Goal: Task Accomplishment & Management: Use online tool/utility

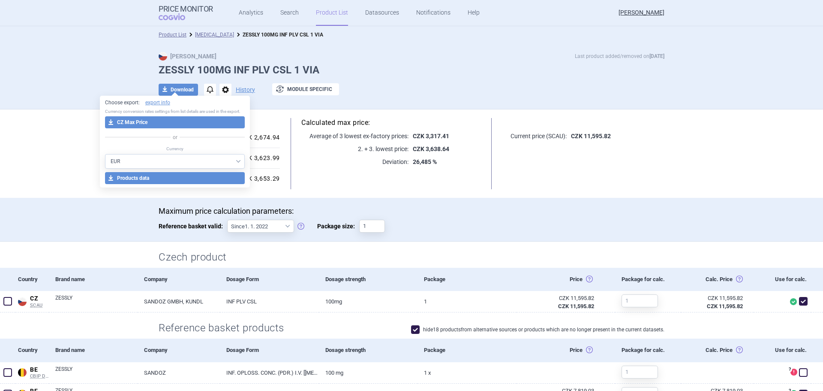
select select "EUR"
click at [321, 9] on link "Product List" at bounding box center [332, 13] width 32 height 26
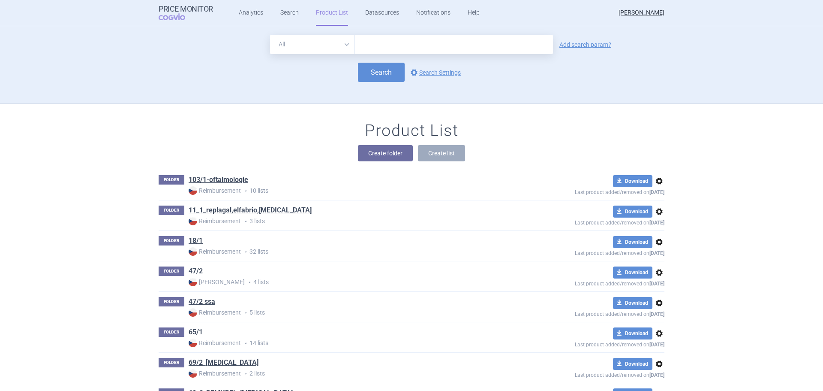
scroll to position [78, 0]
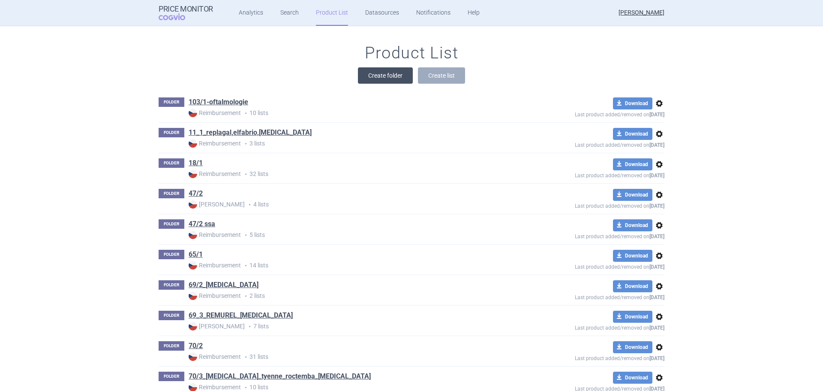
click at [380, 78] on button "Create folder" at bounding box center [385, 75] width 55 height 16
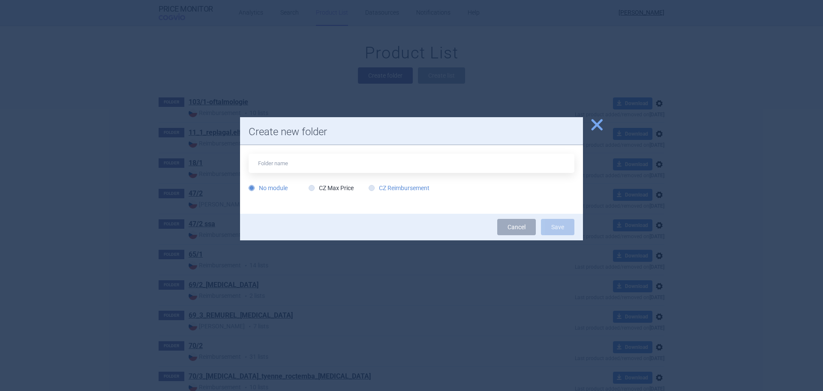
click at [391, 190] on label "CZ Reimbursement" at bounding box center [399, 188] width 61 height 9
click at [378, 190] on input "CZ Reimbursement" at bounding box center [373, 188] width 9 height 9
radio input "true"
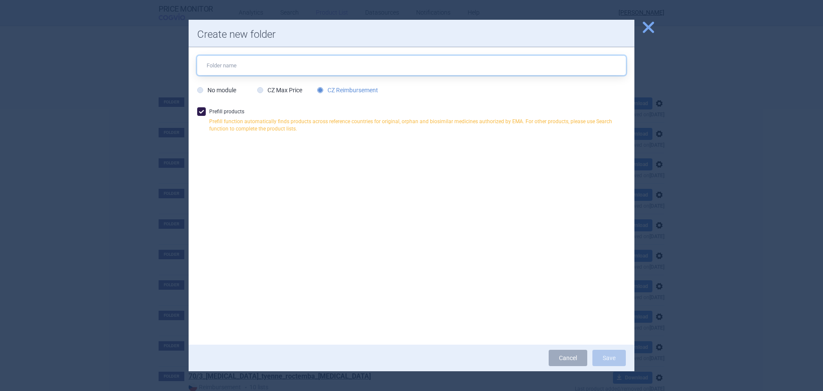
click at [266, 69] on input "text" at bounding box center [411, 65] width 429 height 19
type input "[MEDICAL_DATA]"
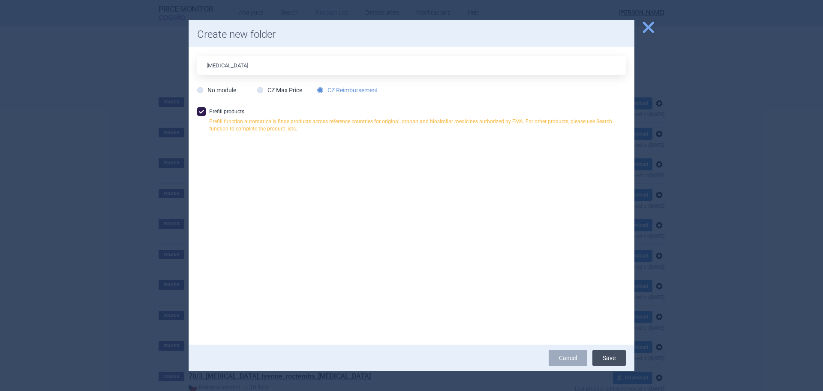
click at [612, 356] on button "Save" at bounding box center [609, 358] width 33 height 16
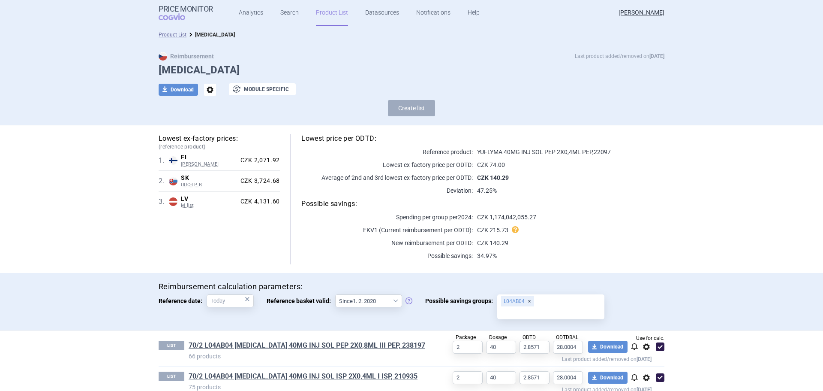
click at [334, 14] on link "Product List" at bounding box center [332, 13] width 32 height 26
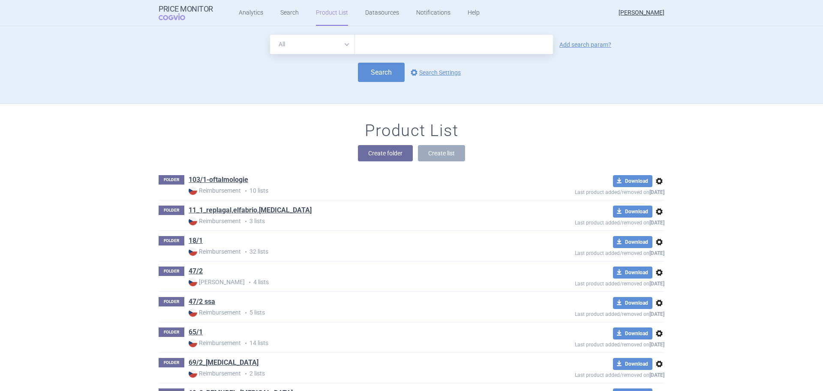
scroll to position [78, 0]
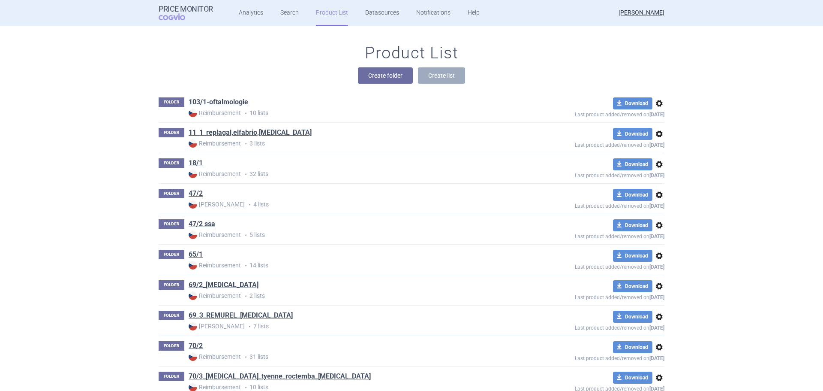
click at [381, 66] on div "Product List Create folder Create list" at bounding box center [412, 67] width 540 height 49
click at [380, 77] on button "Create folder" at bounding box center [385, 75] width 55 height 16
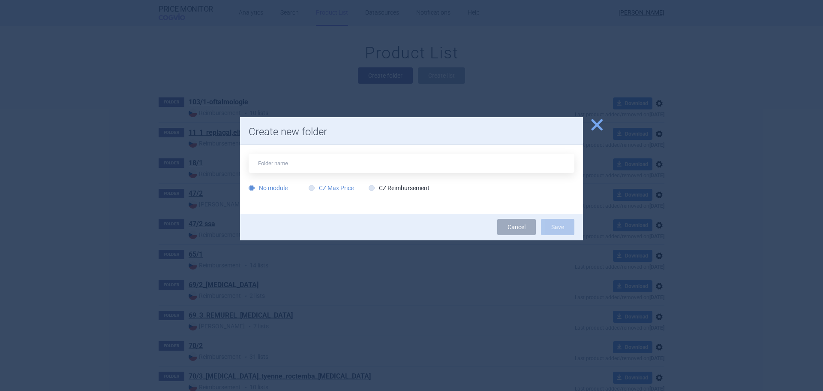
click at [331, 187] on label "CZ Max Price" at bounding box center [331, 188] width 45 height 9
click at [318, 187] on input "CZ Max Price" at bounding box center [313, 188] width 9 height 9
radio input "true"
click at [294, 158] on input "text" at bounding box center [412, 163] width 326 height 19
type input "[MEDICAL_DATA]"
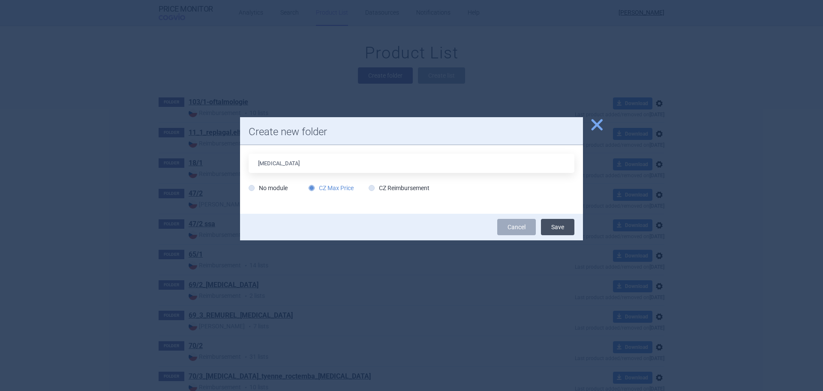
click at [557, 226] on button "Save" at bounding box center [557, 227] width 33 height 16
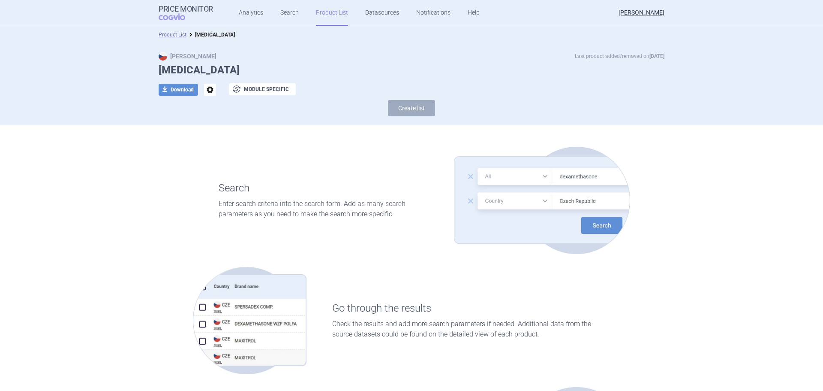
click at [343, 11] on link "Product List" at bounding box center [332, 13] width 32 height 26
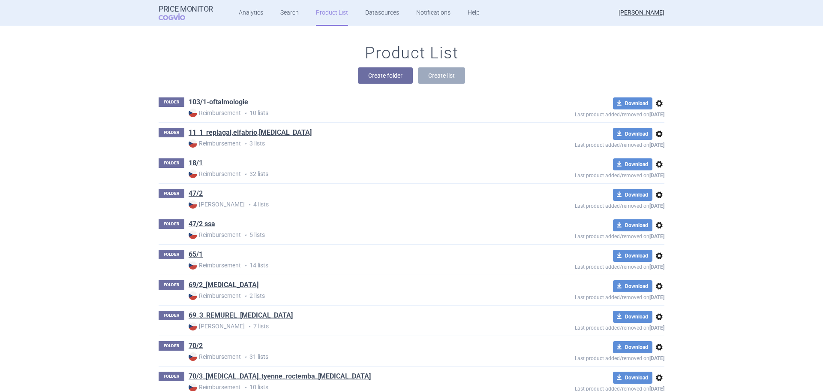
scroll to position [367, 0]
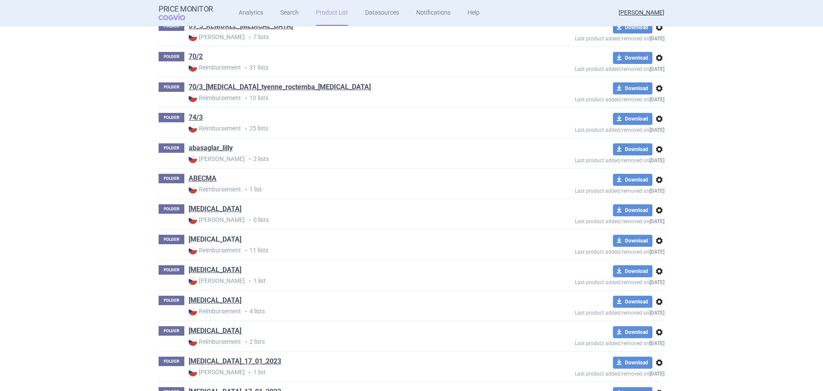
click at [217, 239] on link "[MEDICAL_DATA]" at bounding box center [215, 239] width 53 height 9
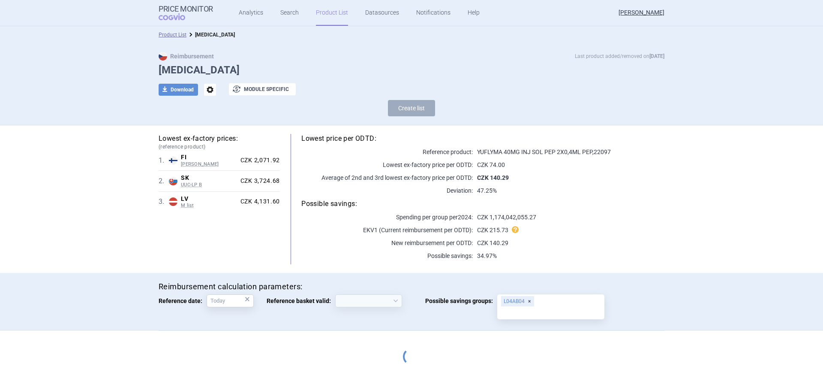
select select "[DATE]"
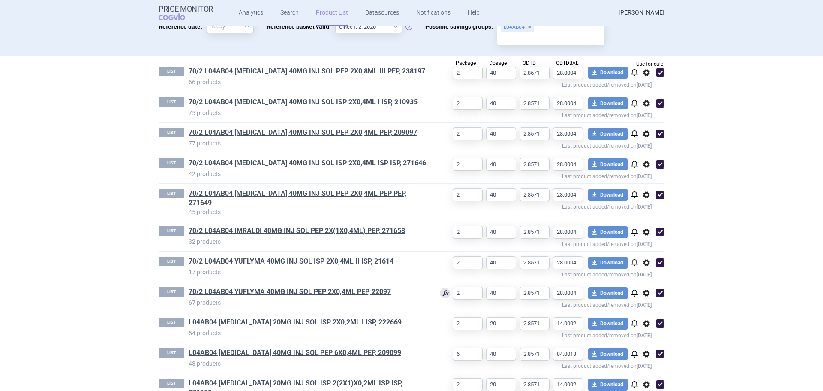
scroll to position [289, 0]
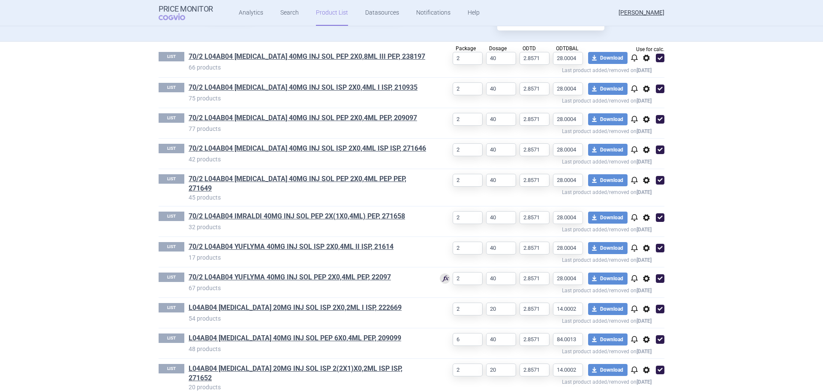
click at [645, 55] on span "options" at bounding box center [647, 58] width 10 height 10
click at [650, 77] on button "Copy" at bounding box center [643, 76] width 27 height 12
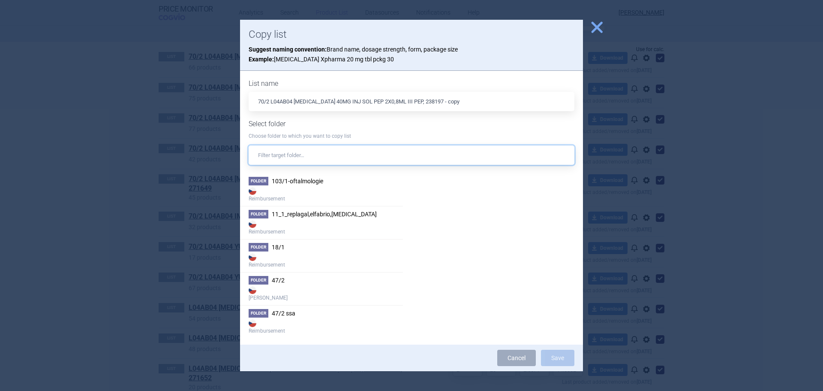
click at [310, 154] on input "text" at bounding box center [412, 154] width 326 height 19
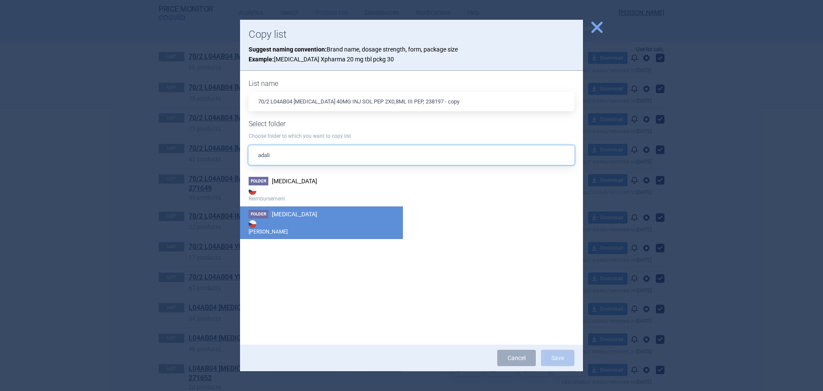
type input "adali"
click at [325, 226] on strong "[PERSON_NAME]" at bounding box center [322, 226] width 146 height 17
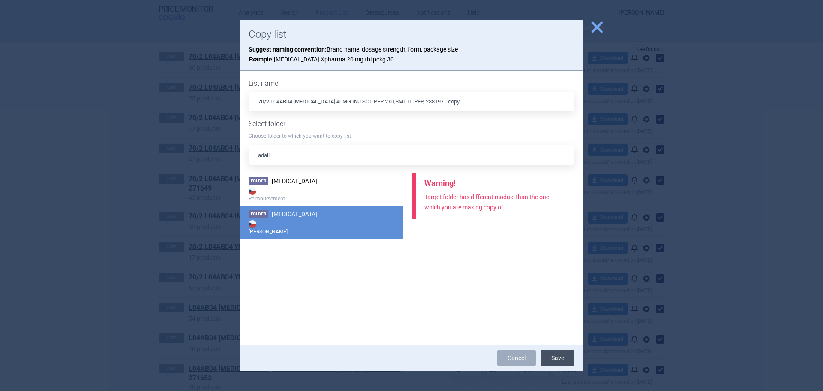
click at [563, 357] on button "Save" at bounding box center [557, 358] width 33 height 16
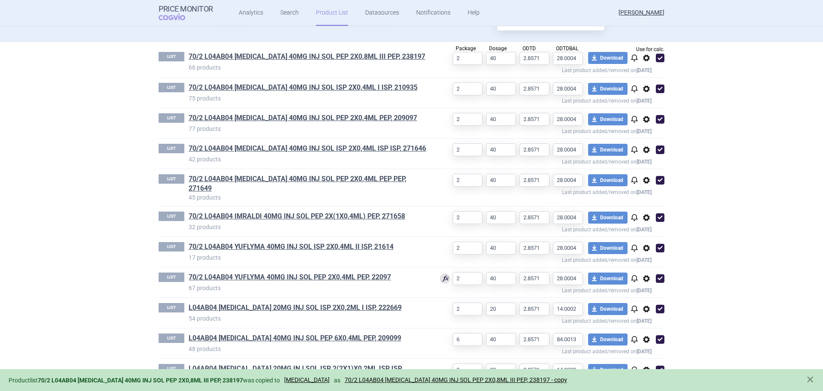
click at [643, 87] on span "options" at bounding box center [647, 89] width 10 height 10
click at [650, 104] on button "Copy" at bounding box center [643, 107] width 27 height 12
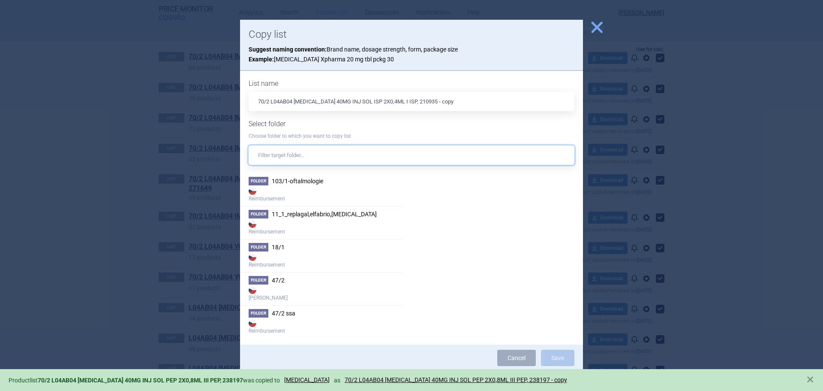
click at [318, 150] on input "text" at bounding box center [412, 154] width 326 height 19
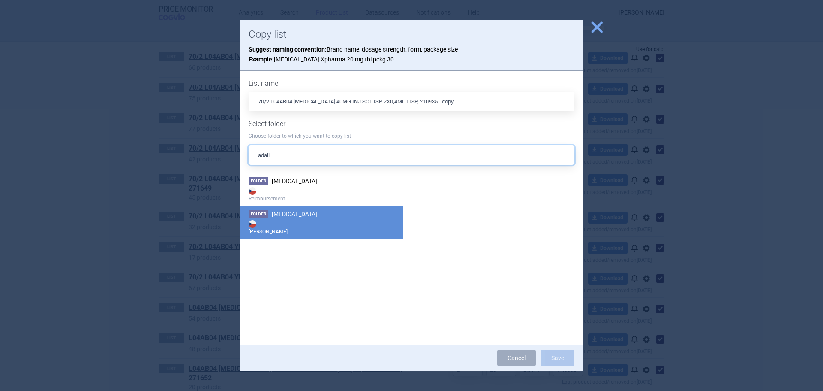
type input "adali"
click at [300, 219] on strong "[PERSON_NAME]" at bounding box center [322, 226] width 146 height 17
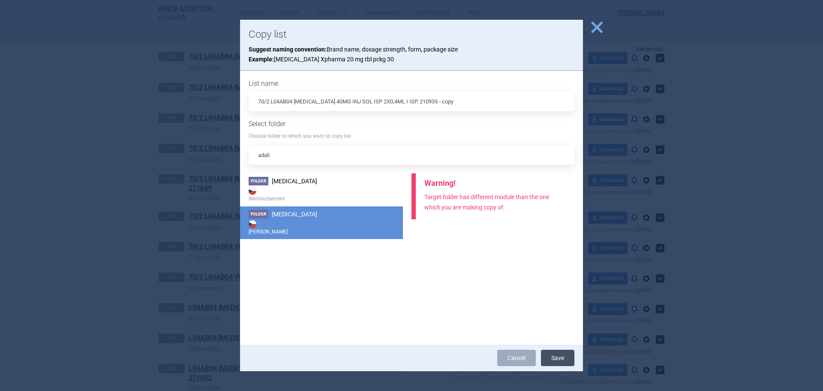
click at [557, 357] on button "Save" at bounding box center [557, 358] width 33 height 16
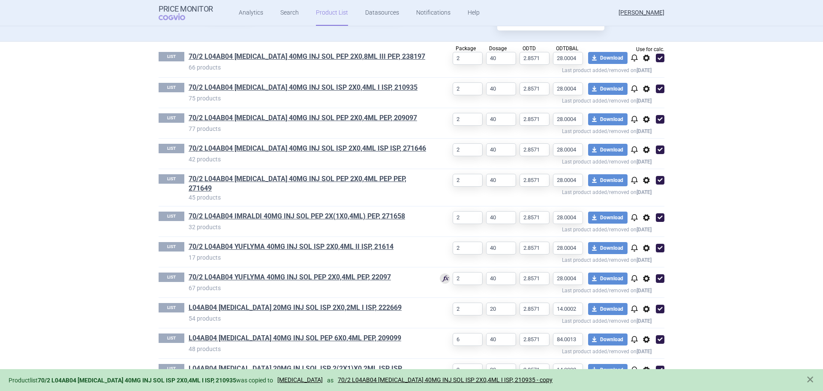
click at [645, 120] on span "options" at bounding box center [647, 119] width 10 height 10
click at [642, 137] on button "Copy" at bounding box center [643, 137] width 27 height 12
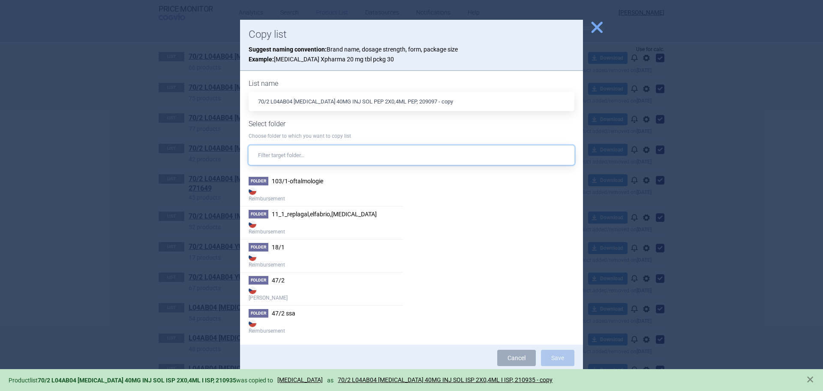
click at [293, 151] on input "text" at bounding box center [412, 154] width 326 height 19
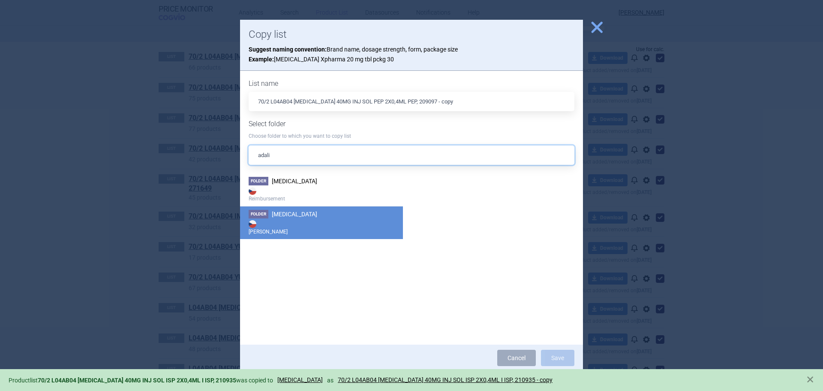
type input "adali"
click at [301, 221] on strong "[PERSON_NAME]" at bounding box center [322, 226] width 146 height 17
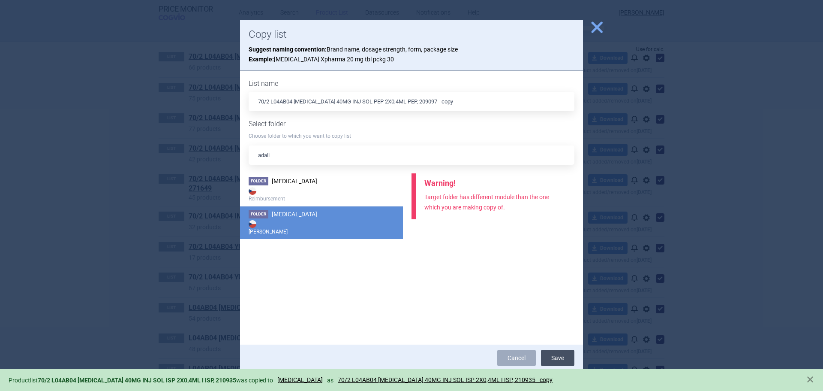
click at [556, 358] on button "Save" at bounding box center [557, 358] width 33 height 16
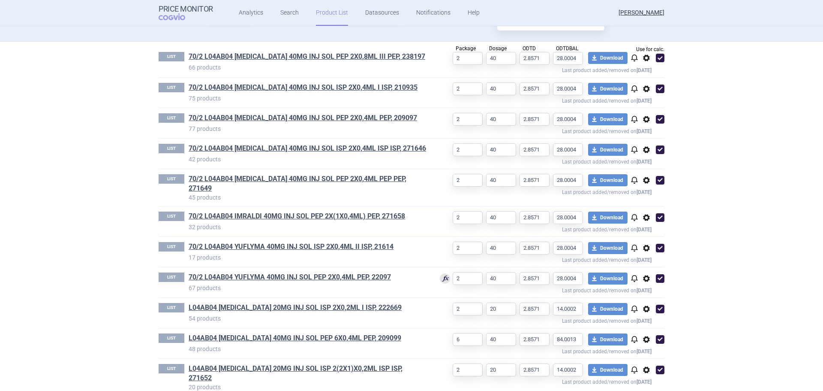
click at [642, 148] on span "options" at bounding box center [647, 150] width 10 height 10
click at [644, 165] on button "Copy" at bounding box center [643, 168] width 27 height 12
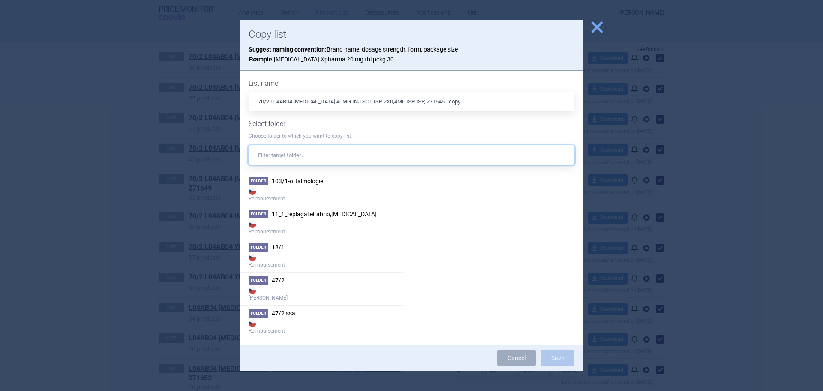
click at [296, 160] on input "text" at bounding box center [412, 154] width 326 height 19
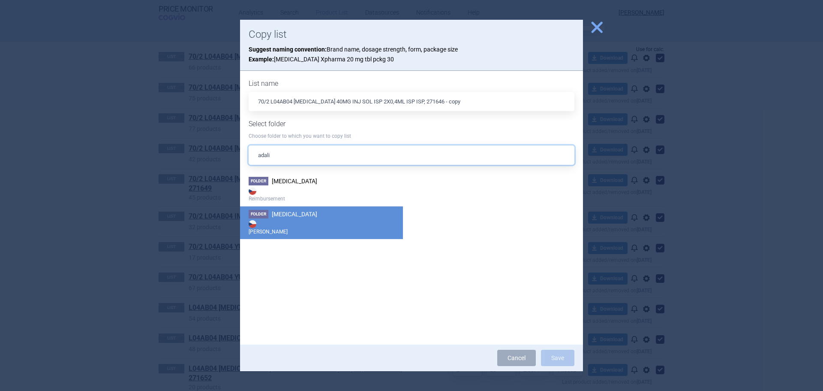
type input "adali"
click at [311, 214] on li "Folder [MEDICAL_DATA] Max Price" at bounding box center [321, 222] width 163 height 33
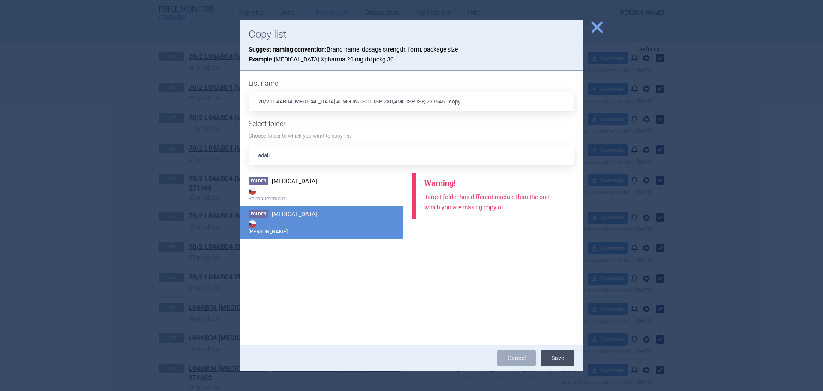
click at [567, 353] on button "Save" at bounding box center [557, 358] width 33 height 16
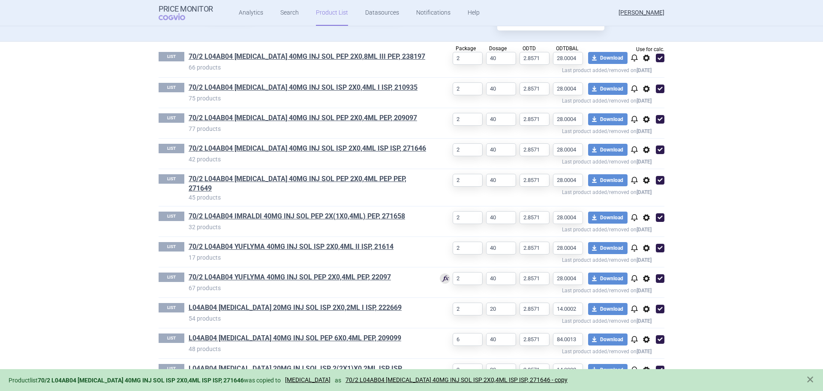
click at [645, 181] on span "options" at bounding box center [647, 180] width 10 height 10
click at [648, 196] on button "Copy" at bounding box center [643, 198] width 27 height 12
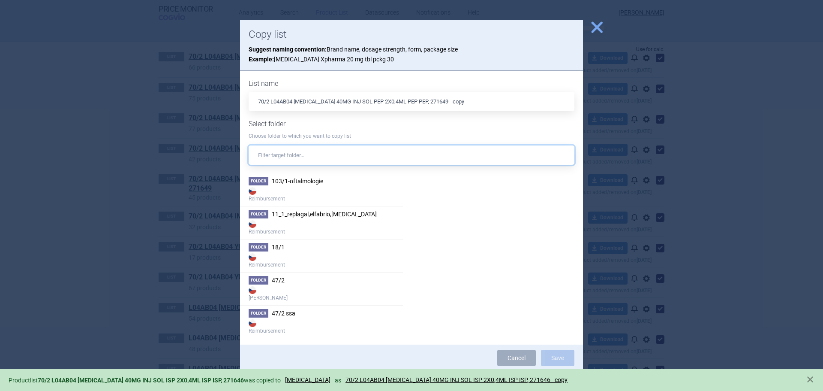
click at [340, 164] on input "text" at bounding box center [412, 154] width 326 height 19
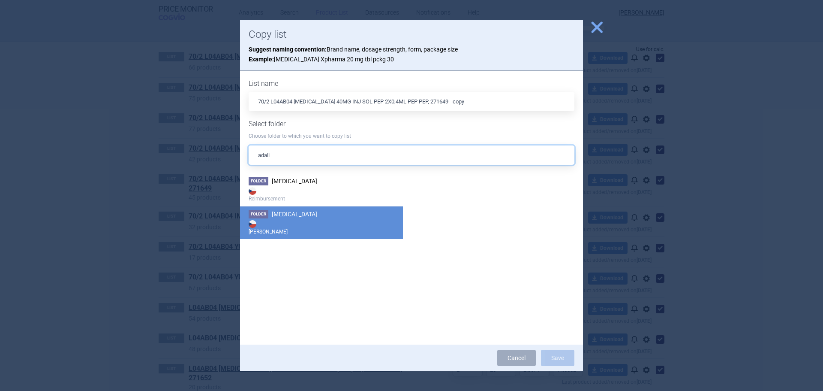
type input "adali"
click at [301, 222] on strong "[PERSON_NAME]" at bounding box center [322, 226] width 146 height 17
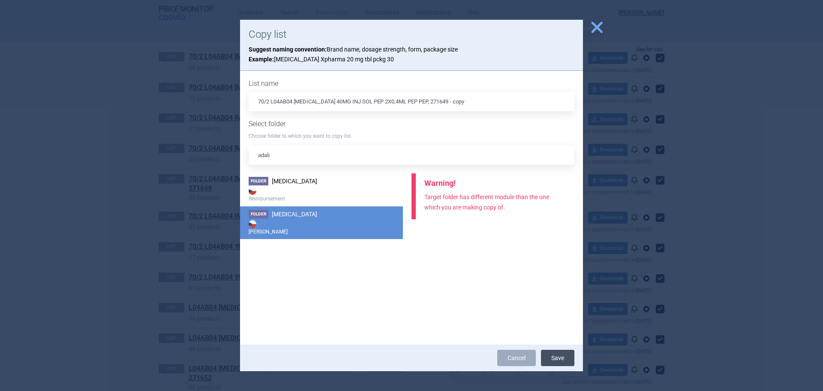
click at [567, 359] on button "Save" at bounding box center [557, 358] width 33 height 16
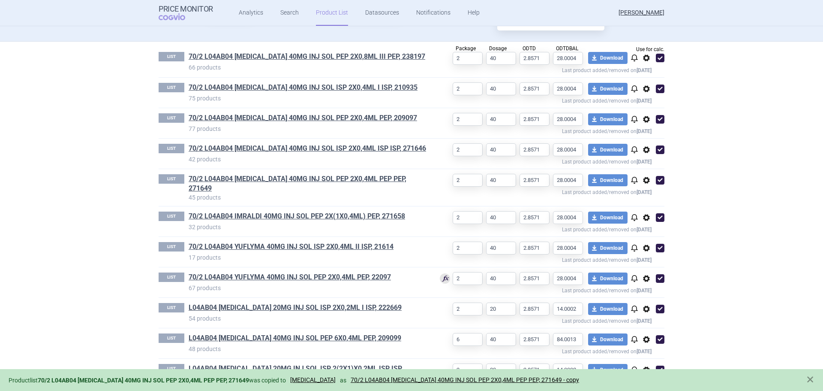
click at [647, 212] on span "options" at bounding box center [647, 217] width 10 height 10
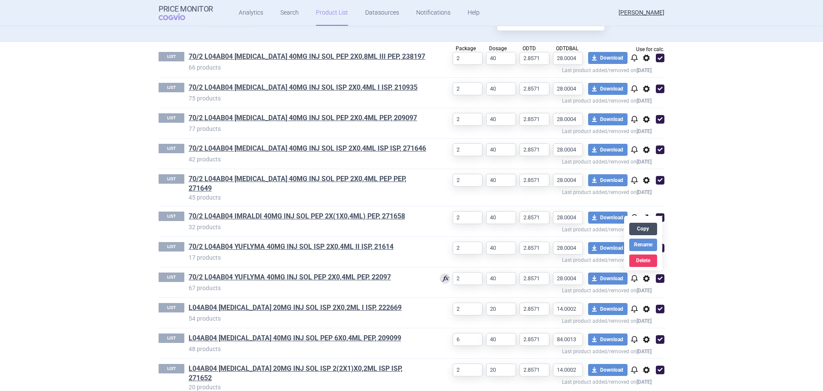
click at [647, 225] on button "Copy" at bounding box center [643, 229] width 27 height 12
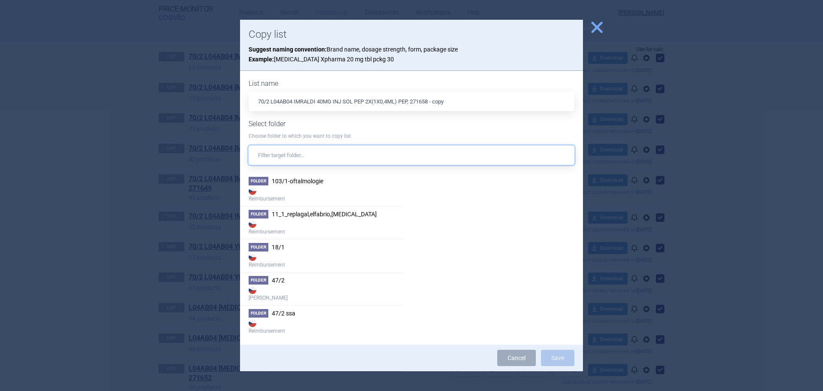
click at [325, 154] on input "text" at bounding box center [412, 154] width 326 height 19
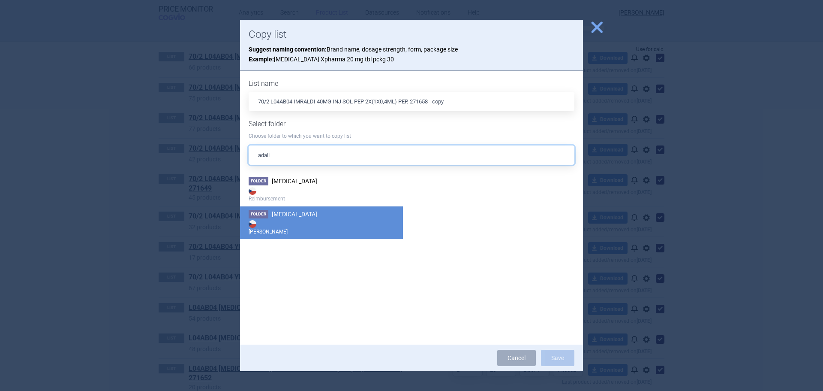
type input "adali"
click at [313, 223] on strong "[PERSON_NAME]" at bounding box center [322, 226] width 146 height 17
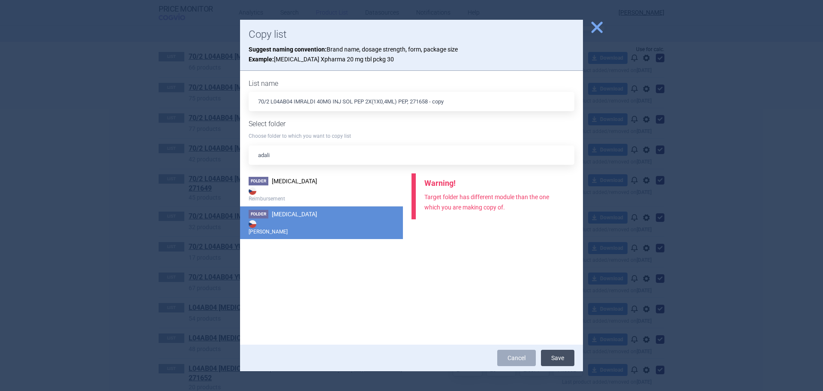
click at [560, 360] on button "Save" at bounding box center [557, 358] width 33 height 16
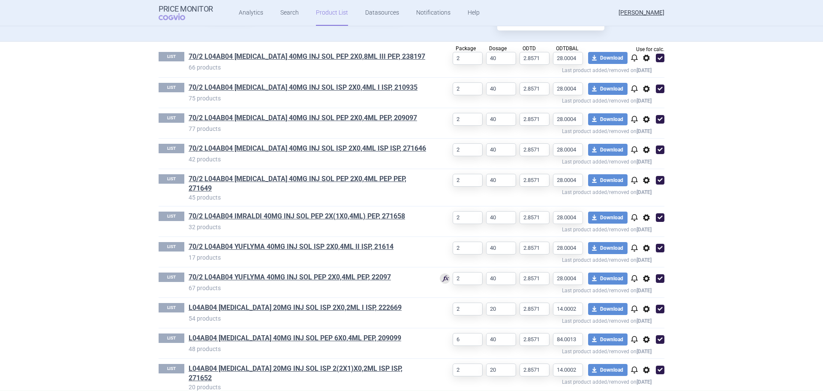
click at [646, 243] on span "options" at bounding box center [647, 248] width 10 height 10
click at [640, 255] on button "Copy" at bounding box center [643, 259] width 27 height 12
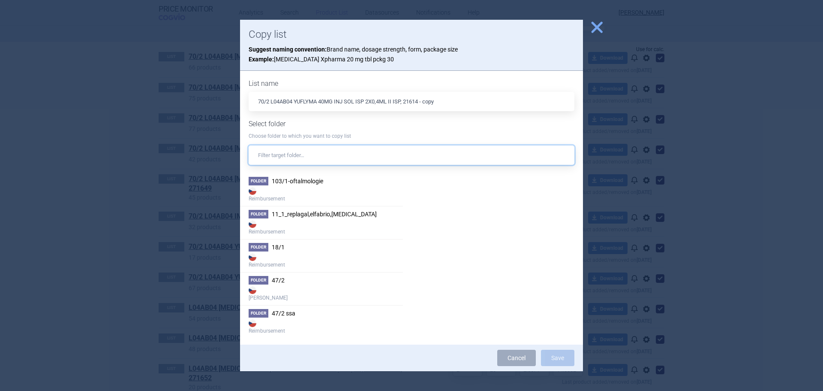
click at [350, 154] on input "text" at bounding box center [412, 154] width 326 height 19
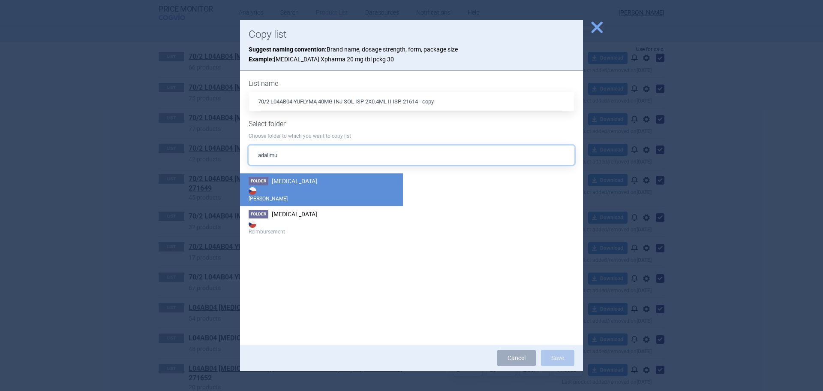
type input "adalimu"
click at [345, 190] on strong "[PERSON_NAME]" at bounding box center [322, 193] width 146 height 17
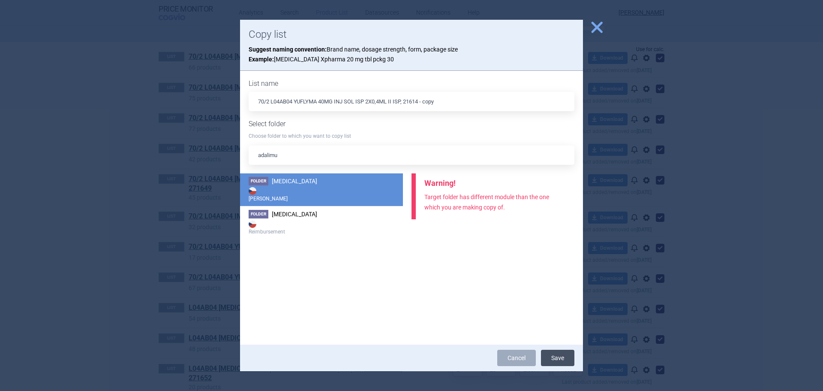
click at [562, 354] on button "Save" at bounding box center [557, 358] width 33 height 16
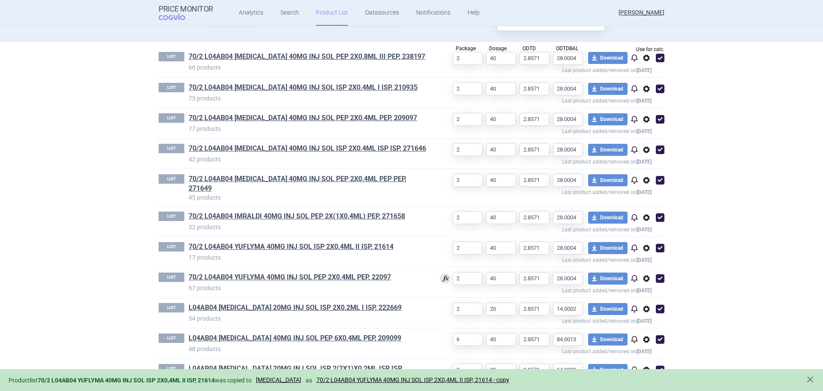
click at [647, 273] on span "options" at bounding box center [647, 278] width 10 height 10
click at [642, 291] on button "Copy" at bounding box center [643, 289] width 27 height 12
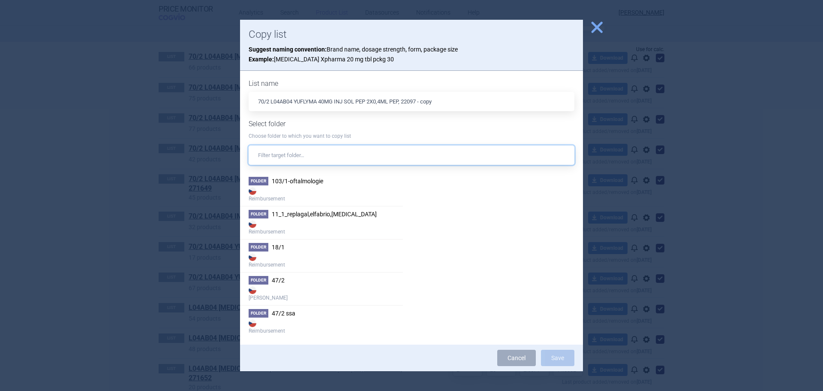
drag, startPoint x: 330, startPoint y: 156, endPoint x: 327, endPoint y: 164, distance: 8.7
click at [329, 156] on input "text" at bounding box center [412, 154] width 326 height 19
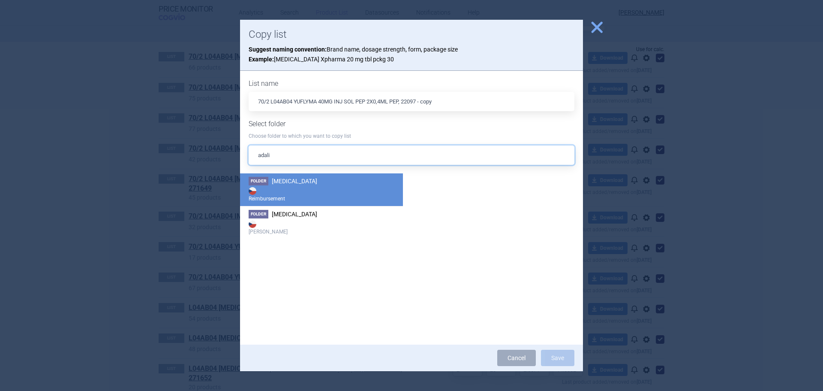
type input "adali"
click at [363, 180] on li "Folder [MEDICAL_DATA] Reimbursement" at bounding box center [321, 189] width 163 height 33
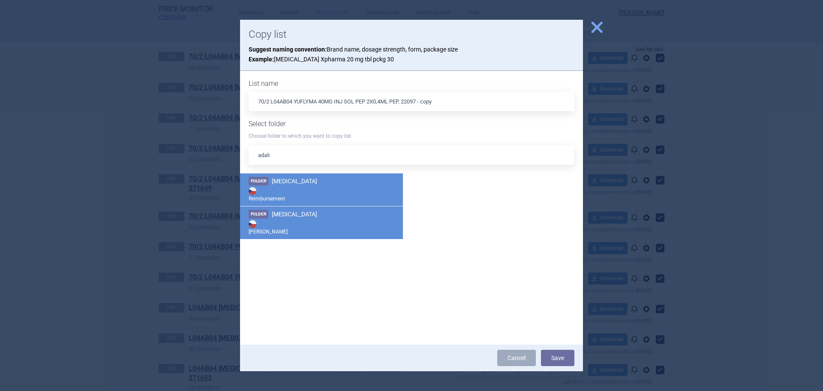
click at [289, 222] on strong "[PERSON_NAME]" at bounding box center [322, 226] width 146 height 17
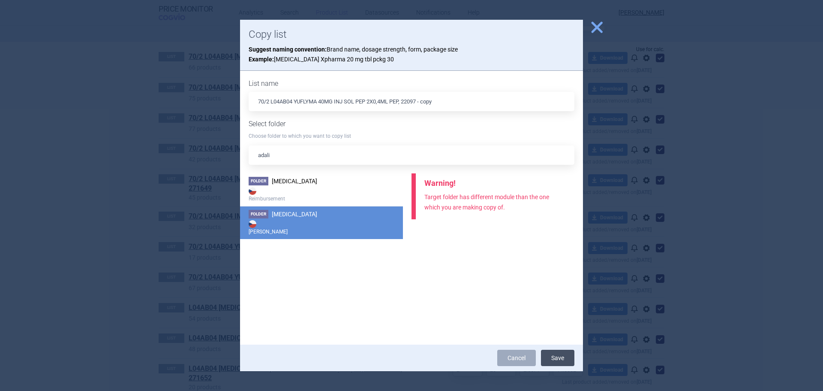
click at [563, 358] on button "Save" at bounding box center [557, 358] width 33 height 16
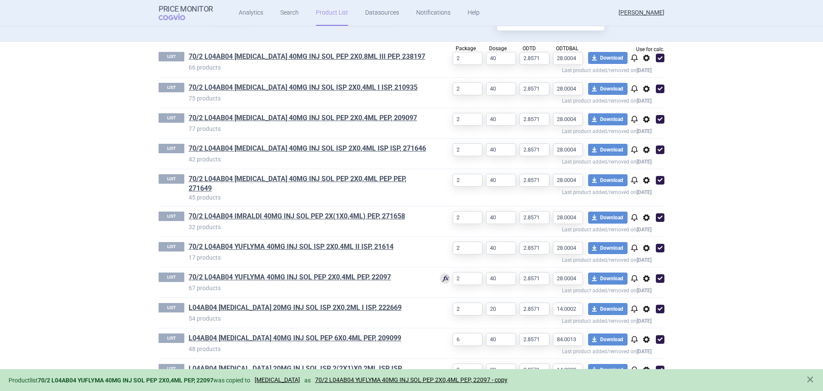
click at [642, 304] on span "options" at bounding box center [647, 309] width 10 height 10
click at [644, 317] on button "Copy" at bounding box center [643, 320] width 27 height 12
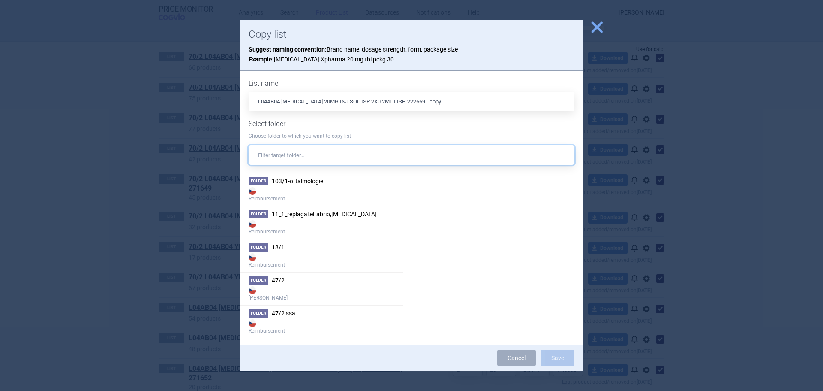
click at [304, 155] on input "text" at bounding box center [412, 154] width 326 height 19
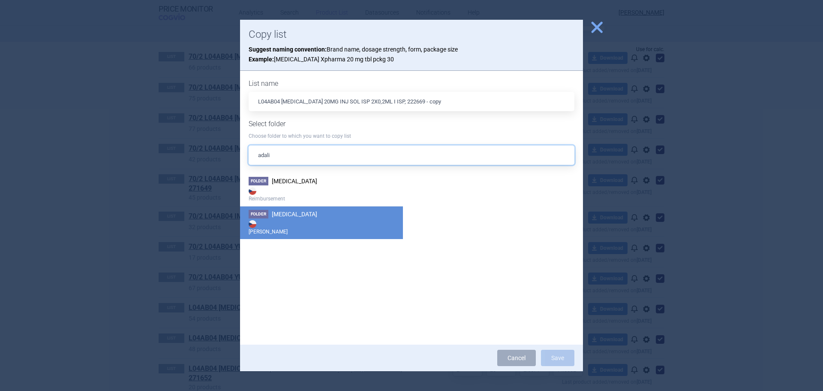
type input "adali"
click at [304, 236] on li "Folder [MEDICAL_DATA] Max Price" at bounding box center [321, 222] width 163 height 33
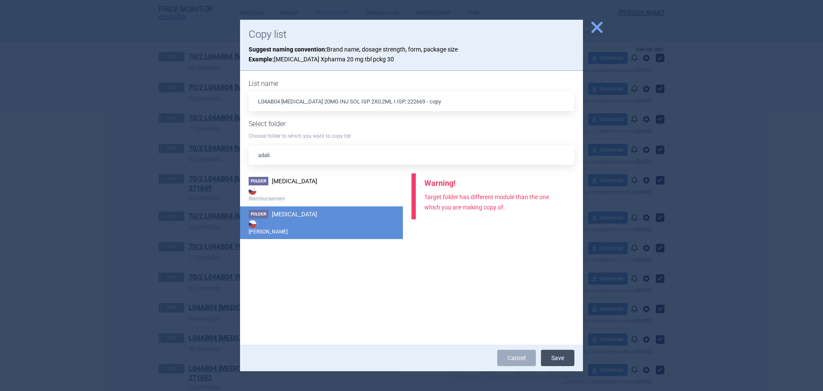
click at [554, 356] on button "Save" at bounding box center [557, 358] width 33 height 16
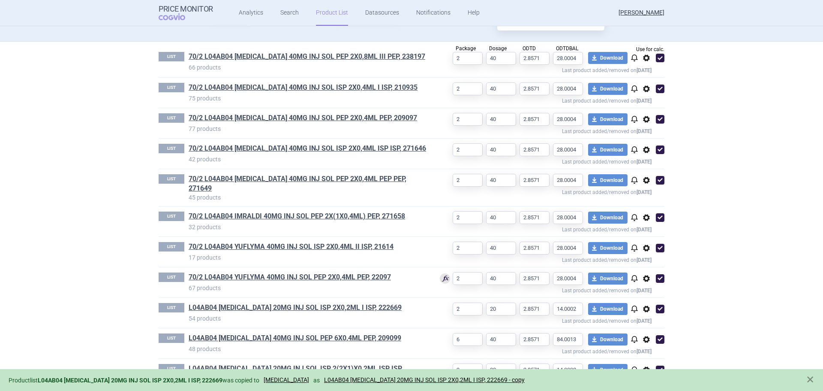
click at [642, 334] on span "options" at bounding box center [647, 339] width 10 height 10
click at [644, 342] on button "Copy" at bounding box center [643, 344] width 27 height 12
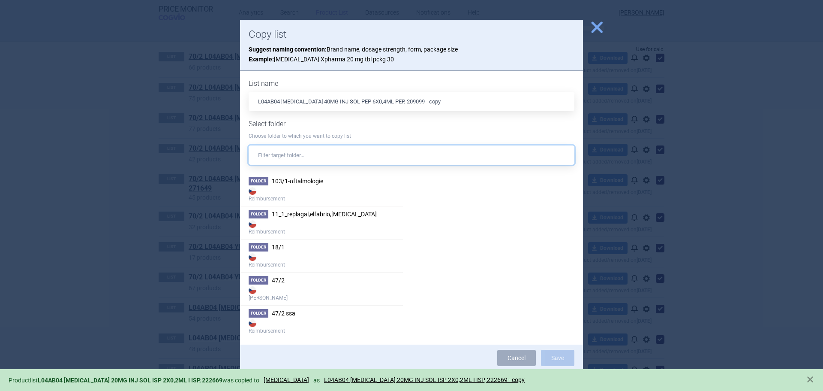
click at [330, 158] on input "text" at bounding box center [412, 154] width 326 height 19
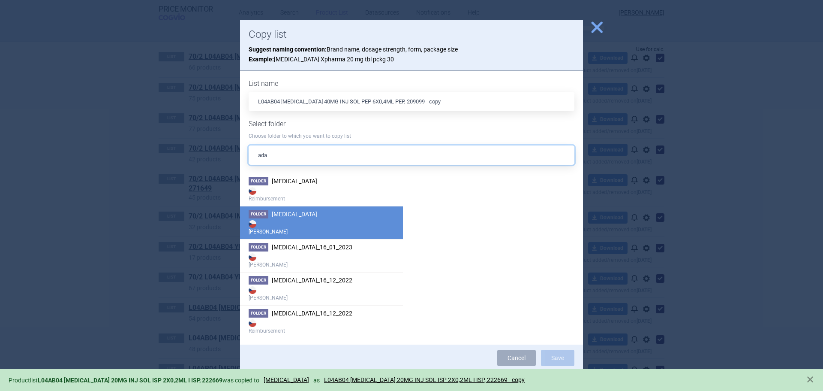
type input "ada"
click at [332, 219] on strong "[PERSON_NAME]" at bounding box center [322, 226] width 146 height 17
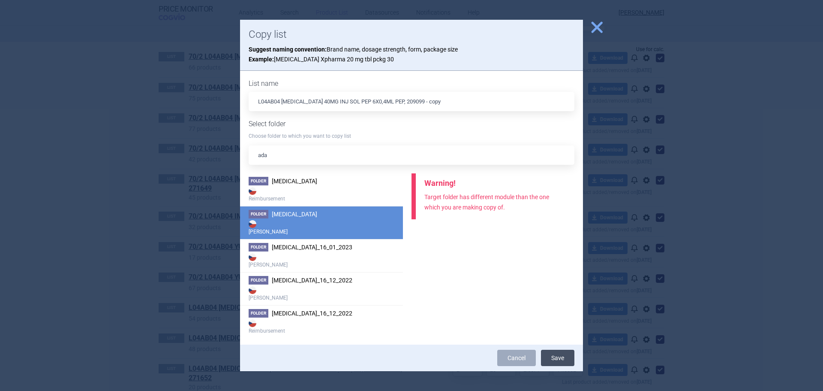
click at [550, 355] on button "Save" at bounding box center [557, 358] width 33 height 16
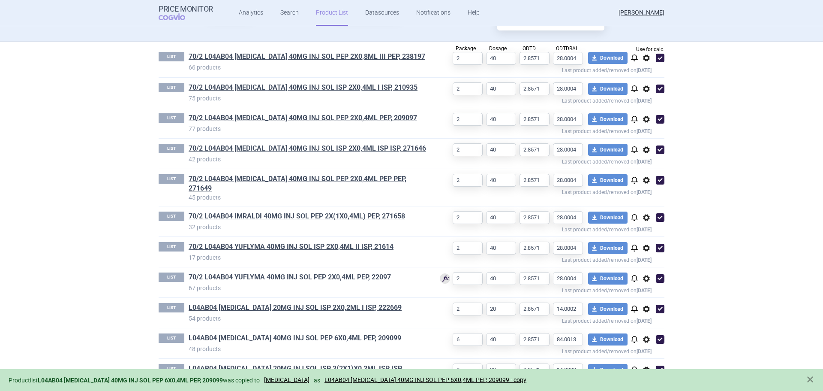
click at [642, 365] on span "options" at bounding box center [647, 370] width 10 height 10
click at [644, 342] on button "Copy" at bounding box center [643, 344] width 27 height 12
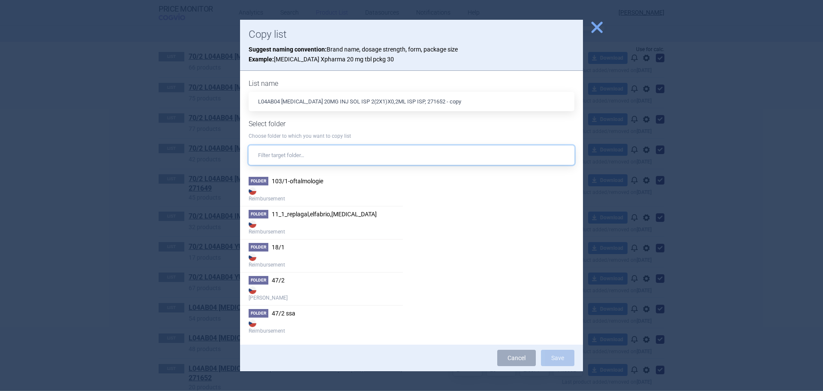
click at [357, 163] on input "text" at bounding box center [412, 154] width 326 height 19
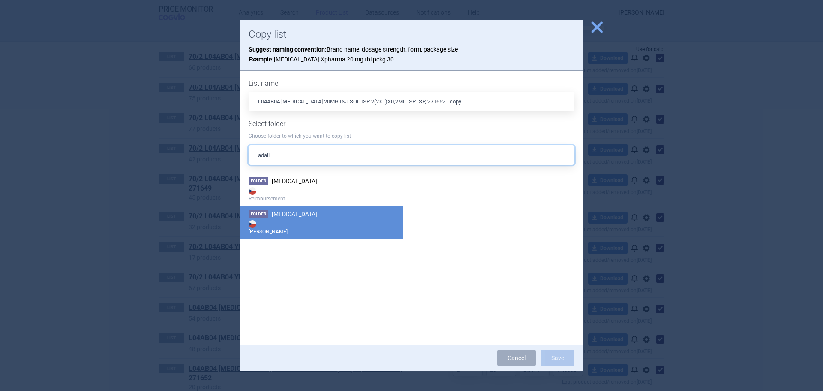
type input "adali"
click at [315, 211] on li "Folder [MEDICAL_DATA] Max Price" at bounding box center [321, 222] width 163 height 33
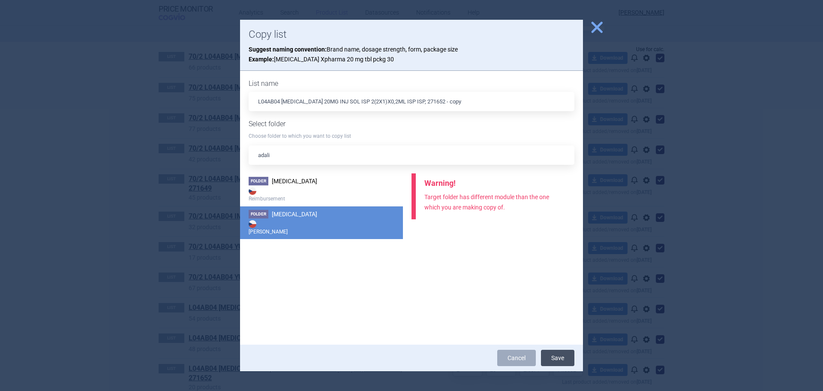
click at [563, 356] on button "Save" at bounding box center [557, 358] width 33 height 16
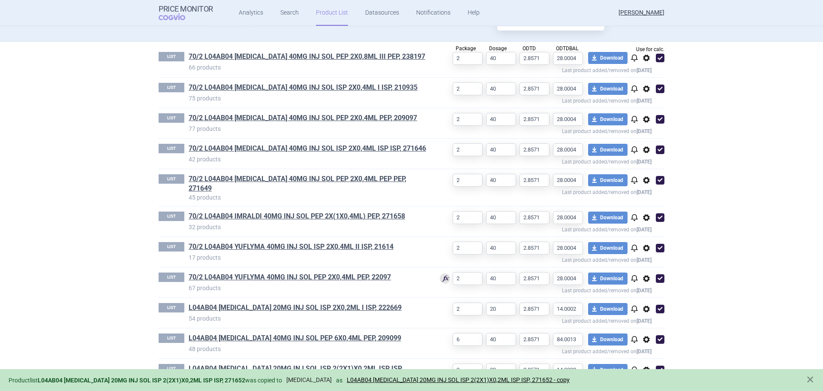
click at [291, 379] on link "[MEDICAL_DATA]" at bounding box center [308, 379] width 45 height 7
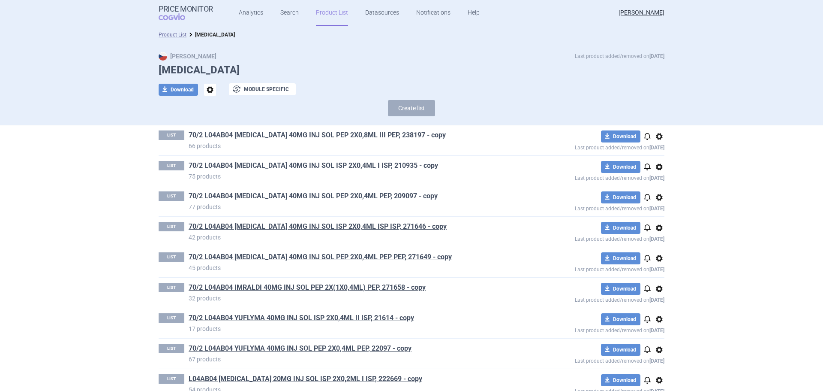
click at [315, 163] on link "70/2 L04AB04 [MEDICAL_DATA] 40MG INJ SOL ISP 2X0,4ML I ISP, 210935 - copy" at bounding box center [314, 165] width 250 height 9
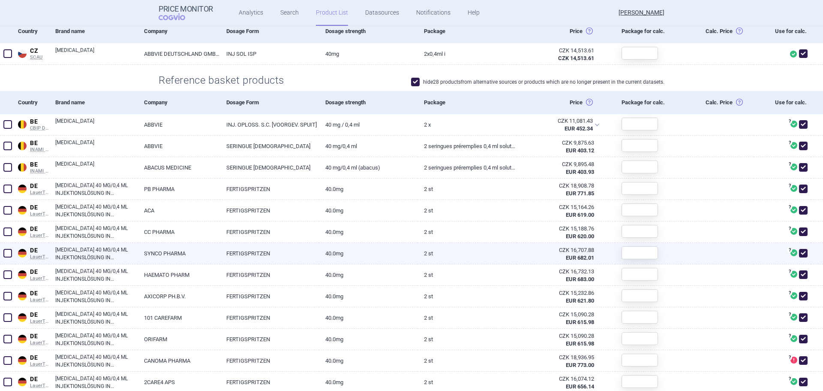
scroll to position [257, 0]
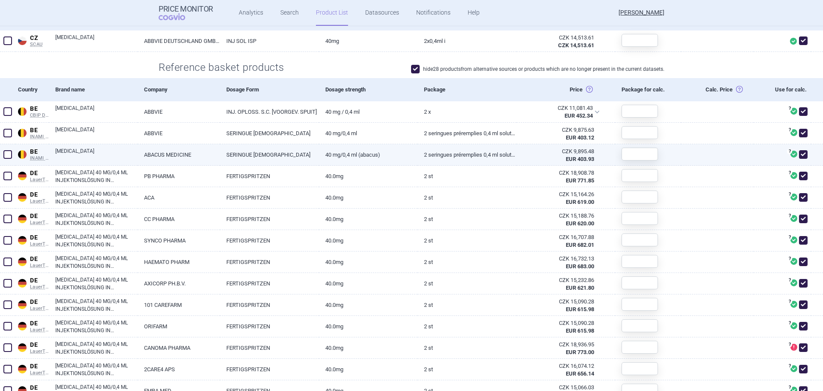
click at [3, 153] on span at bounding box center [7, 154] width 13 height 13
checkbox input "true"
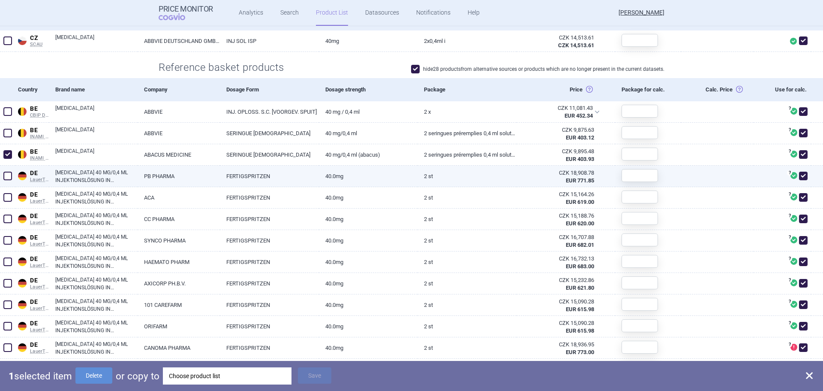
click at [4, 172] on span at bounding box center [7, 176] width 9 height 9
checkbox input "true"
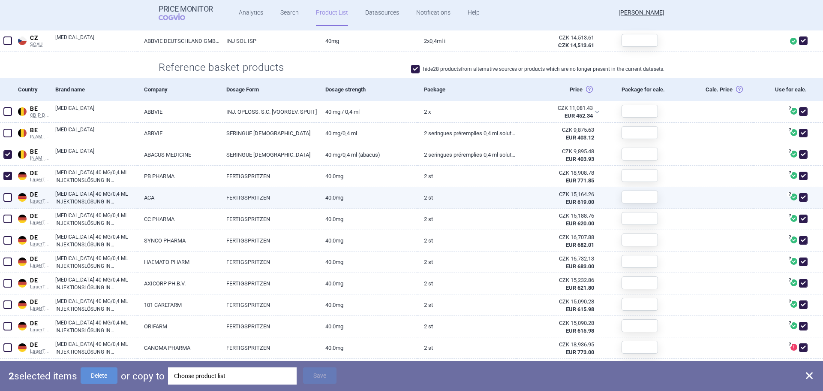
click at [7, 196] on span at bounding box center [7, 197] width 9 height 9
checkbox input "true"
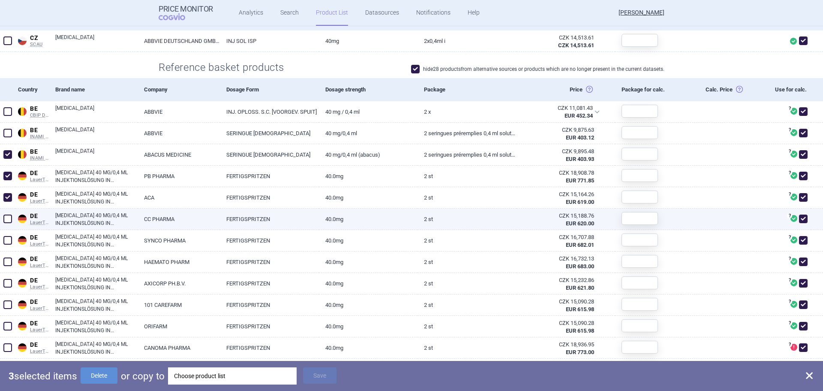
click at [4, 218] on span at bounding box center [7, 218] width 9 height 9
checkbox input "true"
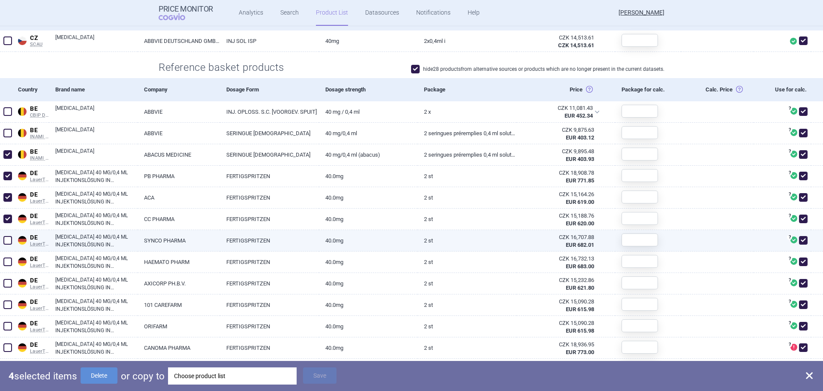
click at [6, 244] on span at bounding box center [7, 240] width 13 height 13
checkbox input "true"
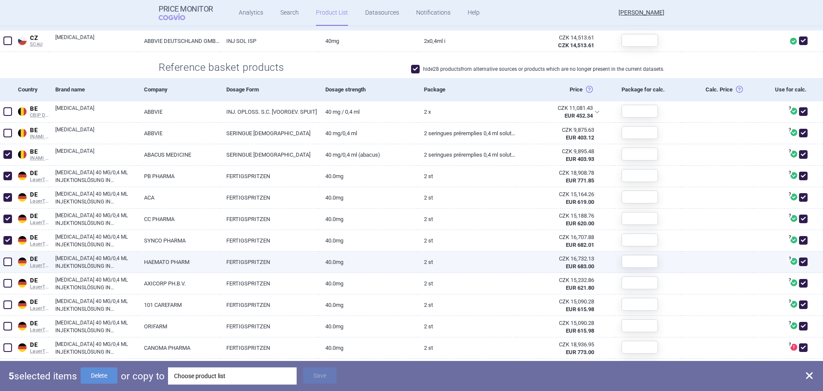
click at [7, 264] on span at bounding box center [7, 261] width 9 height 9
checkbox input "true"
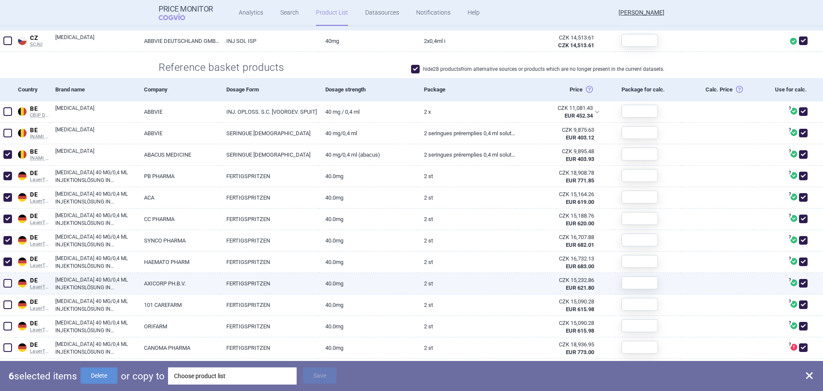
click at [8, 285] on span at bounding box center [7, 283] width 9 height 9
checkbox input "true"
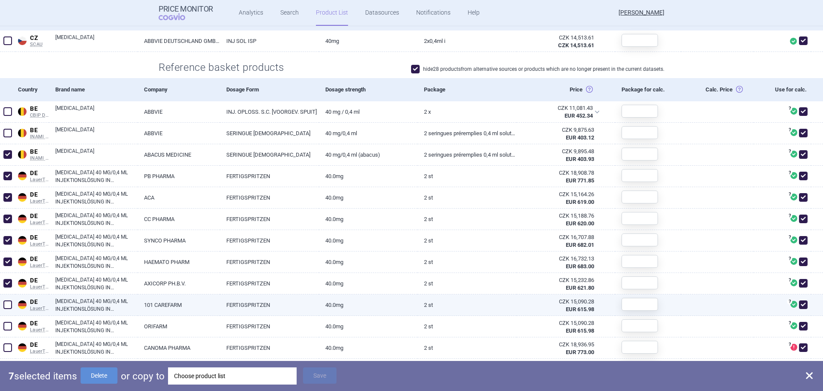
click at [9, 306] on span at bounding box center [7, 304] width 9 height 9
checkbox input "true"
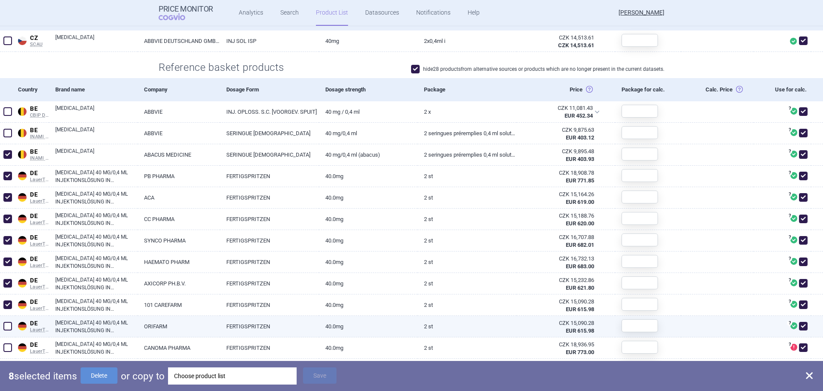
click at [9, 326] on span at bounding box center [7, 326] width 9 height 9
checkbox input "true"
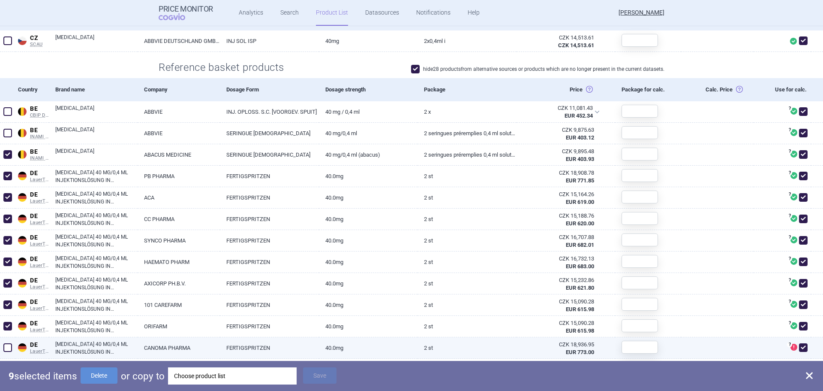
click at [5, 349] on span at bounding box center [7, 347] width 9 height 9
checkbox input "true"
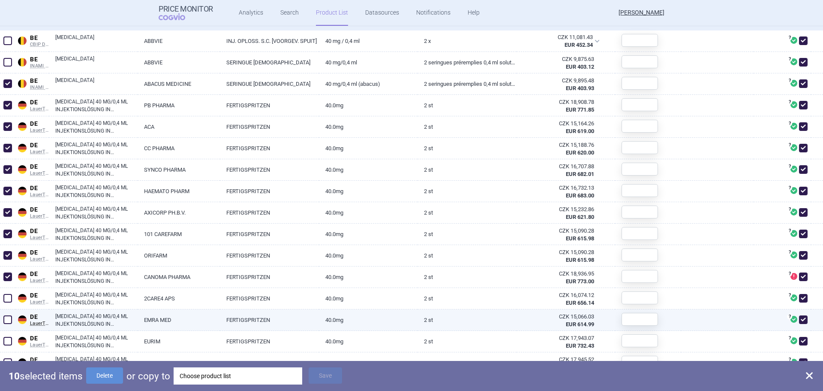
scroll to position [343, 0]
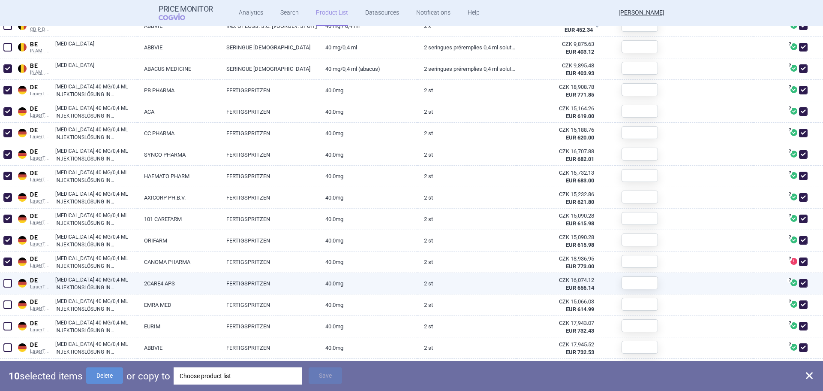
click at [10, 282] on span at bounding box center [7, 283] width 9 height 9
checkbox input "true"
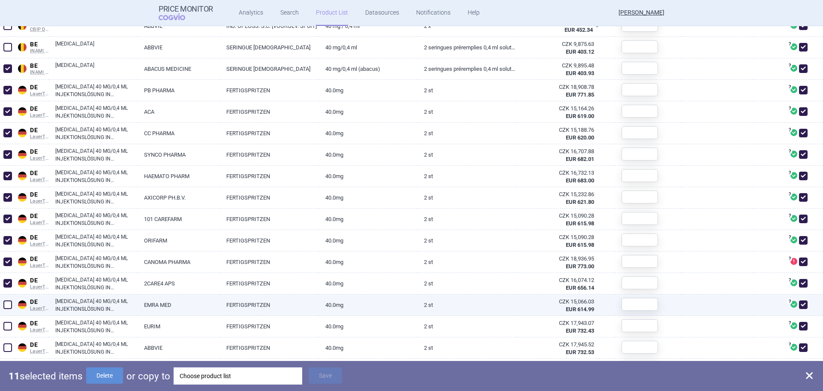
click at [6, 306] on span at bounding box center [7, 304] width 9 height 9
checkbox input "true"
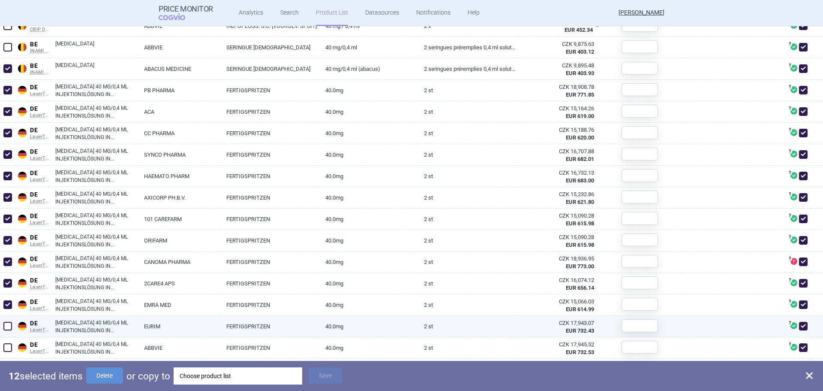
click at [6, 325] on span at bounding box center [7, 326] width 9 height 9
checkbox input "true"
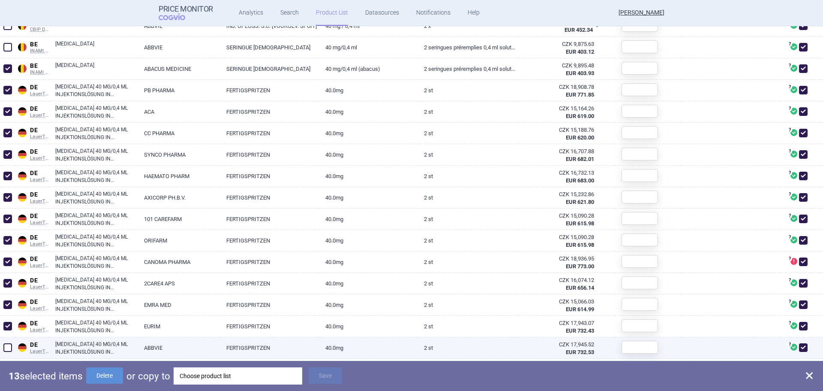
click at [9, 346] on span at bounding box center [7, 347] width 9 height 9
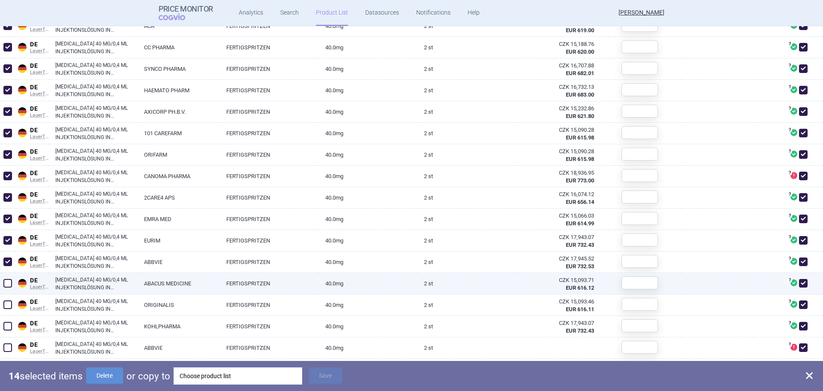
scroll to position [472, 0]
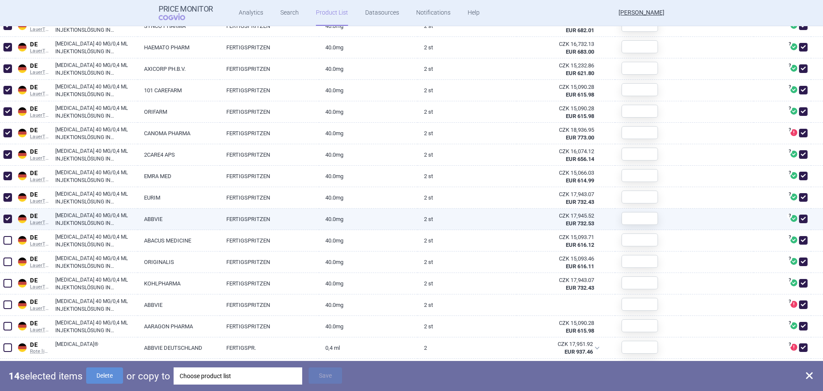
click at [6, 217] on span at bounding box center [7, 218] width 9 height 9
checkbox input "false"
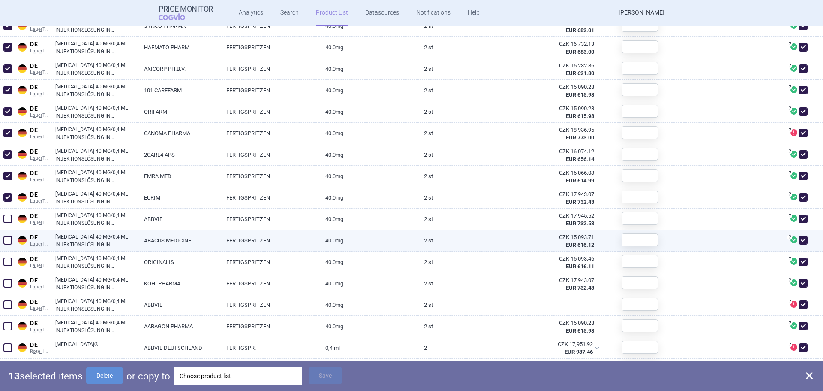
click at [7, 242] on span at bounding box center [7, 240] width 9 height 9
checkbox input "true"
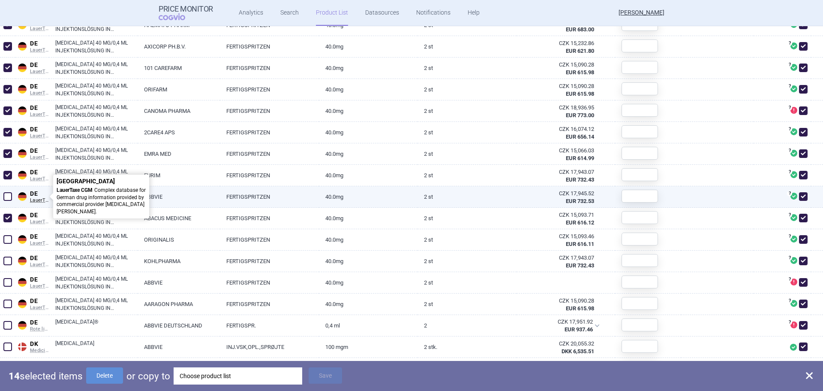
scroll to position [515, 0]
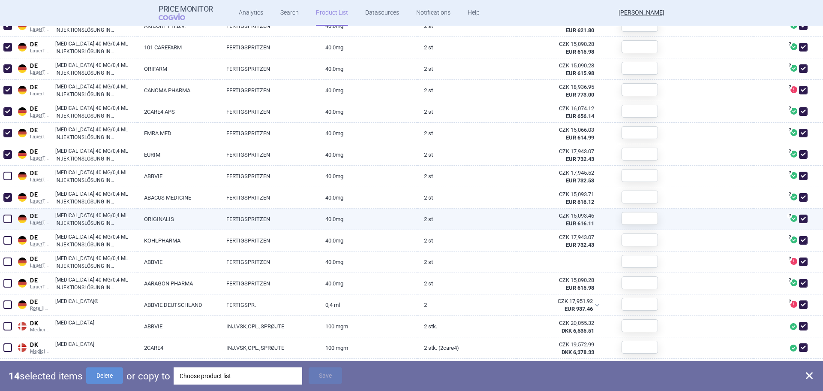
click at [6, 217] on span at bounding box center [7, 218] width 9 height 9
checkbox input "true"
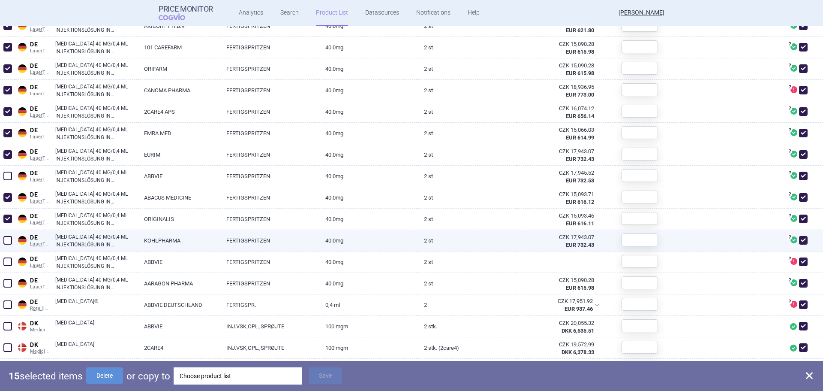
click at [5, 240] on span at bounding box center [7, 240] width 9 height 9
checkbox input "true"
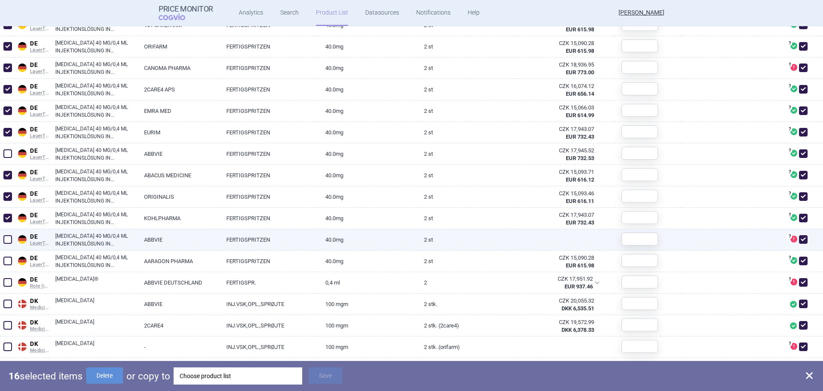
scroll to position [557, 0]
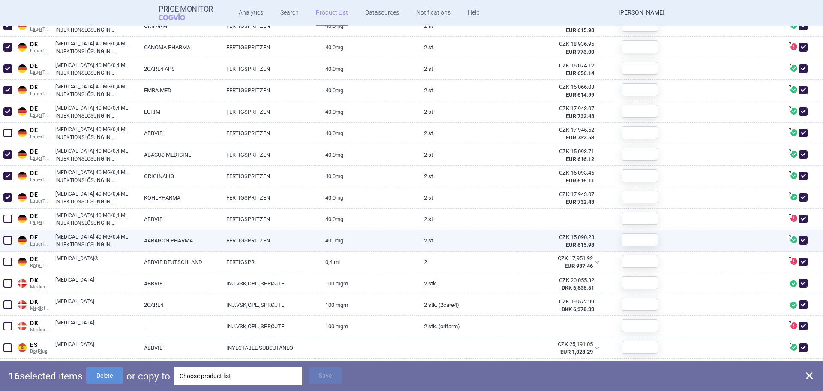
click at [9, 241] on span at bounding box center [7, 240] width 9 height 9
checkbox input "true"
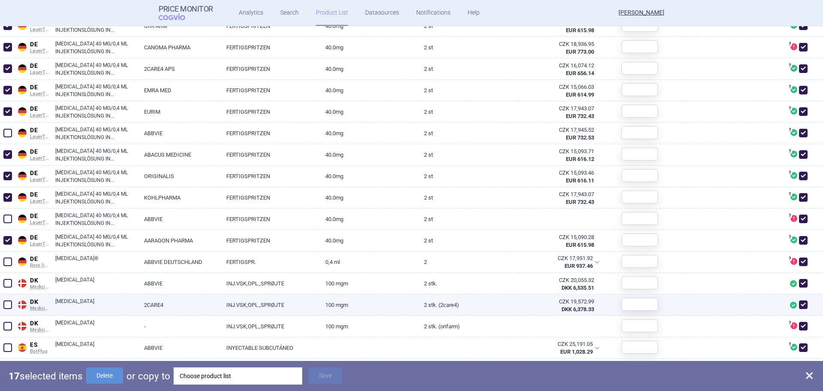
click at [8, 302] on span at bounding box center [7, 304] width 9 height 9
checkbox input "true"
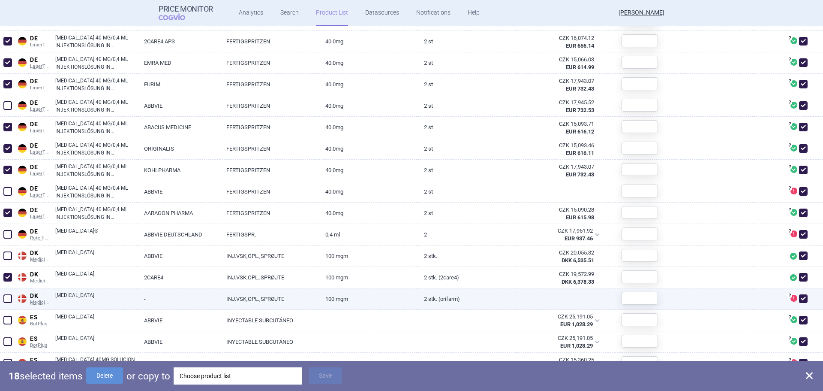
scroll to position [600, 0]
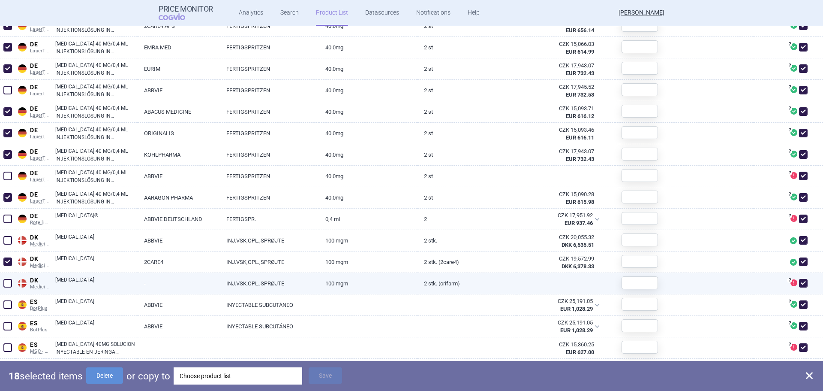
click at [8, 287] on span at bounding box center [7, 283] width 9 height 9
checkbox input "true"
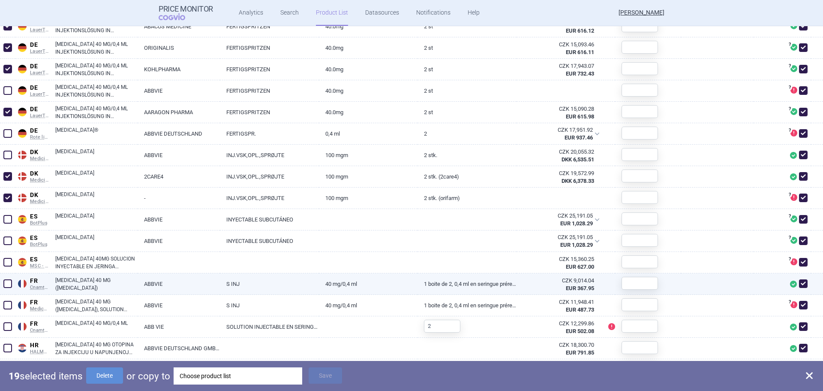
scroll to position [686, 0]
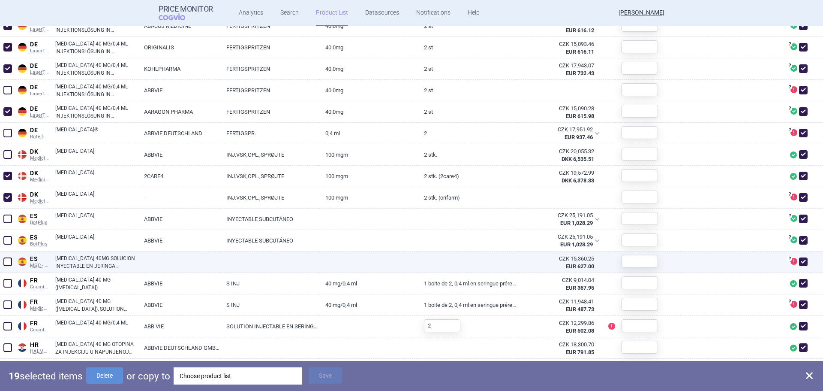
click at [9, 262] on span at bounding box center [7, 261] width 9 height 9
checkbox input "true"
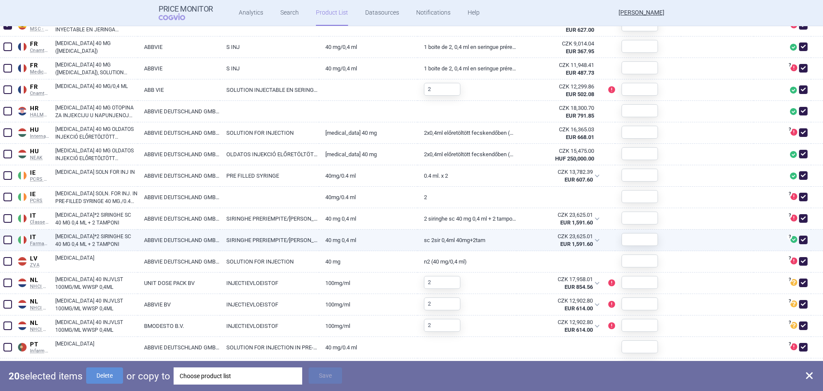
scroll to position [943, 0]
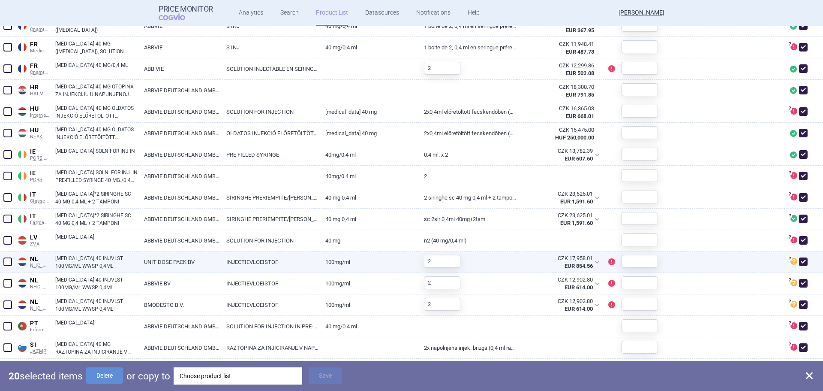
click at [9, 262] on span at bounding box center [7, 261] width 9 height 9
checkbox input "true"
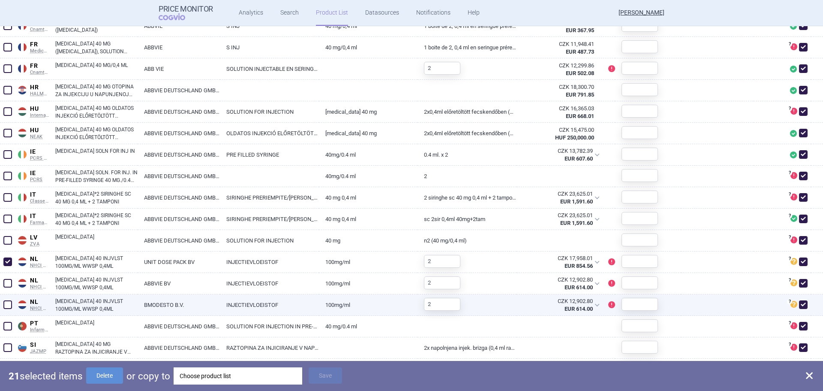
click at [12, 306] on span at bounding box center [7, 304] width 9 height 9
checkbox input "true"
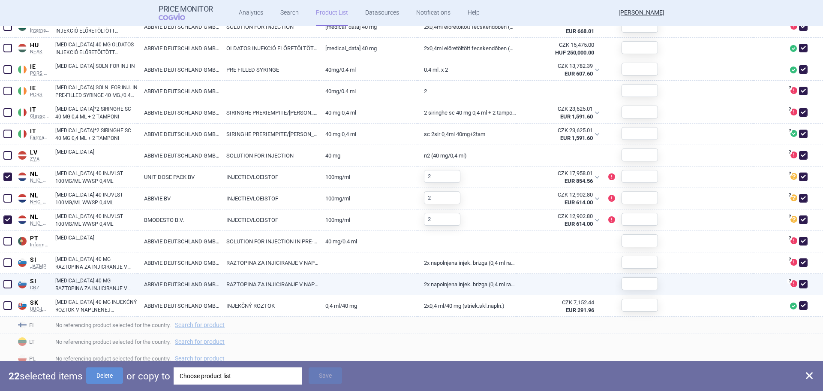
scroll to position [1029, 0]
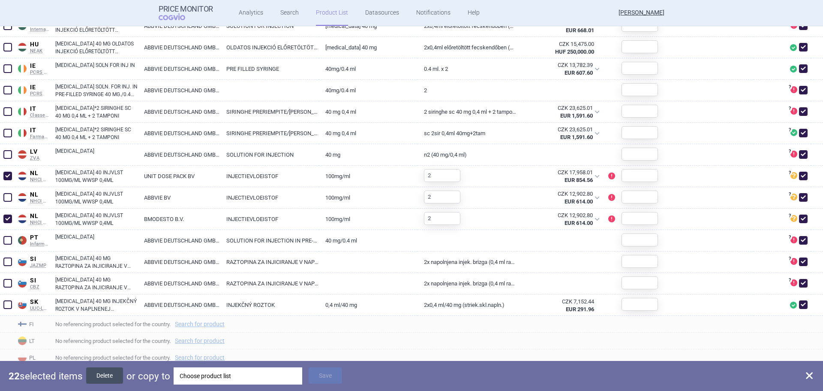
click at [97, 373] on button "Delete" at bounding box center [104, 375] width 37 height 16
checkbox input "false"
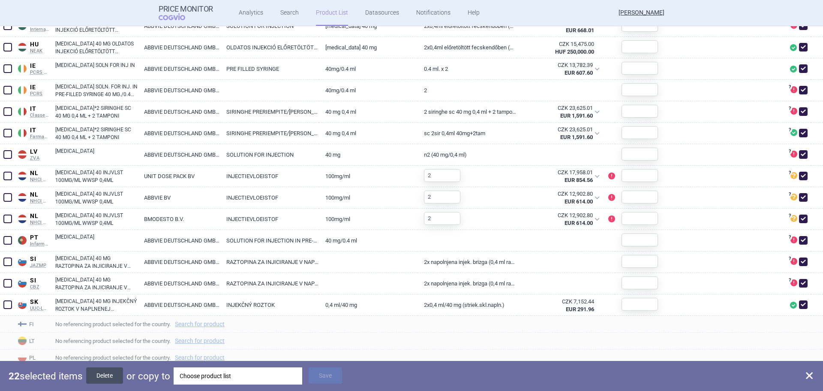
checkbox input "false"
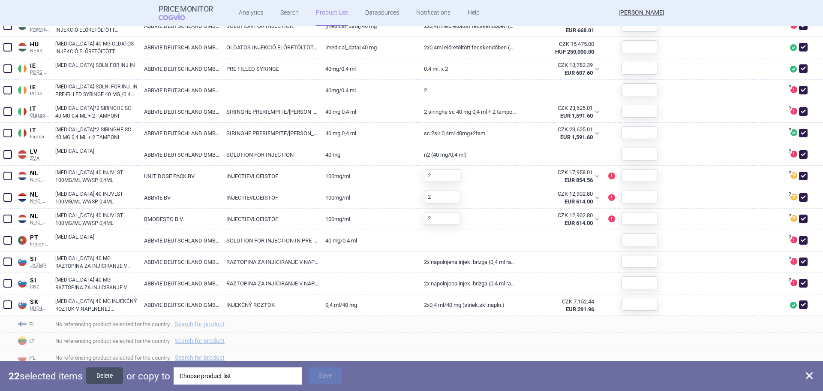
checkbox input "false"
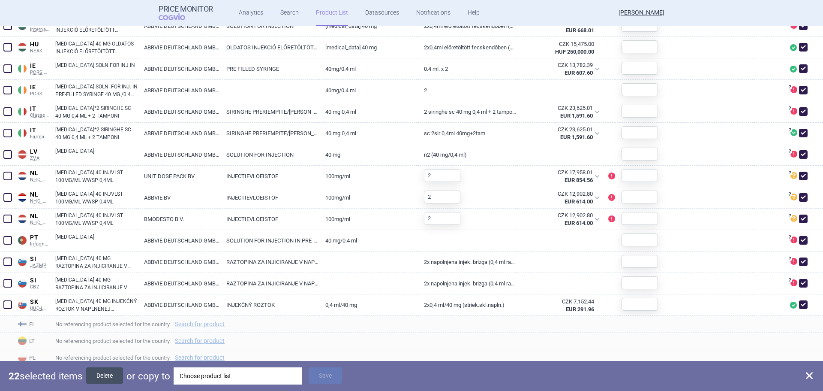
checkbox input "false"
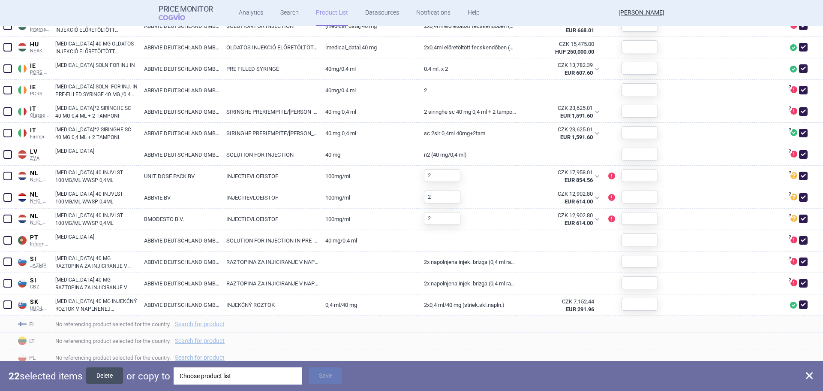
checkbox input "false"
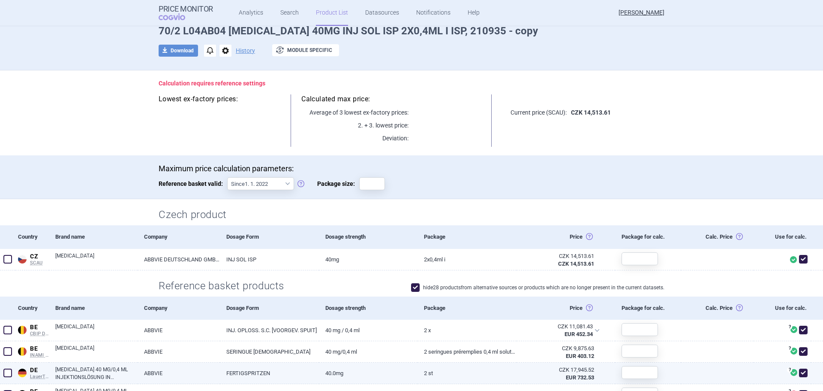
scroll to position [0, 0]
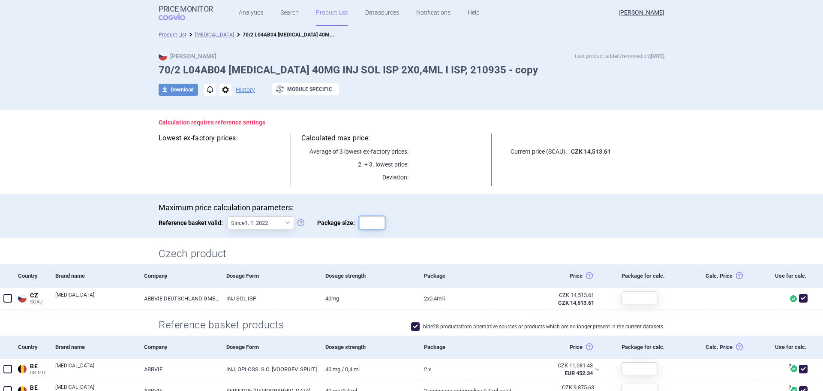
click at [374, 219] on input "Package size:" at bounding box center [372, 222] width 26 height 13
type input "1"
click at [492, 214] on div "Maximum price calculation parameters: Reference basket valid: Since 1. 1. 2022 …" at bounding box center [412, 220] width 506 height 35
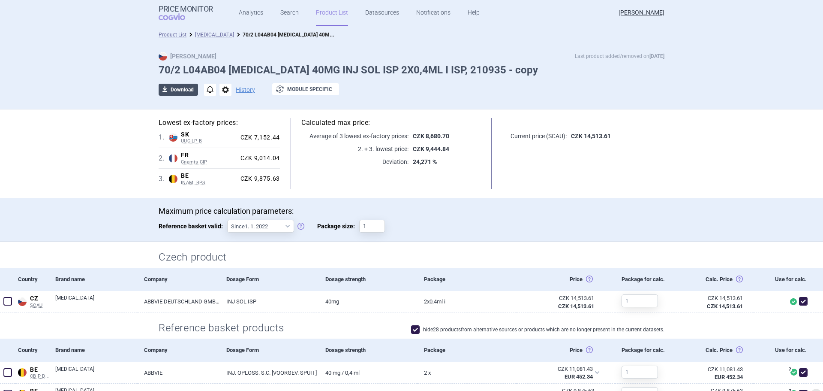
click at [170, 89] on button "download Download" at bounding box center [178, 90] width 39 height 12
select select "EUR"
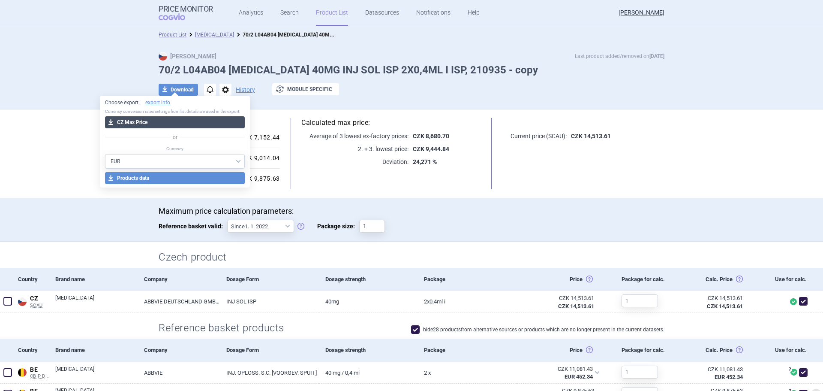
click at [160, 122] on button "download CZ Max Price" at bounding box center [175, 122] width 140 height 12
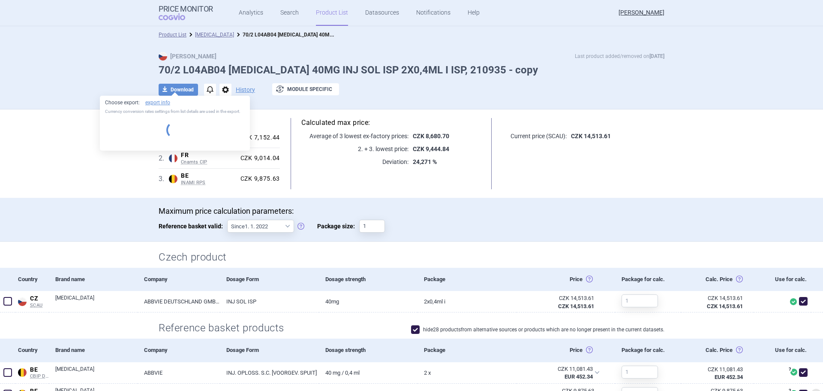
select select "EUR"
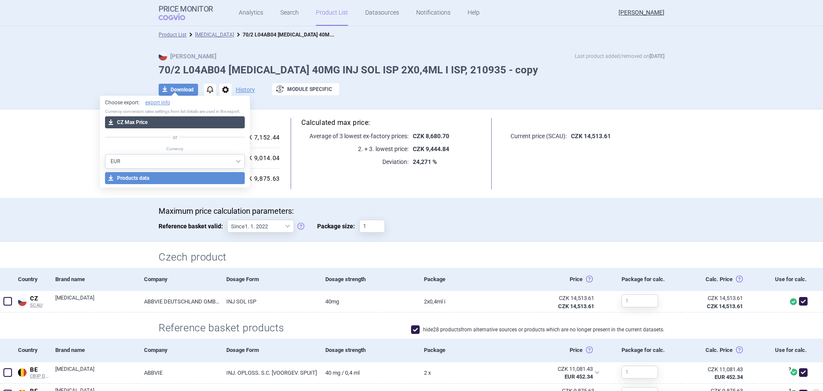
click at [165, 120] on button "download CZ Max Price" at bounding box center [175, 122] width 140 height 12
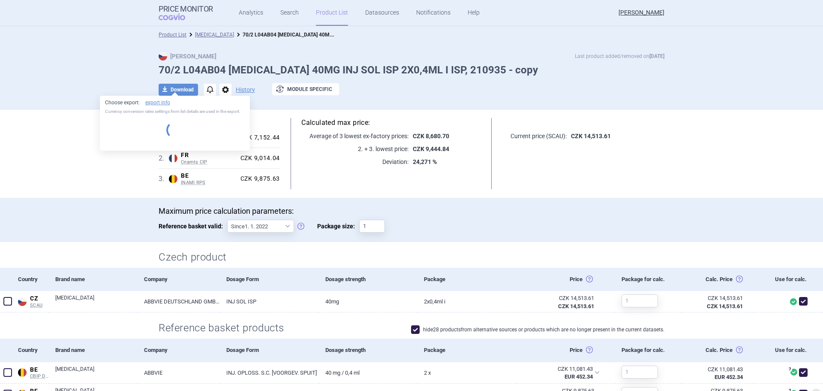
select select "EUR"
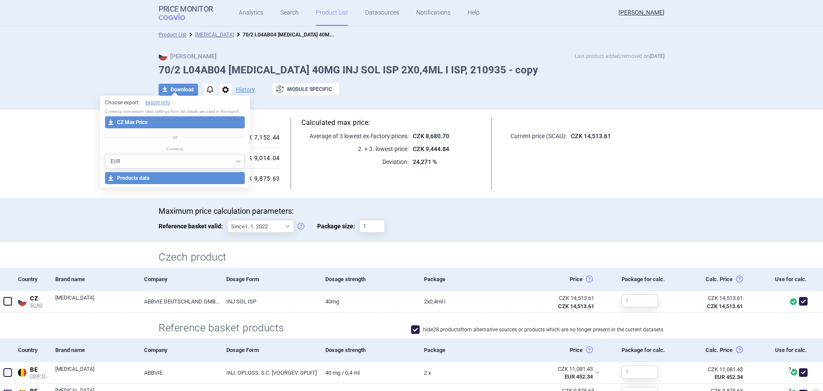
click at [439, 190] on div "Lowest ex-factory prices: 1 . SK UUC-LP B Slovakia UUC-LP B List of medicinal p…" at bounding box center [412, 153] width 540 height 88
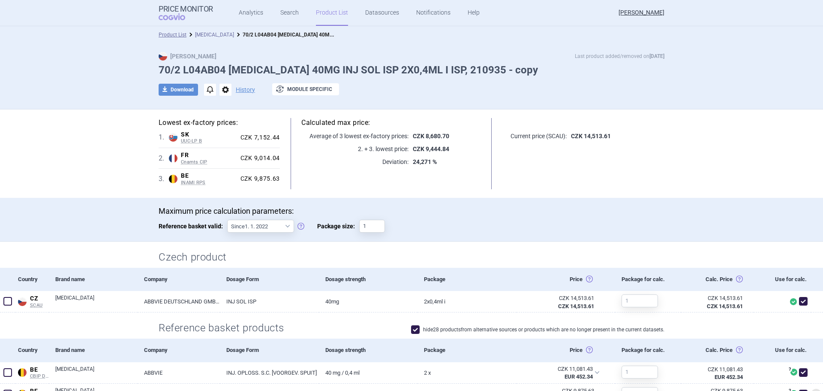
click at [209, 32] on link "[MEDICAL_DATA]" at bounding box center [214, 35] width 39 height 6
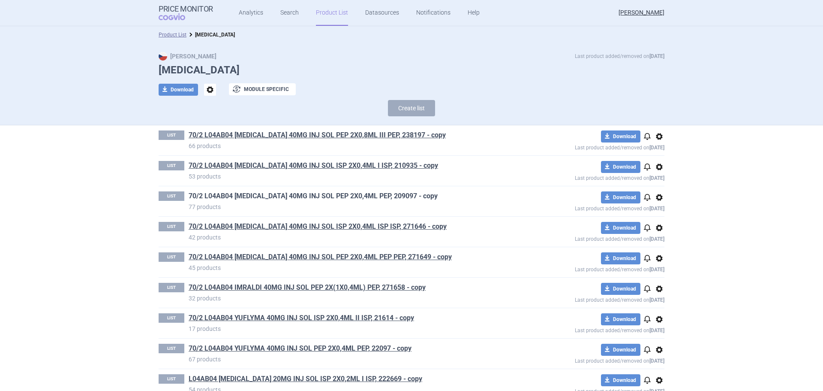
click at [342, 193] on link "70/2 L04AB04 [MEDICAL_DATA] 40MG INJ SOL PEP 2X0,4ML PEP, 209097 - copy" at bounding box center [313, 195] width 249 height 9
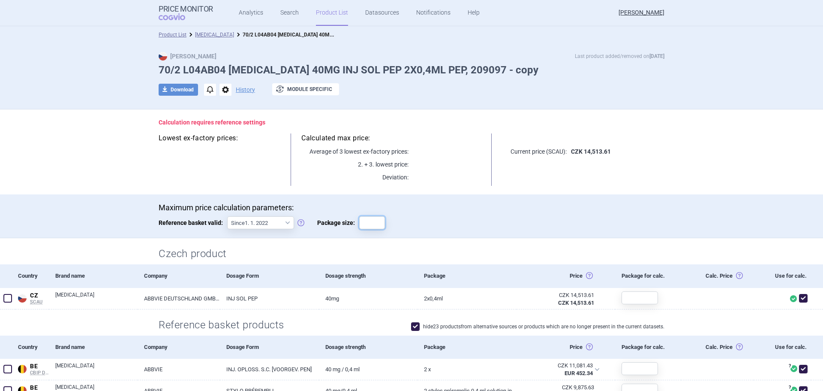
click at [359, 220] on input "Package size:" at bounding box center [372, 222] width 26 height 13
type input "1"
click at [541, 215] on div "Maximum price calculation parameters: Reference basket valid: Since 1. 1. 2022 …" at bounding box center [412, 220] width 506 height 35
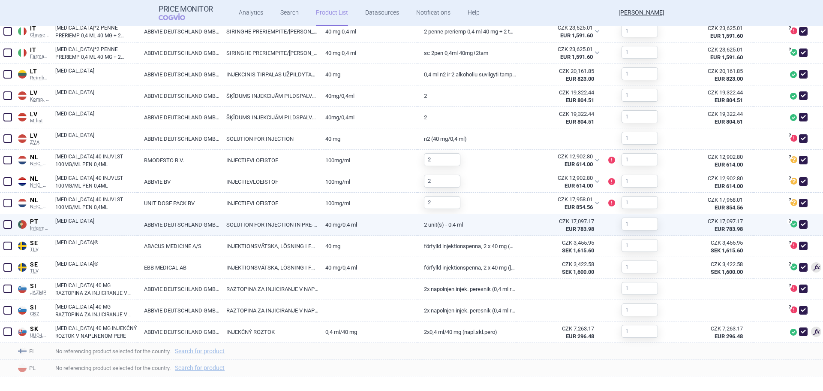
scroll to position [1163, 0]
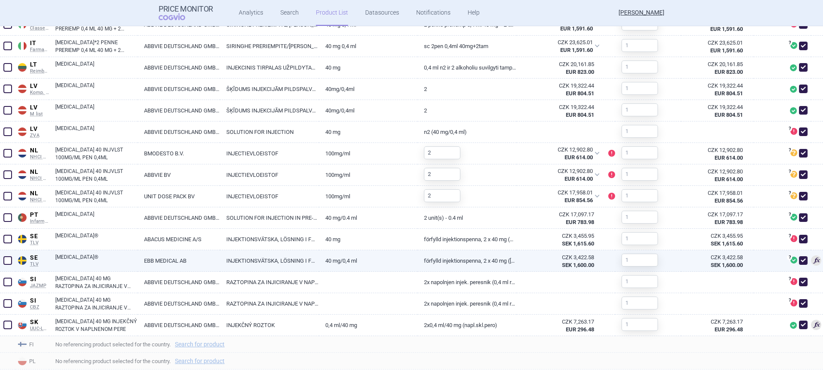
click at [5, 259] on span at bounding box center [7, 260] width 9 height 9
checkbox input "true"
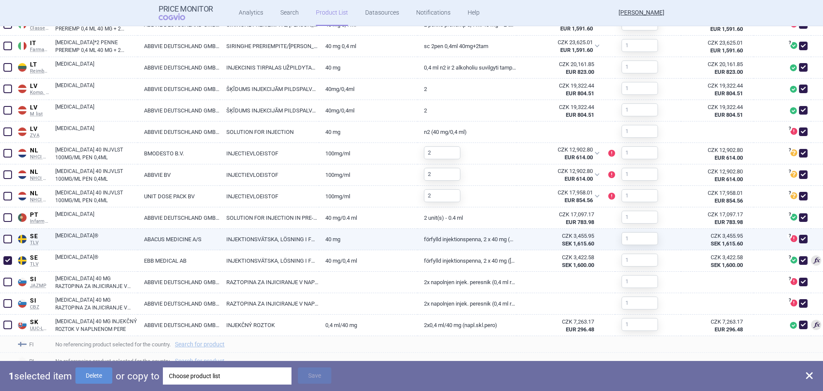
click at [7, 241] on span at bounding box center [7, 239] width 9 height 9
checkbox input "true"
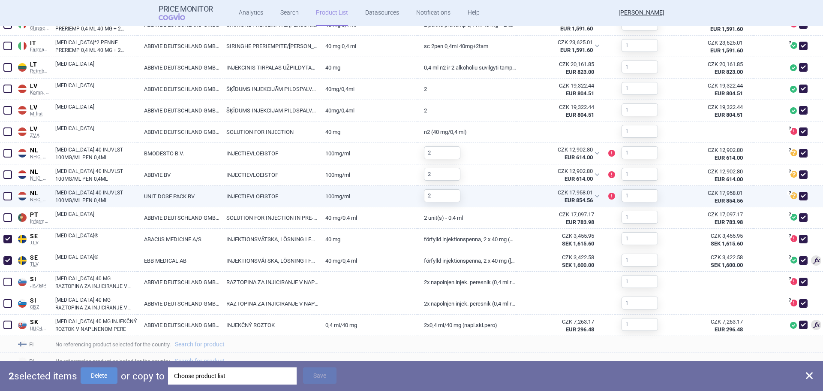
click at [5, 198] on span at bounding box center [7, 196] width 9 height 9
checkbox input "true"
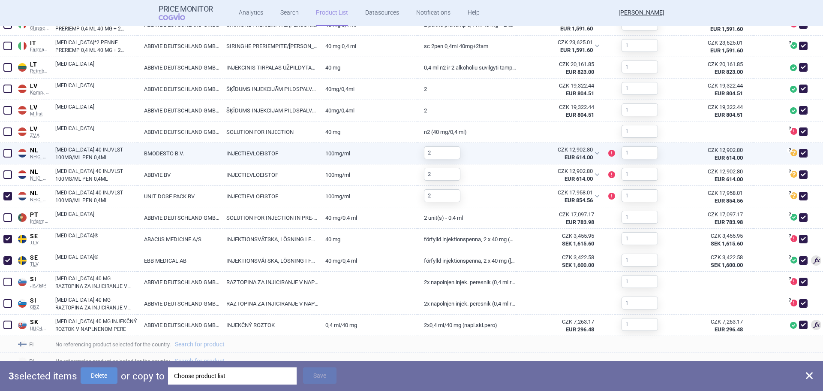
click at [6, 152] on span at bounding box center [7, 153] width 9 height 9
checkbox input "true"
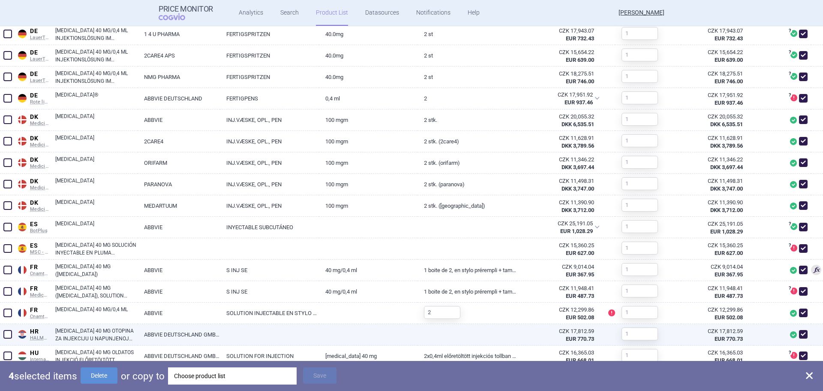
scroll to position [734, 0]
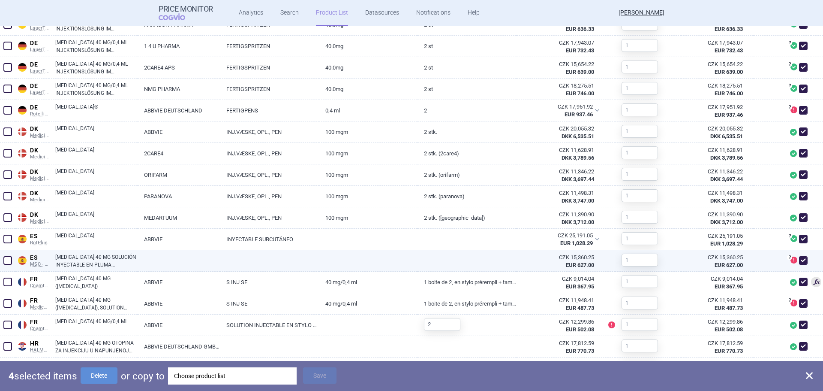
click at [7, 257] on span at bounding box center [7, 260] width 9 height 9
checkbox input "true"
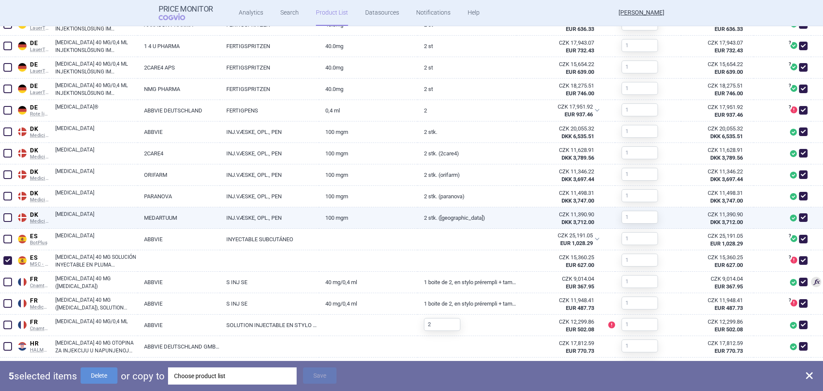
click at [7, 218] on span at bounding box center [7, 217] width 9 height 9
checkbox input "true"
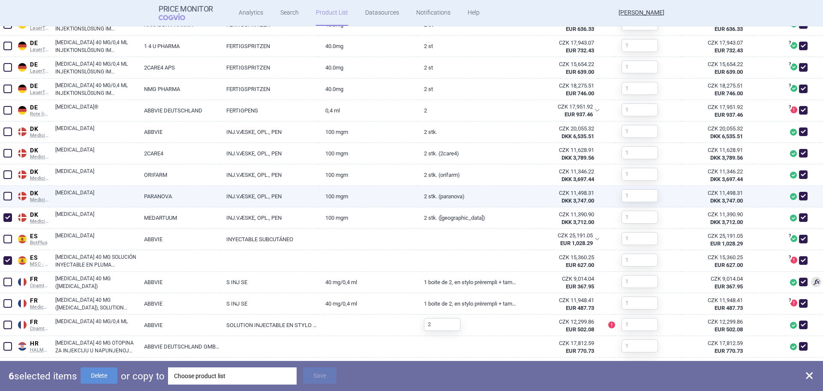
click at [7, 197] on span at bounding box center [7, 196] width 9 height 9
checkbox input "true"
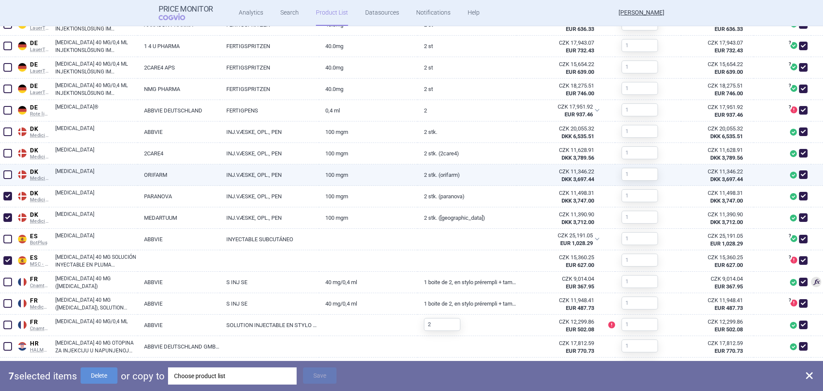
click at [12, 174] on span at bounding box center [7, 174] width 13 height 13
checkbox input "true"
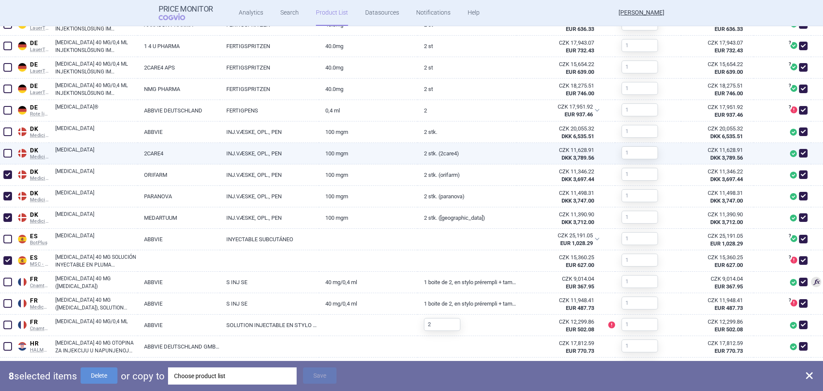
click at [7, 151] on span at bounding box center [7, 153] width 9 height 9
checkbox input "true"
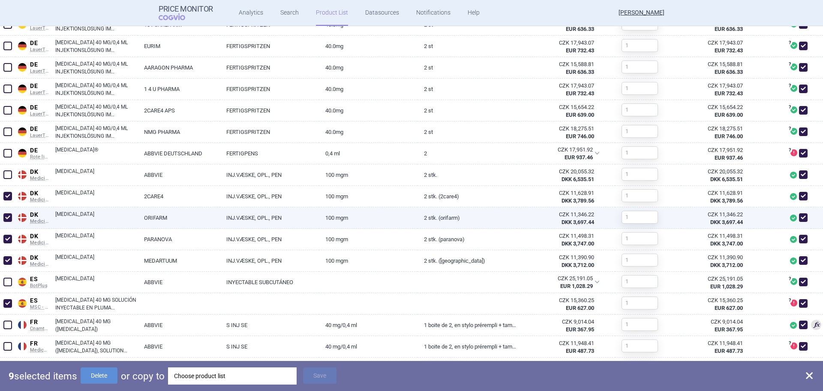
scroll to position [648, 0]
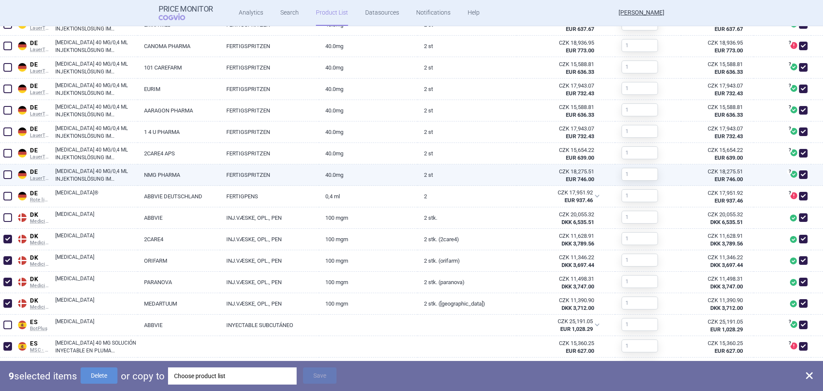
click at [8, 172] on span at bounding box center [7, 174] width 9 height 9
checkbox input "true"
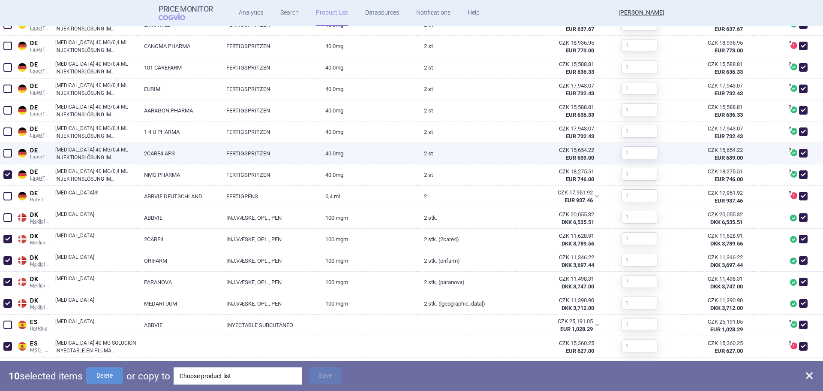
click at [9, 156] on span at bounding box center [7, 153] width 9 height 9
checkbox input "true"
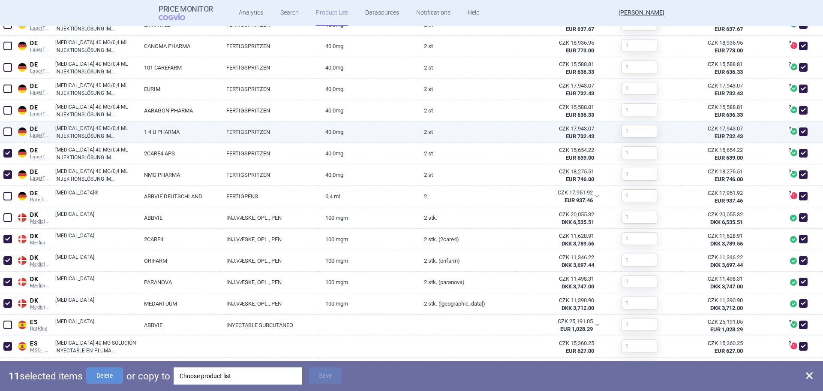
click at [7, 131] on span at bounding box center [7, 131] width 9 height 9
checkbox input "true"
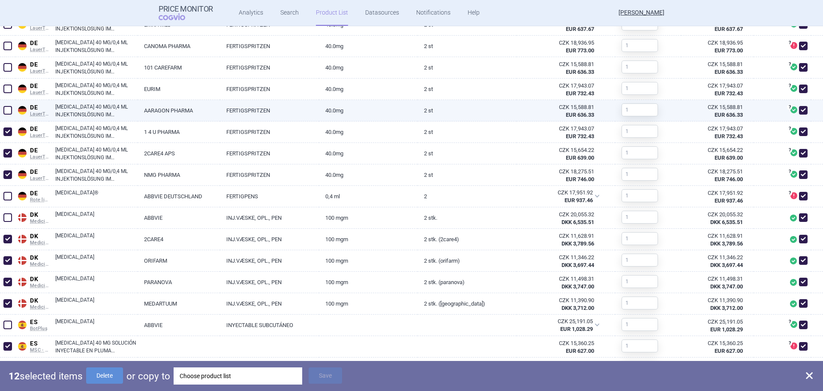
click at [3, 108] on span at bounding box center [7, 110] width 13 height 13
checkbox input "true"
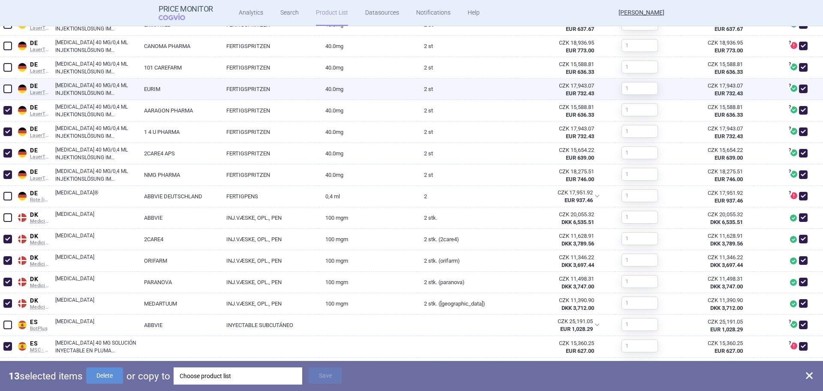
click at [6, 90] on span at bounding box center [7, 88] width 9 height 9
checkbox input "true"
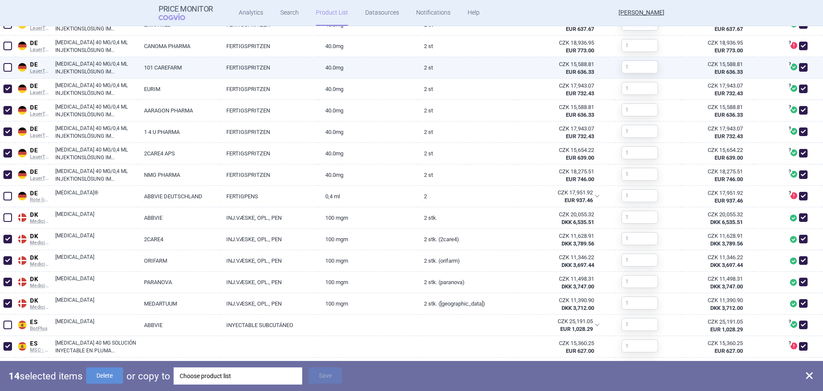
click at [6, 67] on span at bounding box center [7, 67] width 9 height 9
checkbox input "true"
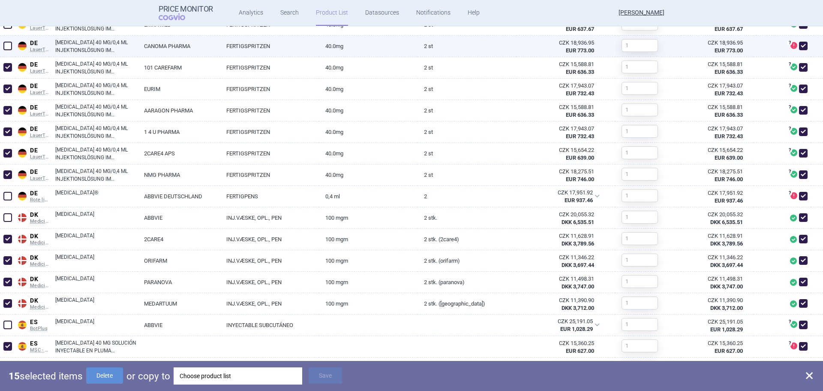
click at [8, 48] on span at bounding box center [7, 46] width 9 height 9
checkbox input "true"
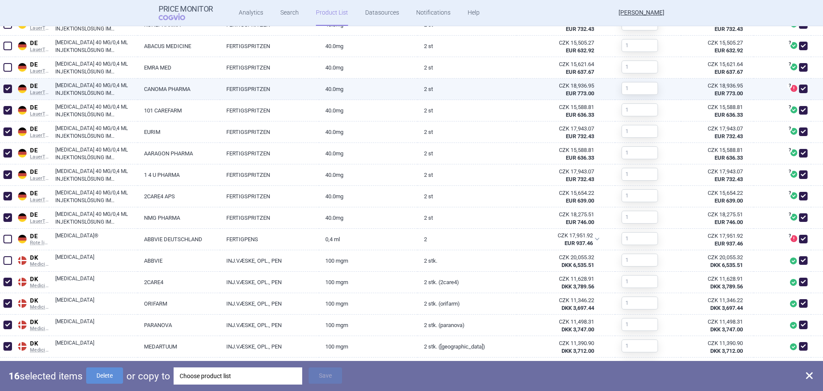
scroll to position [562, 0]
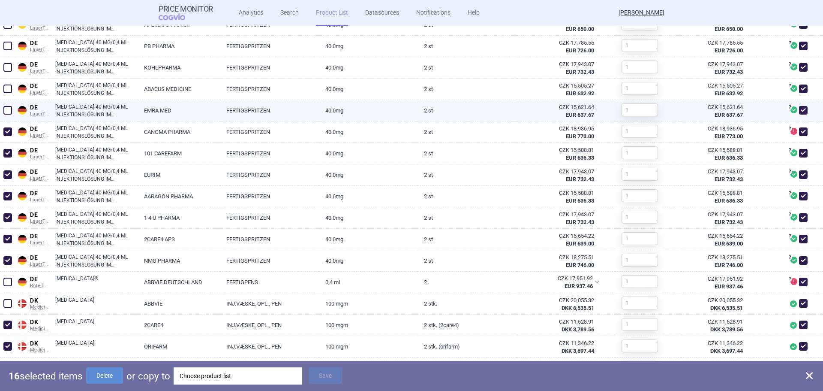
click at [7, 111] on span at bounding box center [7, 110] width 9 height 9
checkbox input "true"
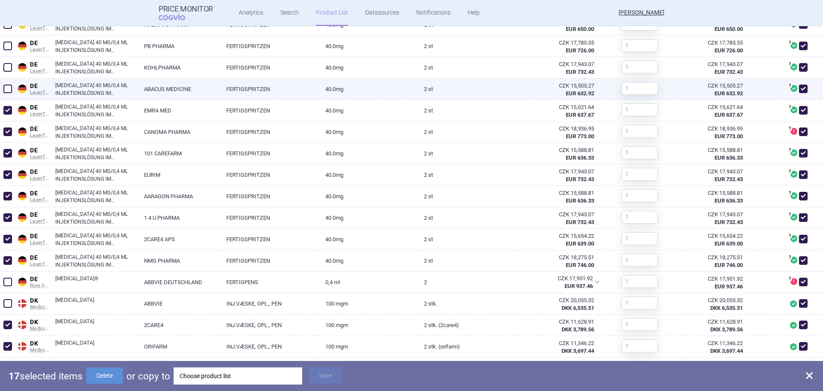
click at [8, 88] on span at bounding box center [7, 88] width 9 height 9
checkbox input "true"
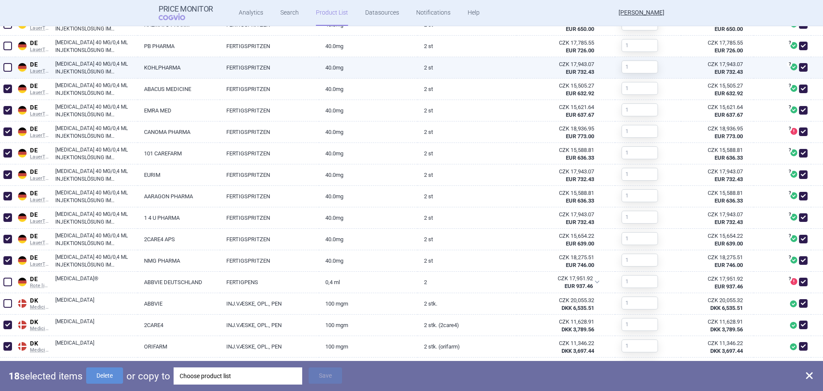
click at [9, 68] on span at bounding box center [7, 67] width 9 height 9
checkbox input "true"
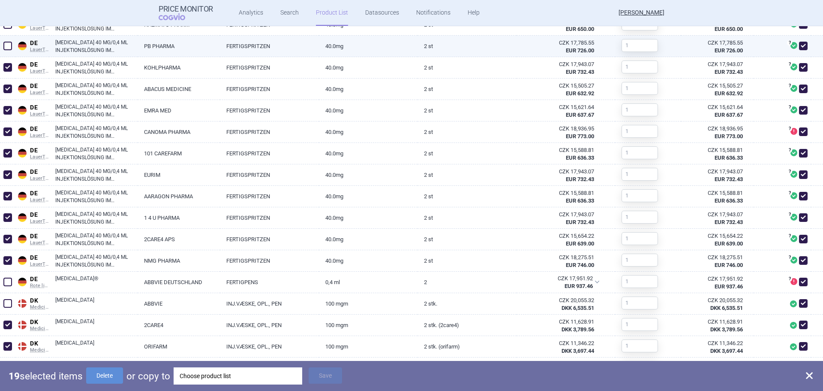
click at [8, 48] on span at bounding box center [7, 46] width 9 height 9
checkbox input "true"
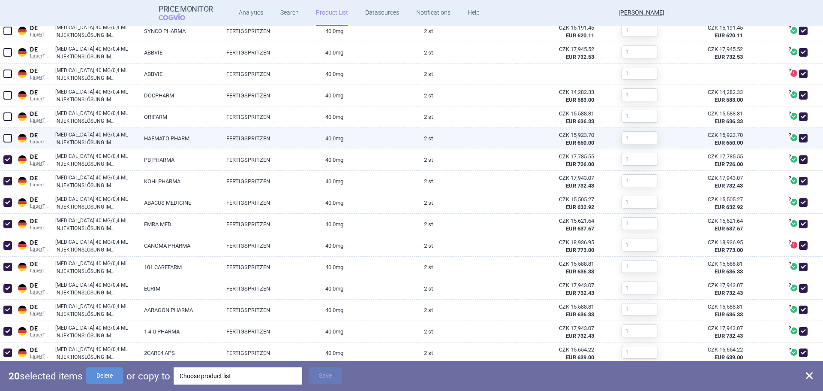
scroll to position [434, 0]
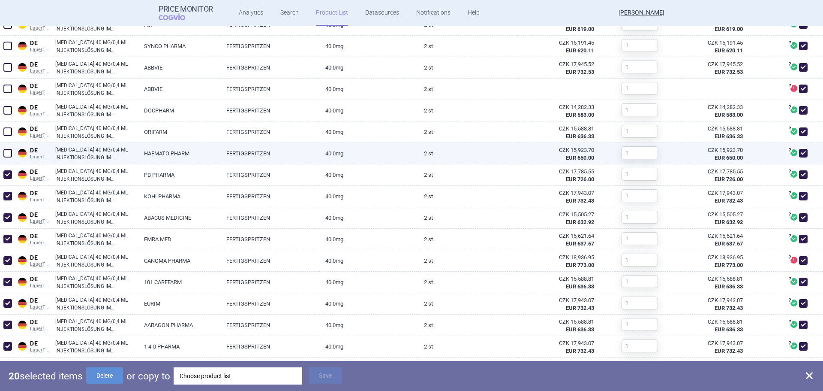
click at [4, 151] on span at bounding box center [7, 153] width 9 height 9
checkbox input "true"
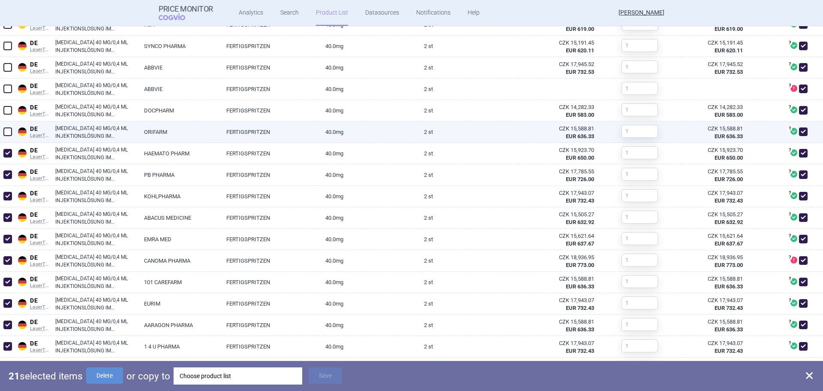
click at [8, 130] on span at bounding box center [7, 131] width 9 height 9
checkbox input "true"
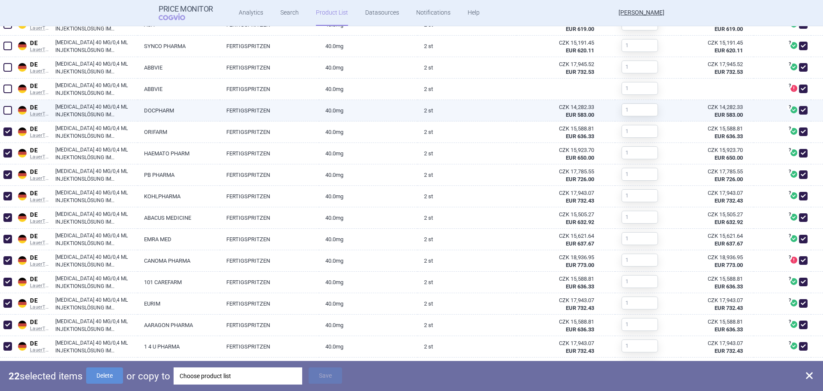
click at [7, 108] on span at bounding box center [7, 110] width 9 height 9
checkbox input "true"
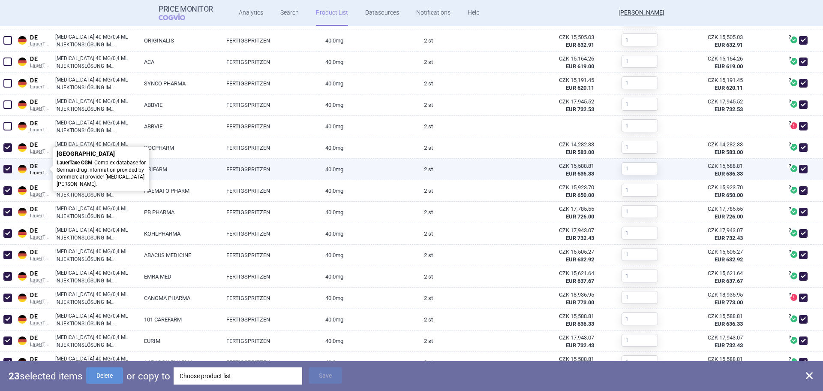
scroll to position [348, 0]
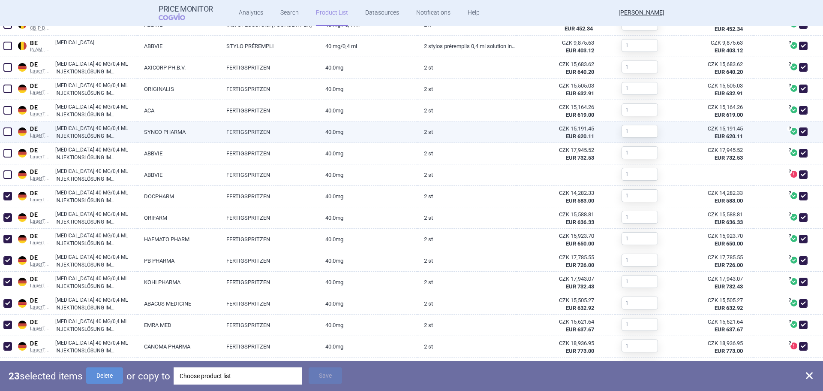
click at [7, 132] on span at bounding box center [7, 131] width 9 height 9
checkbox input "true"
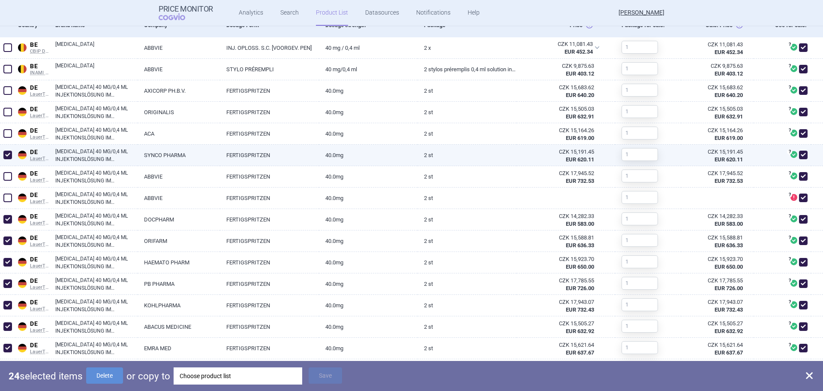
scroll to position [305, 0]
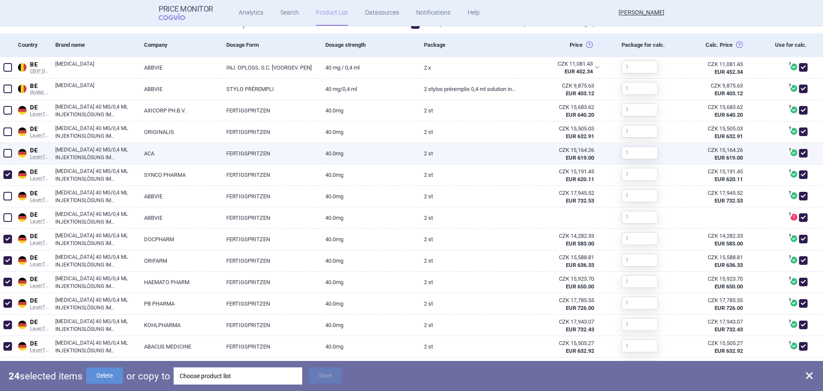
click at [10, 152] on span at bounding box center [7, 153] width 9 height 9
checkbox input "true"
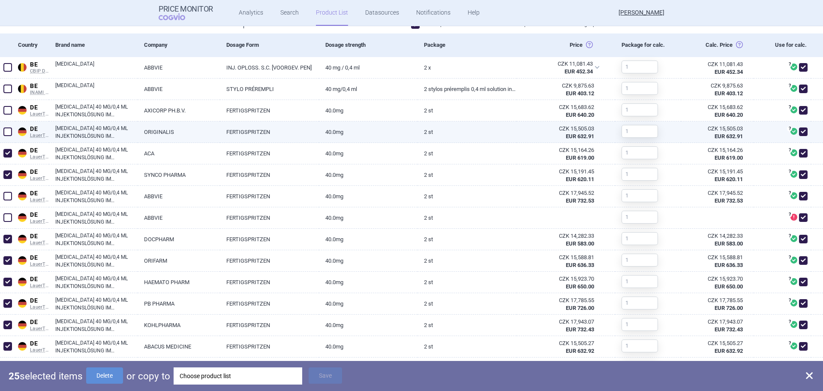
click at [10, 134] on span at bounding box center [7, 131] width 9 height 9
checkbox input "true"
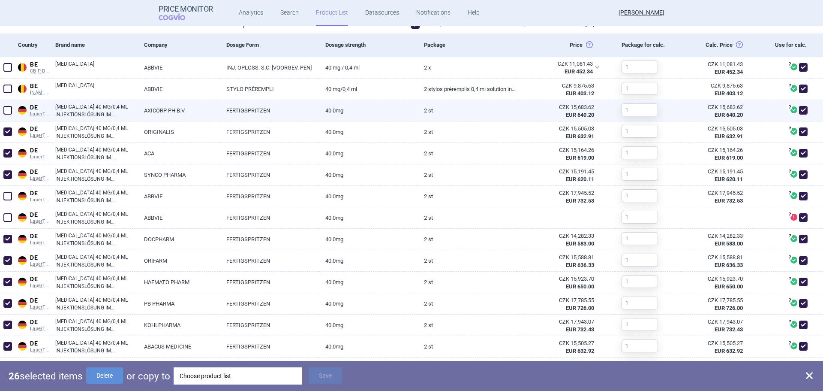
click at [7, 110] on span at bounding box center [7, 110] width 9 height 9
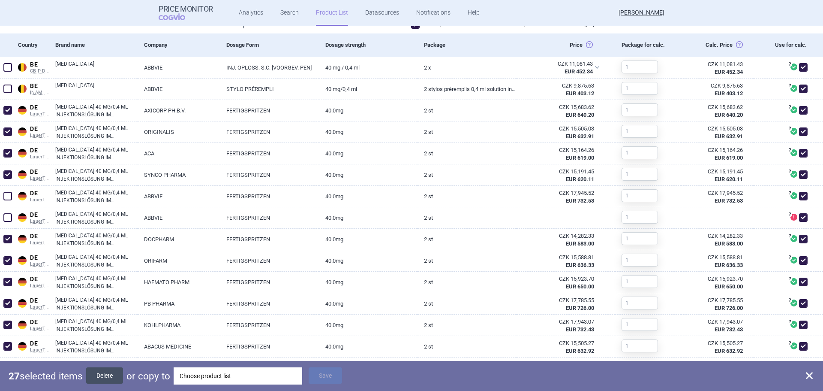
click at [110, 371] on button "Delete" at bounding box center [104, 375] width 37 height 16
checkbox input "false"
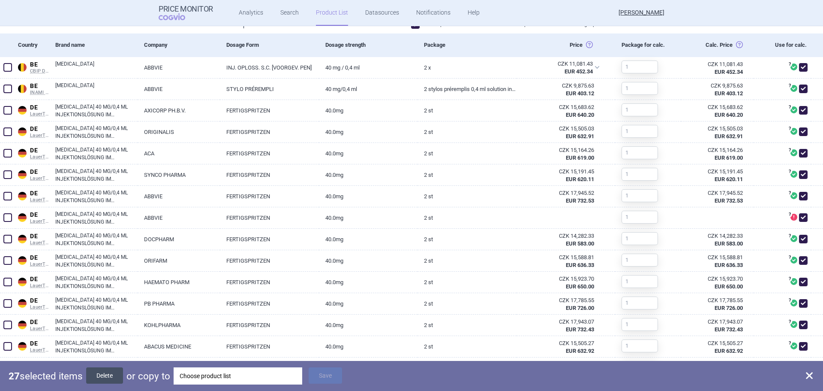
checkbox input "false"
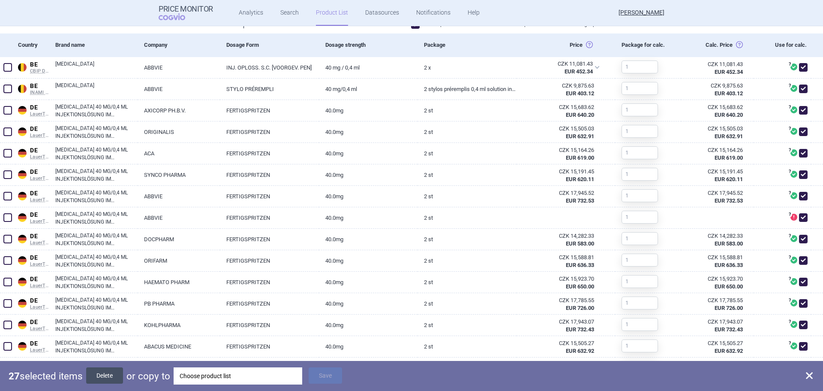
checkbox input "false"
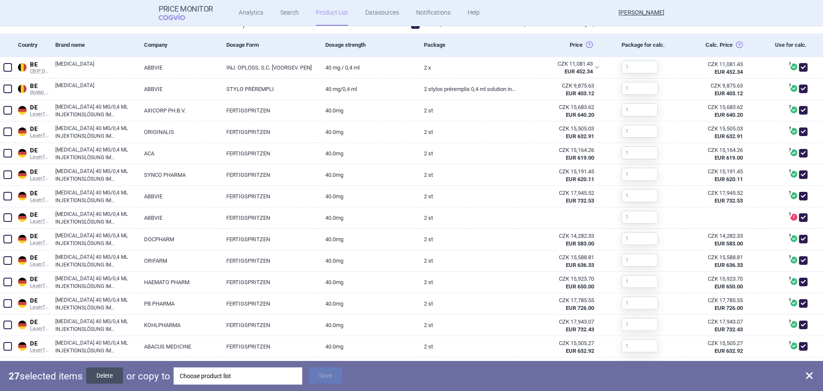
checkbox input "false"
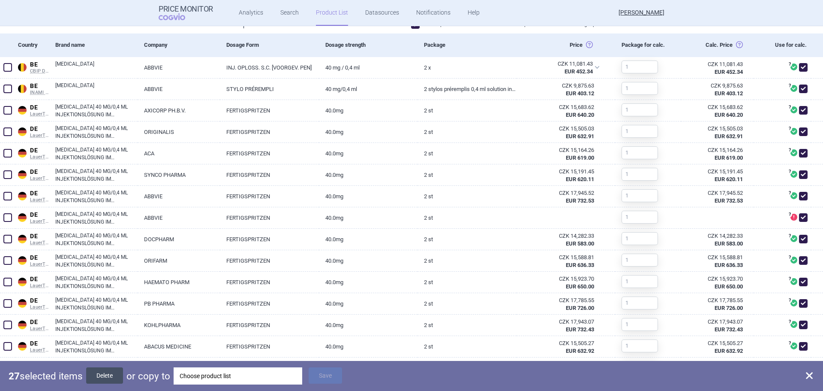
checkbox input "false"
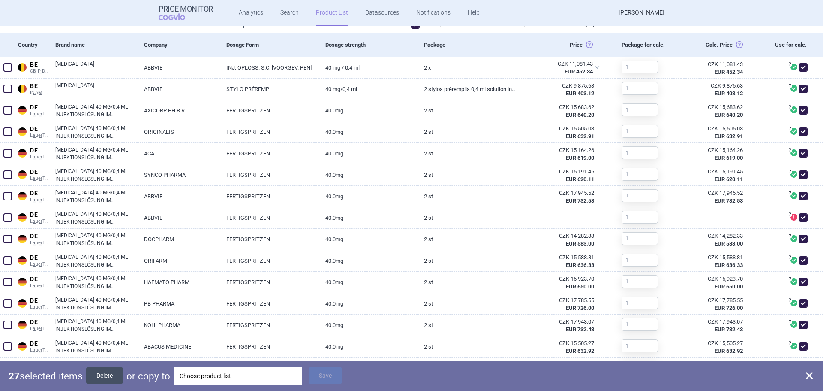
checkbox input "false"
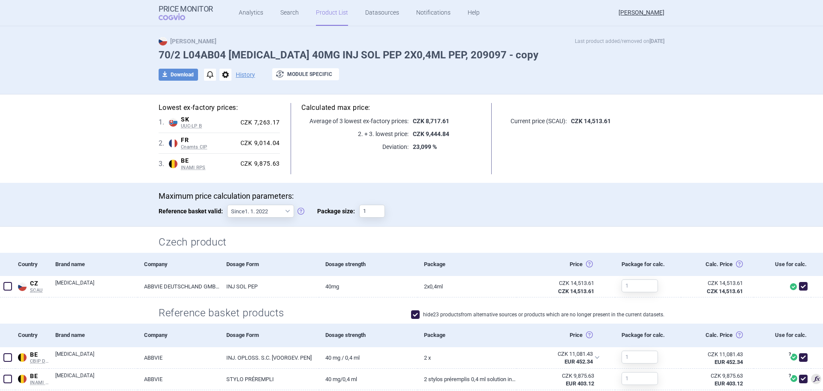
scroll to position [0, 0]
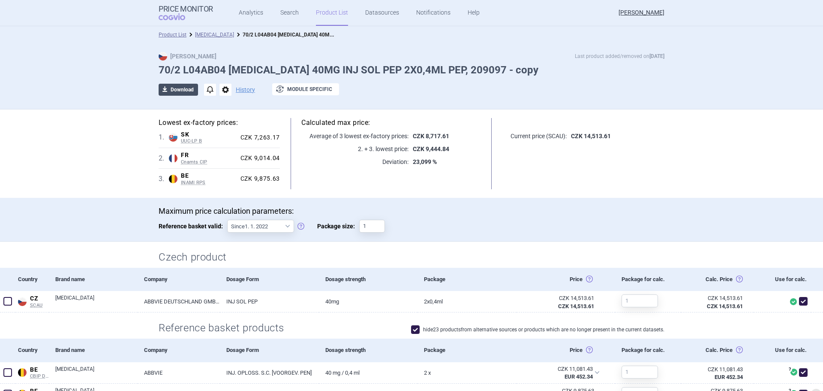
click at [177, 86] on button "download Download" at bounding box center [178, 90] width 39 height 12
select select "EUR"
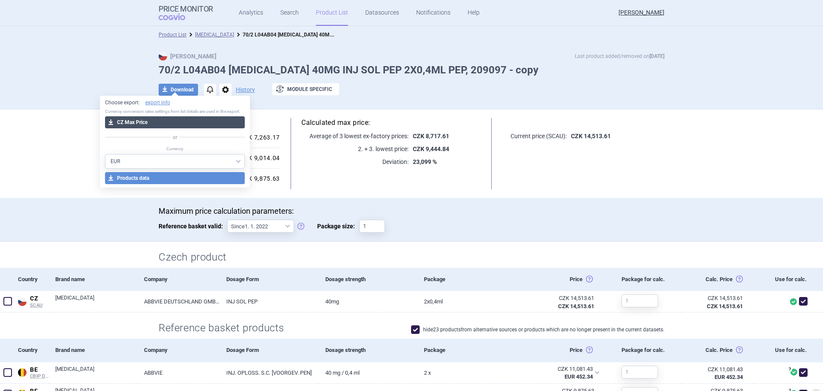
click at [163, 121] on button "download CZ Max Price" at bounding box center [175, 122] width 140 height 12
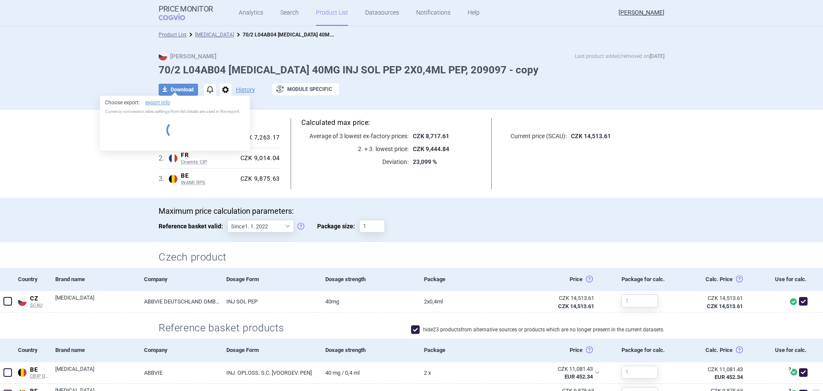
select select "EUR"
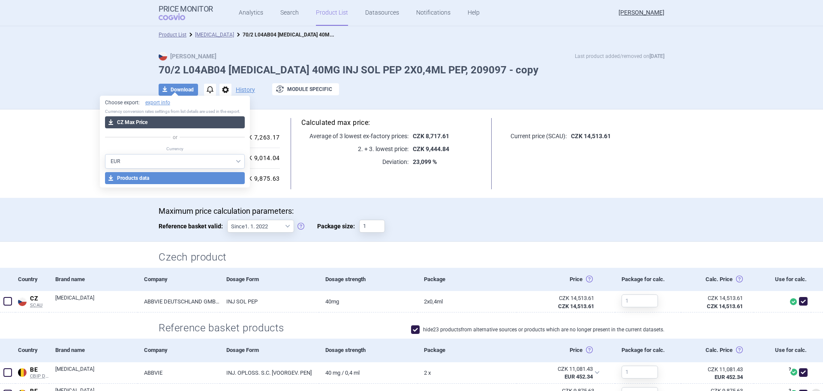
click at [133, 122] on button "download CZ Max Price" at bounding box center [175, 122] width 140 height 12
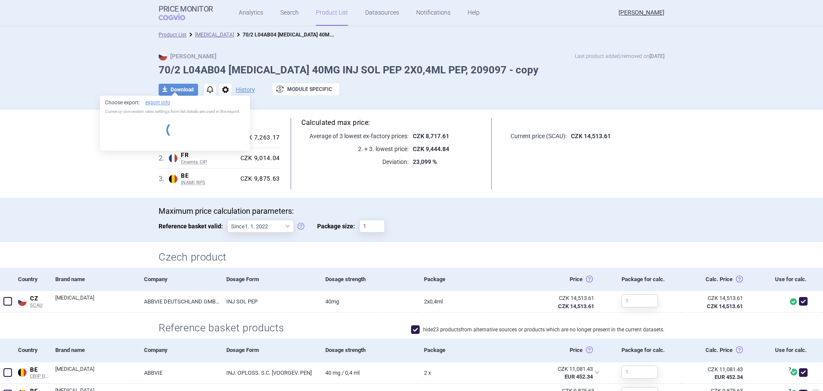
select select "EUR"
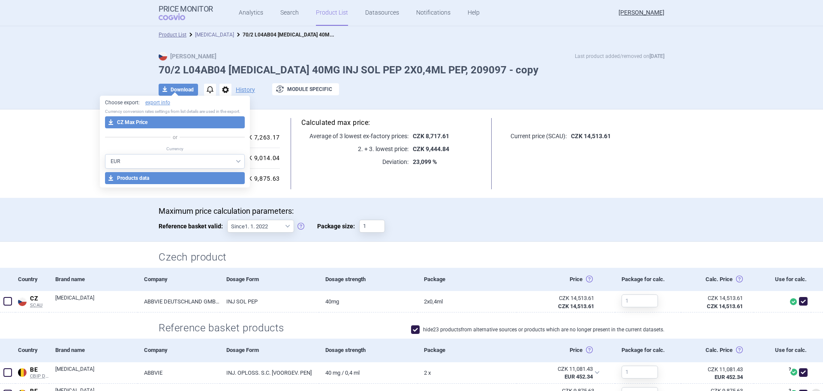
click at [210, 33] on link "[MEDICAL_DATA]" at bounding box center [214, 35] width 39 height 6
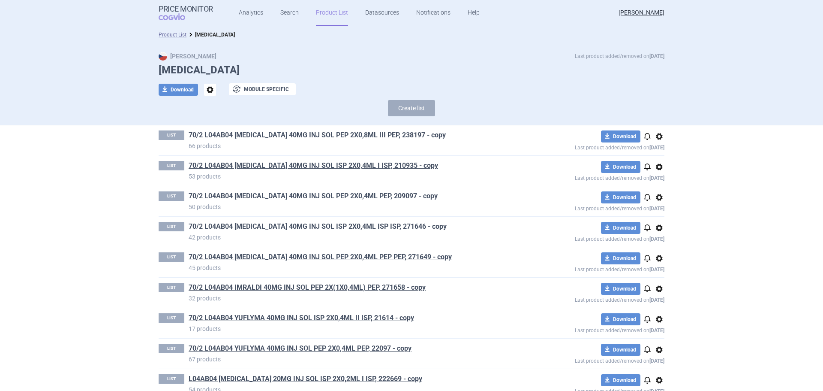
click at [362, 223] on link "70/2 L04AB04 [MEDICAL_DATA] 40MG INJ SOL ISP 2X0,4ML ISP ISP, 271646 - copy" at bounding box center [318, 226] width 258 height 9
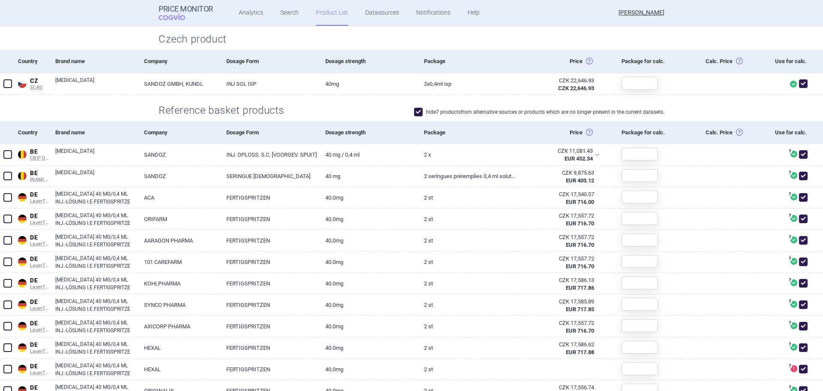
scroll to position [257, 0]
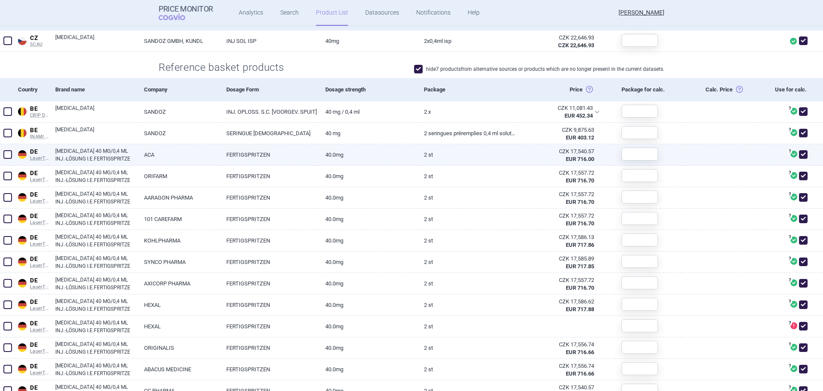
click at [9, 155] on span at bounding box center [7, 154] width 9 height 9
checkbox input "true"
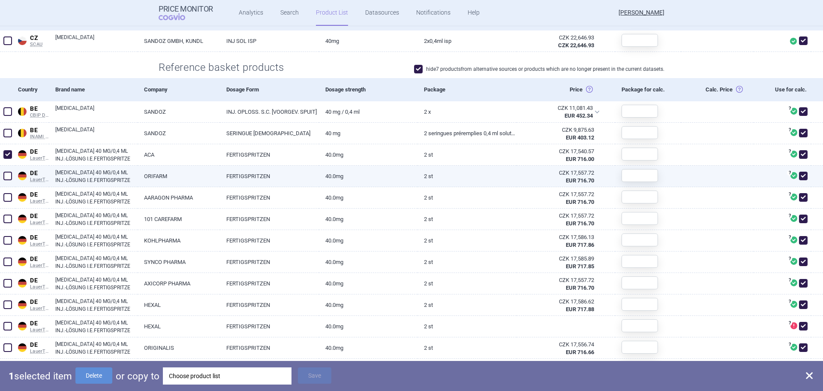
click at [9, 170] on span at bounding box center [7, 175] width 13 height 13
checkbox input "true"
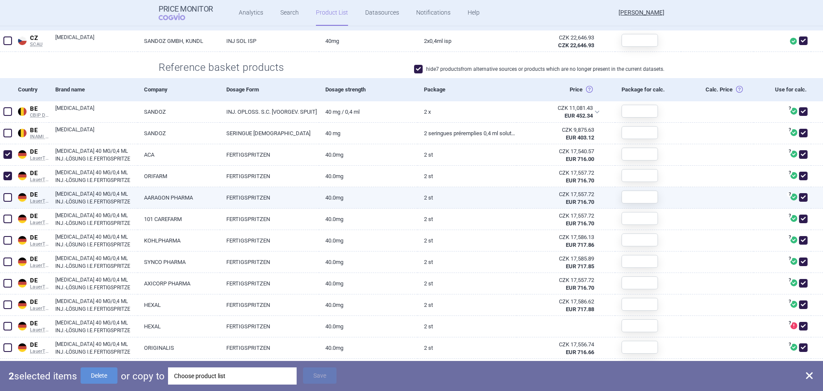
click at [10, 197] on span at bounding box center [7, 197] width 9 height 9
checkbox input "true"
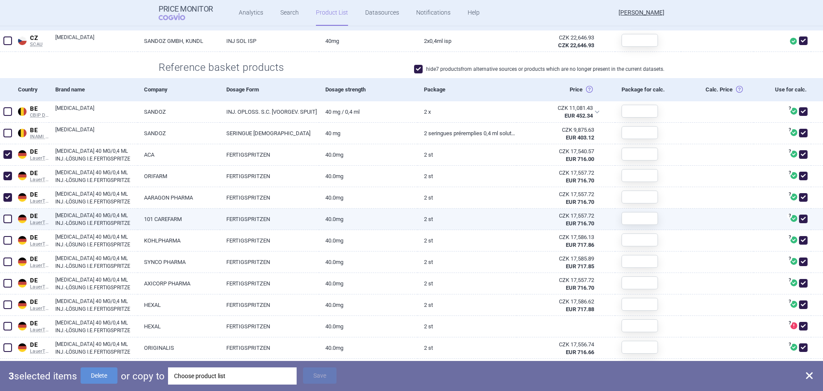
click at [9, 220] on span at bounding box center [7, 218] width 9 height 9
checkbox input "true"
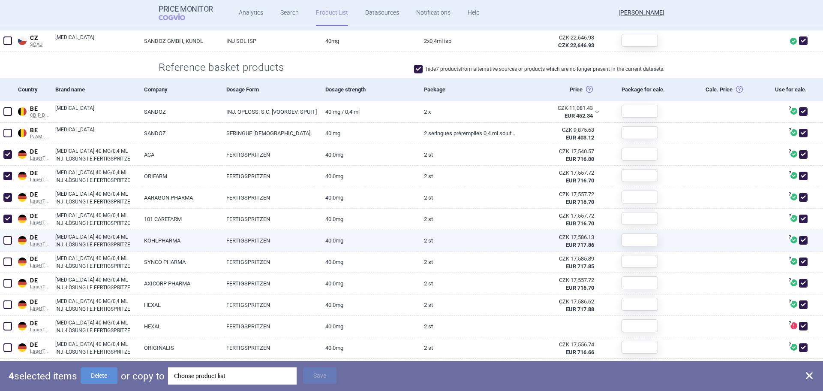
click at [7, 240] on span at bounding box center [7, 240] width 9 height 9
checkbox input "true"
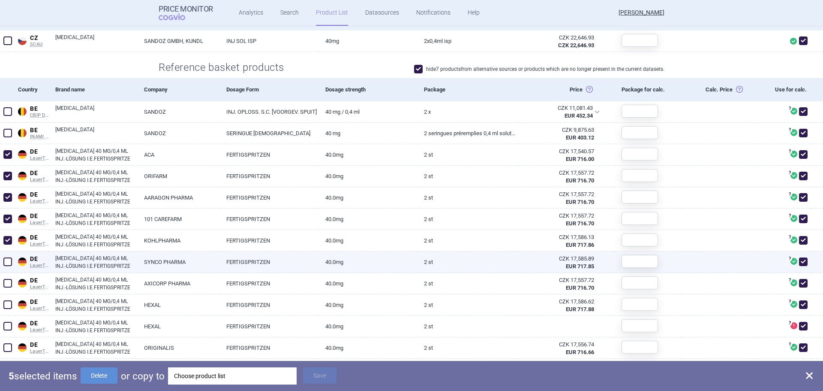
click at [11, 260] on span at bounding box center [7, 261] width 9 height 9
checkbox input "true"
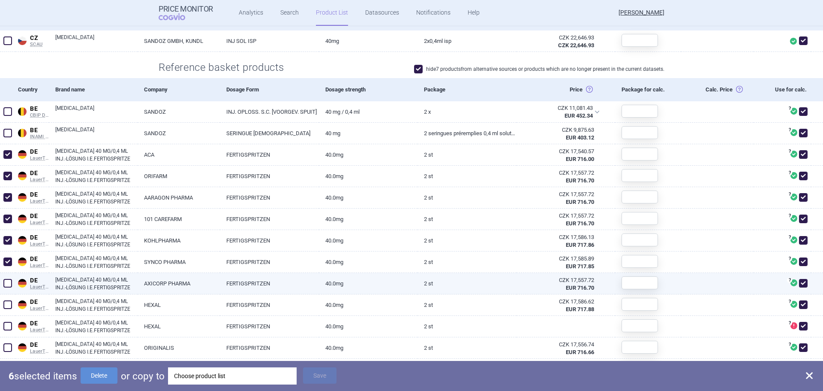
click at [10, 281] on span at bounding box center [7, 283] width 9 height 9
checkbox input "true"
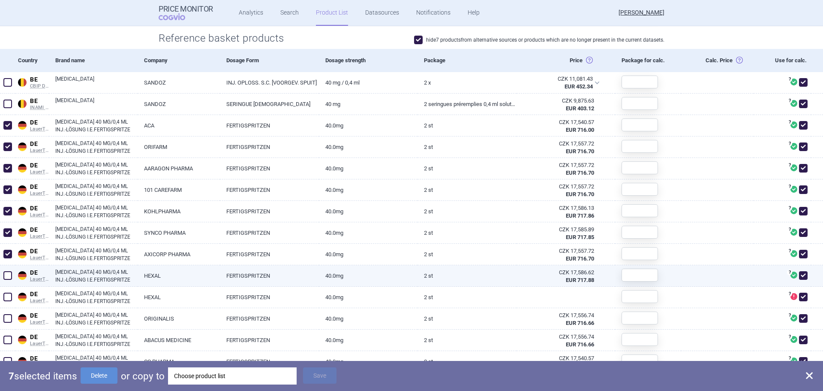
scroll to position [300, 0]
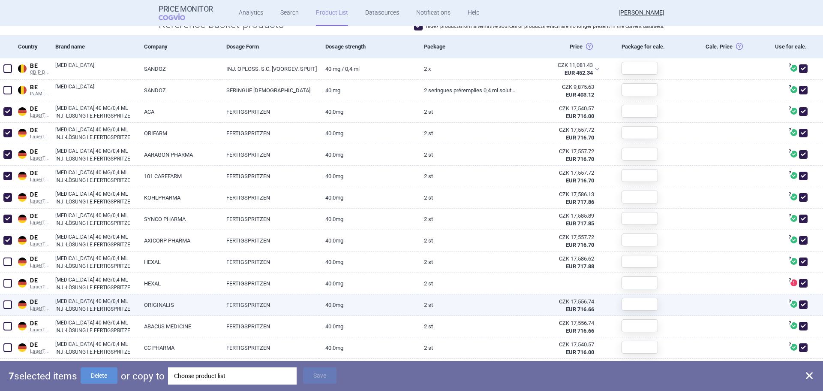
click at [7, 301] on span at bounding box center [7, 304] width 9 height 9
checkbox input "true"
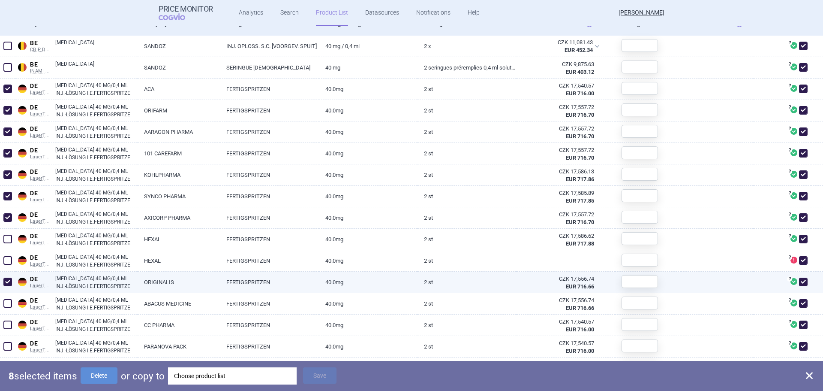
scroll to position [343, 0]
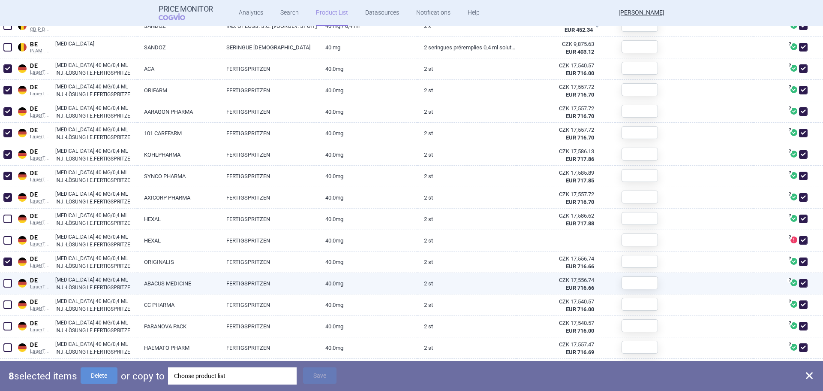
click at [9, 282] on span at bounding box center [7, 283] width 9 height 9
checkbox input "true"
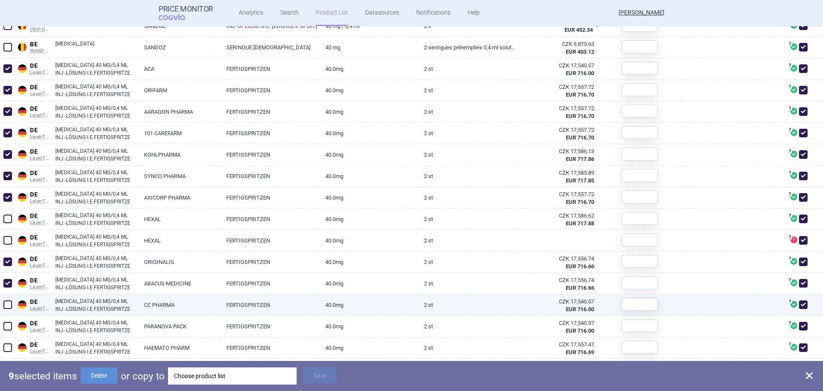
click at [9, 299] on span at bounding box center [7, 304] width 13 height 13
checkbox input "true"
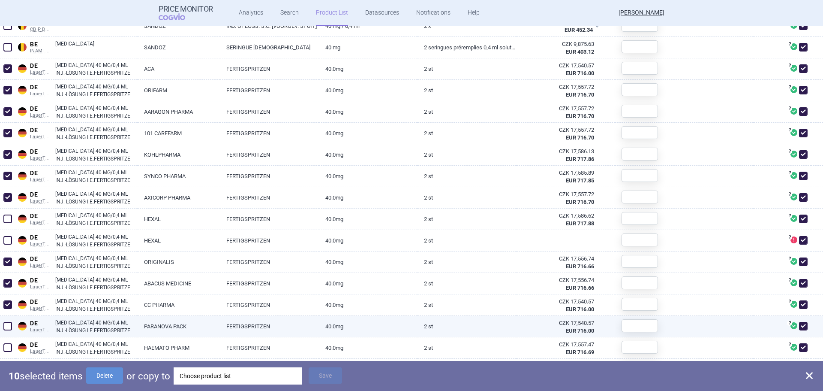
click at [9, 320] on span at bounding box center [7, 325] width 13 height 13
checkbox input "true"
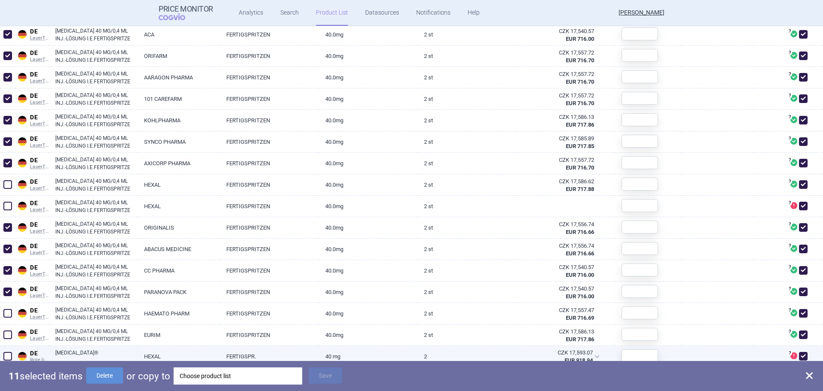
scroll to position [429, 0]
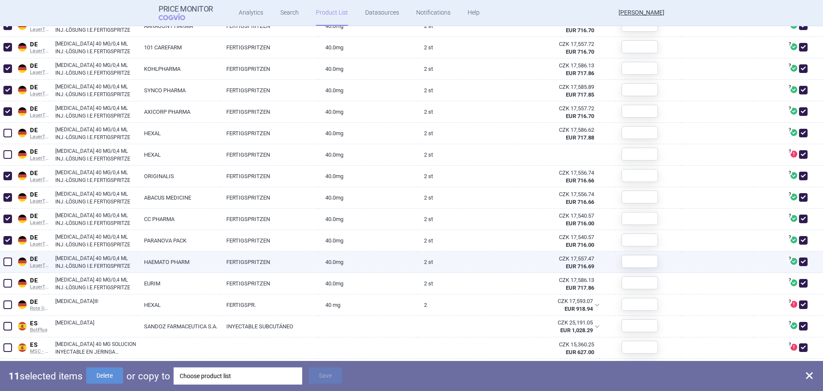
click at [5, 258] on span at bounding box center [7, 261] width 9 height 9
checkbox input "true"
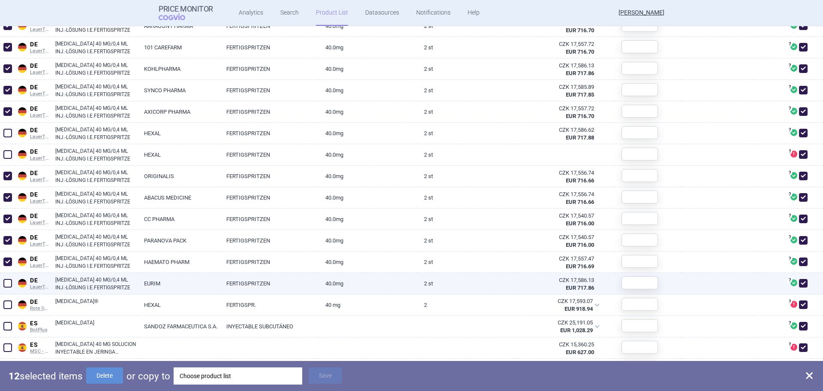
click at [8, 276] on div at bounding box center [7, 283] width 15 height 21
click at [7, 284] on span at bounding box center [7, 283] width 9 height 9
checkbox input "true"
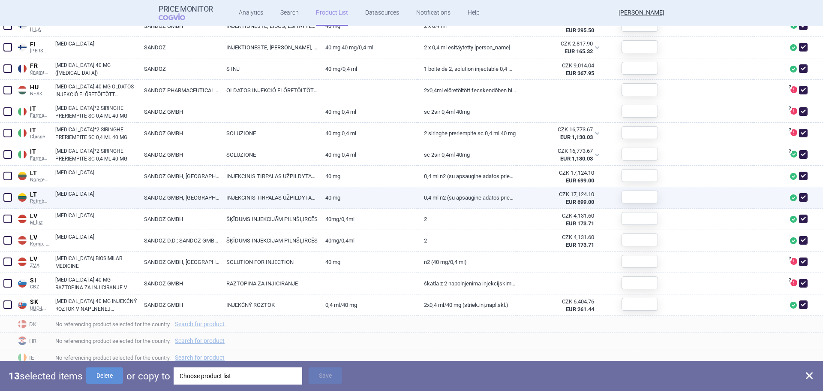
scroll to position [815, 0]
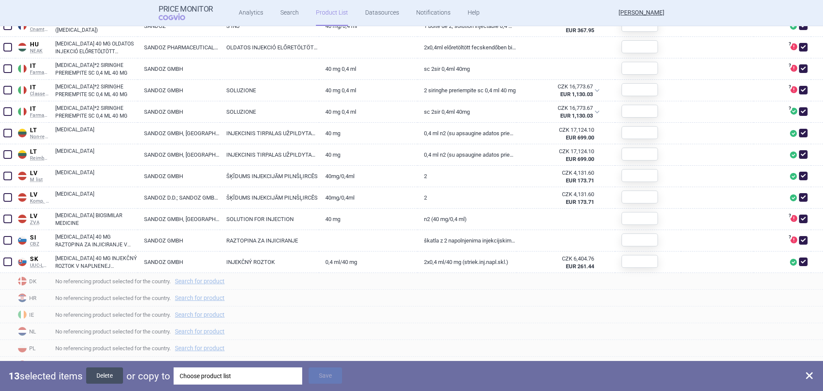
click at [117, 375] on button "Delete" at bounding box center [104, 375] width 37 height 16
checkbox input "false"
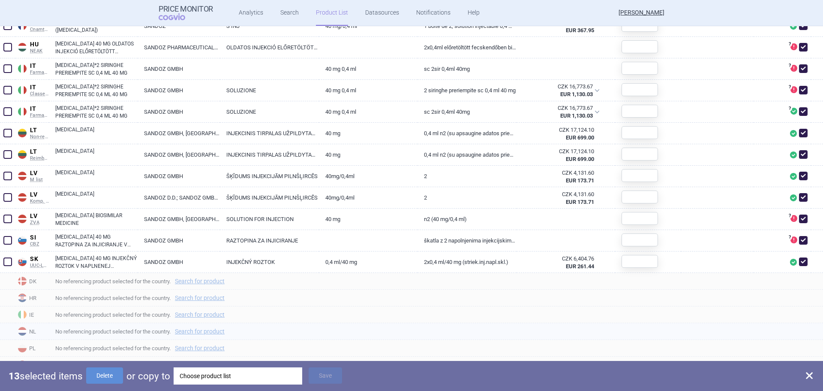
checkbox input "false"
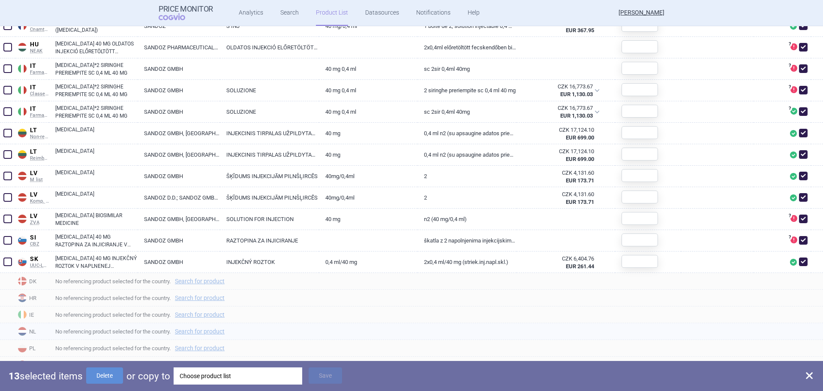
checkbox input "false"
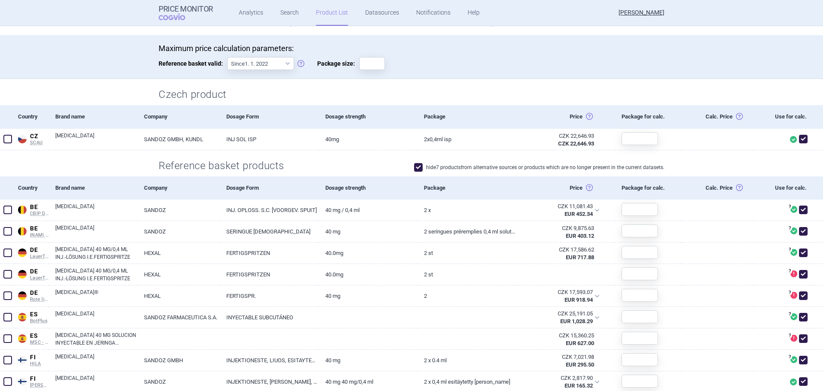
scroll to position [21, 0]
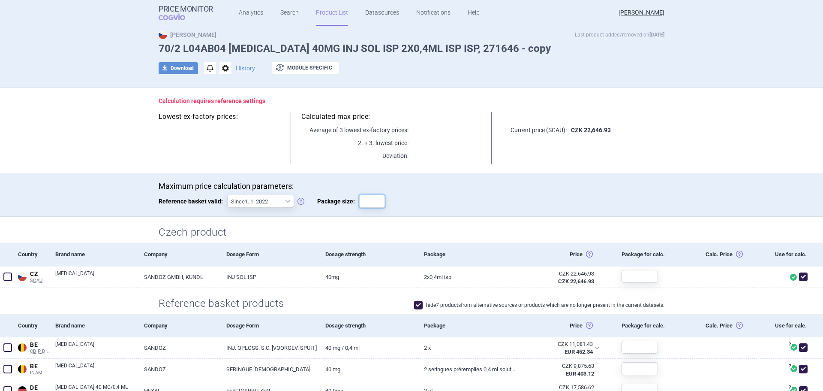
click at [364, 199] on input "Package size:" at bounding box center [372, 201] width 26 height 13
type input "1"
click at [518, 203] on div "Maximum price calculation parameters: Reference basket valid: Since 1. 1. 2022 …" at bounding box center [412, 198] width 506 height 35
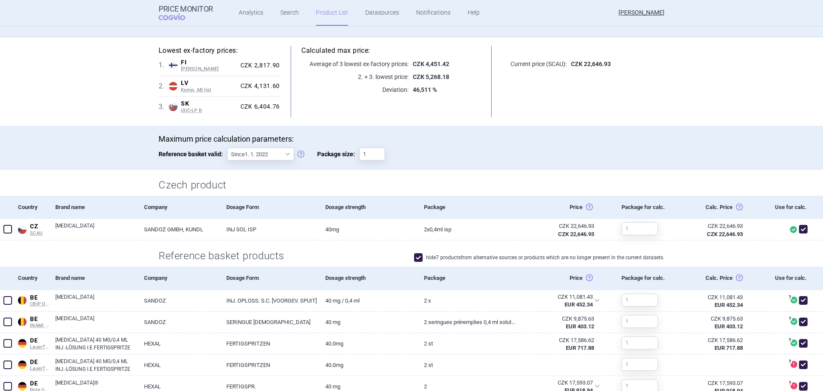
scroll to position [3, 0]
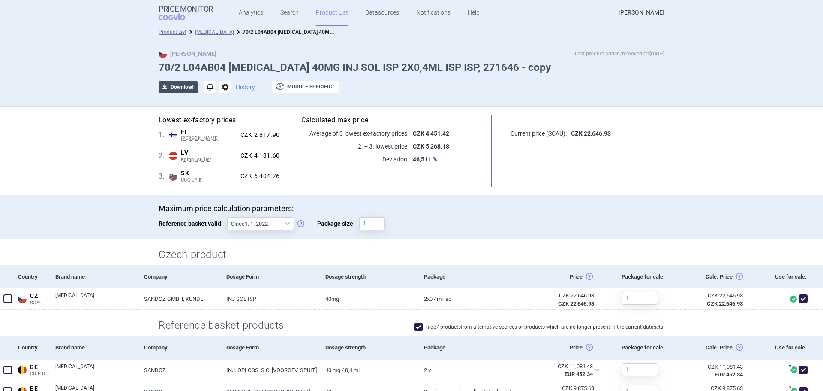
click at [173, 91] on button "download Download" at bounding box center [178, 87] width 39 height 12
select select "EUR"
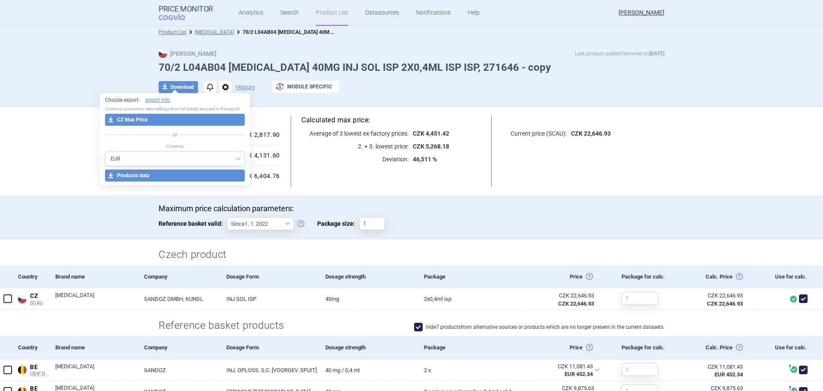
click at [154, 122] on button "download CZ Max Price" at bounding box center [175, 120] width 140 height 12
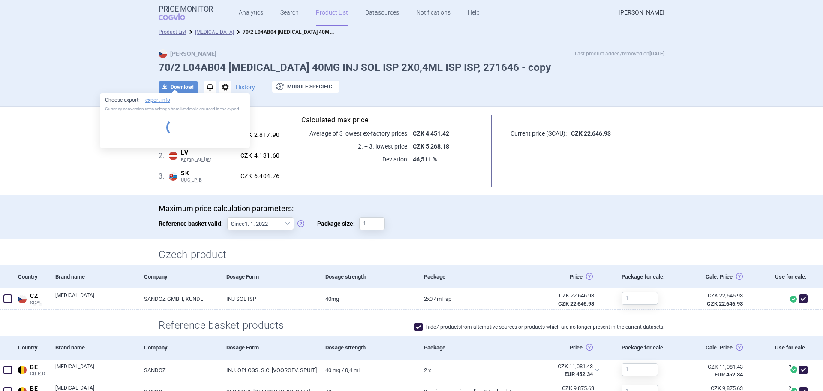
select select "EUR"
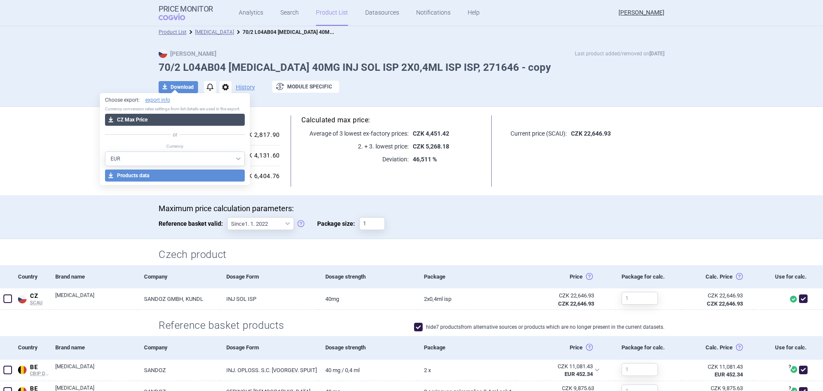
click at [153, 120] on button "download CZ Max Price" at bounding box center [175, 120] width 140 height 12
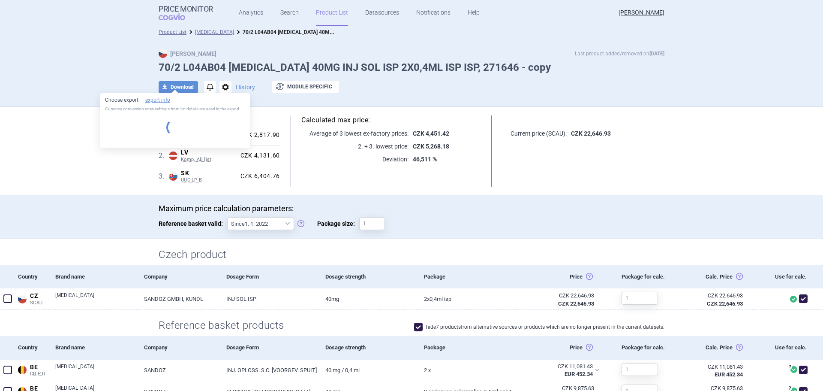
select select "EUR"
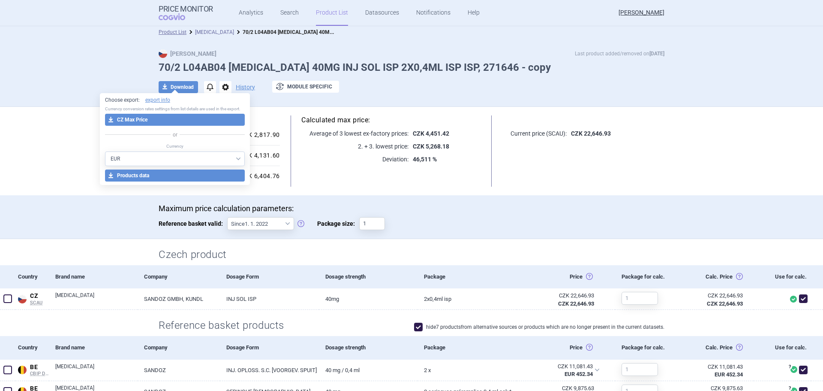
click at [215, 34] on link "[MEDICAL_DATA]" at bounding box center [214, 32] width 39 height 6
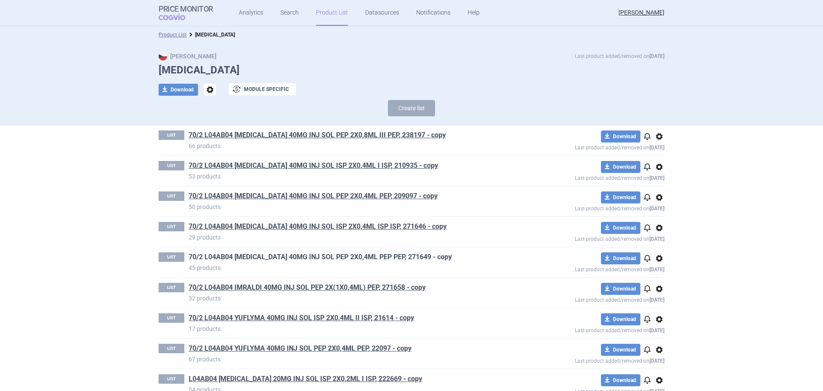
click at [319, 260] on link "70/2 L04AB04 [MEDICAL_DATA] 40MG INJ SOL PEP 2X0,4ML PEP PEP, 271649 - copy" at bounding box center [320, 256] width 263 height 9
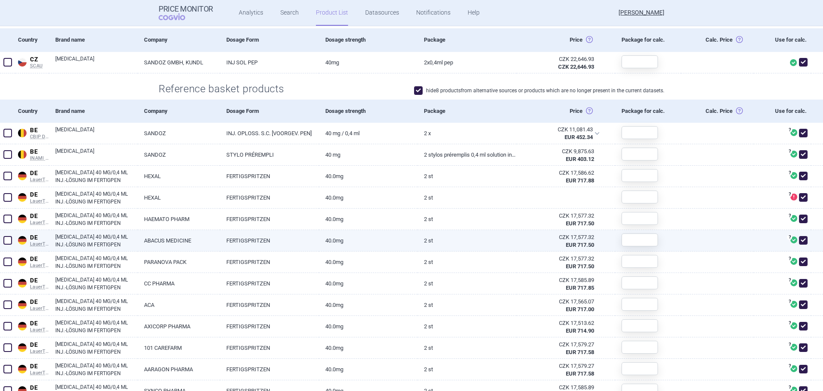
scroll to position [257, 0]
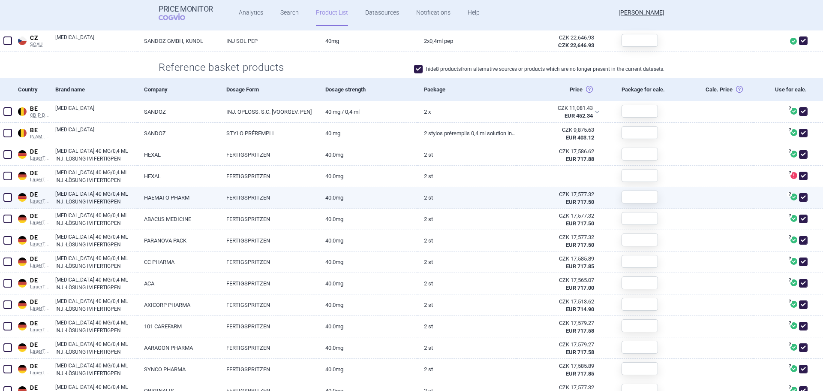
click at [5, 196] on span at bounding box center [7, 197] width 9 height 9
checkbox input "true"
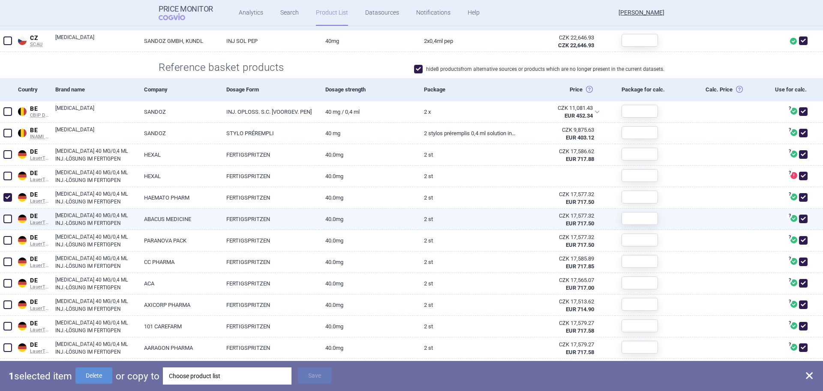
click at [7, 217] on span at bounding box center [7, 218] width 9 height 9
checkbox input "true"
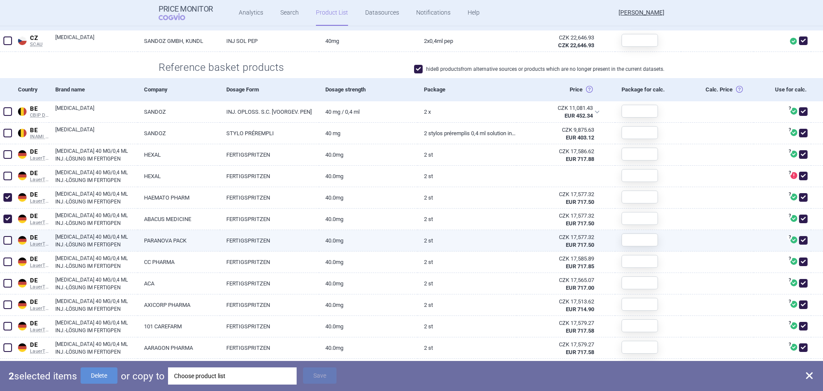
click at [9, 238] on span at bounding box center [7, 240] width 9 height 9
checkbox input "true"
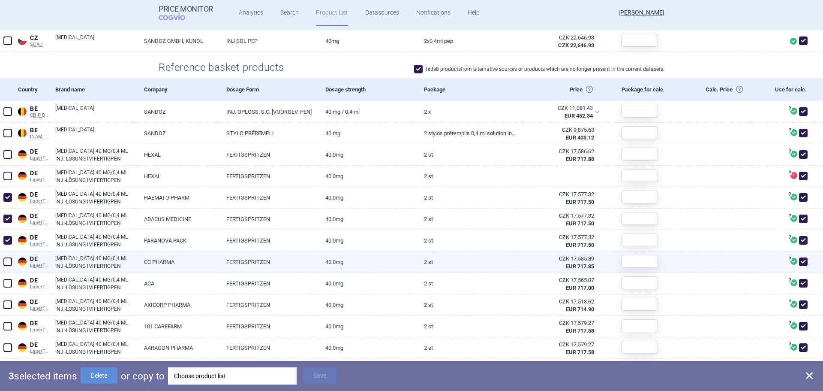
click at [9, 259] on span at bounding box center [7, 261] width 9 height 9
checkbox input "true"
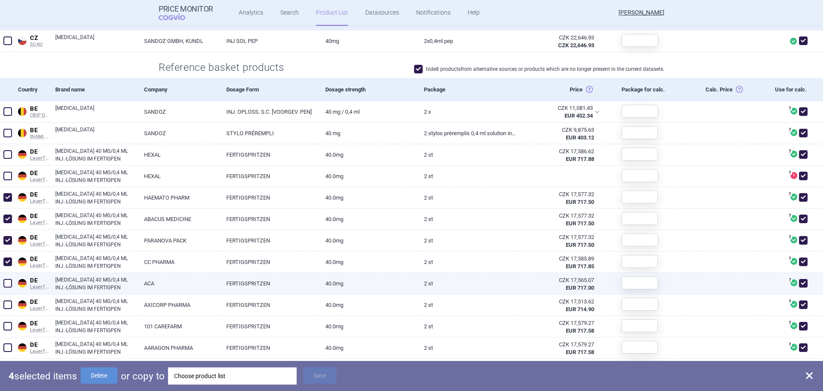
click at [9, 279] on span at bounding box center [7, 283] width 9 height 9
checkbox input "true"
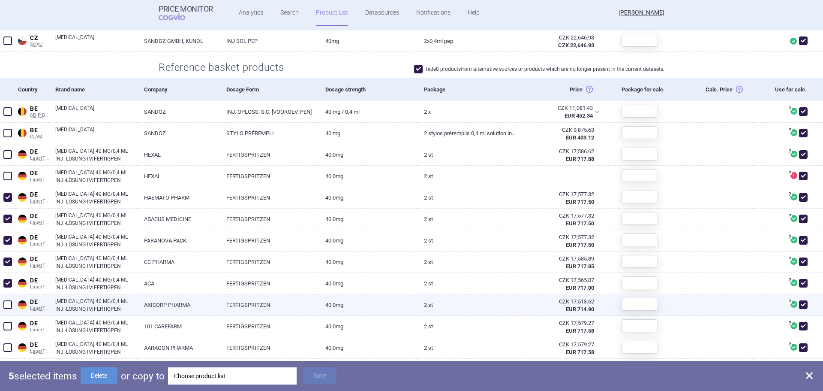
click at [8, 302] on span at bounding box center [7, 304] width 9 height 9
checkbox input "true"
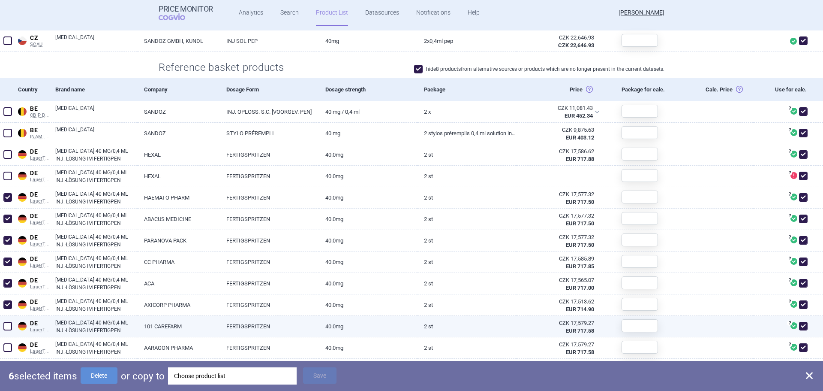
click at [2, 327] on span at bounding box center [7, 325] width 13 height 13
checkbox input "true"
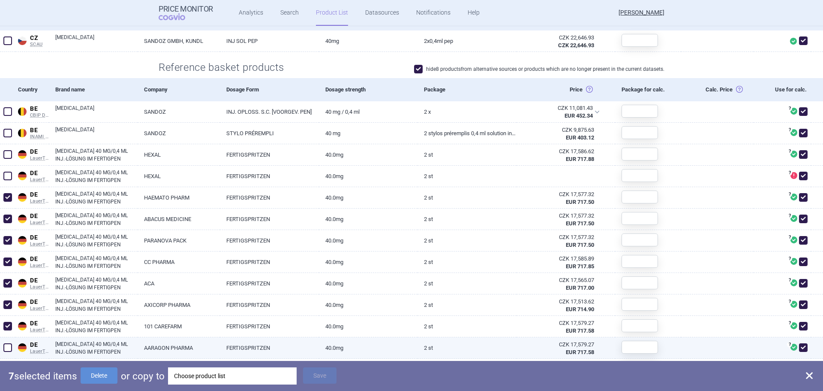
drag, startPoint x: 6, startPoint y: 346, endPoint x: 12, endPoint y: 337, distance: 11.1
click at [7, 345] on span at bounding box center [7, 347] width 9 height 9
checkbox input "true"
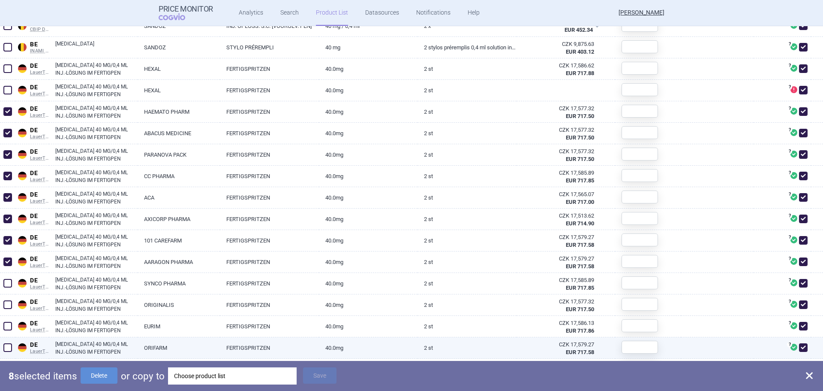
scroll to position [386, 0]
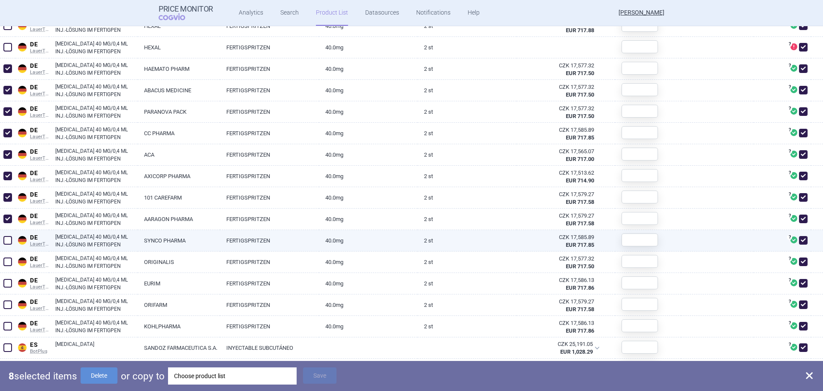
click at [8, 241] on span at bounding box center [7, 240] width 9 height 9
checkbox input "true"
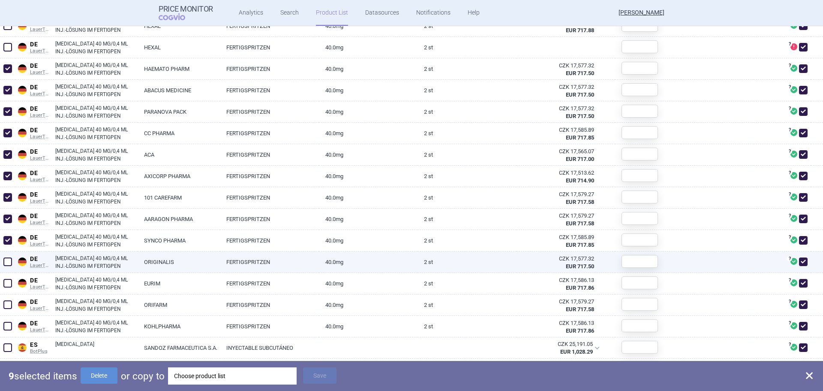
click at [9, 265] on span at bounding box center [7, 261] width 9 height 9
checkbox input "true"
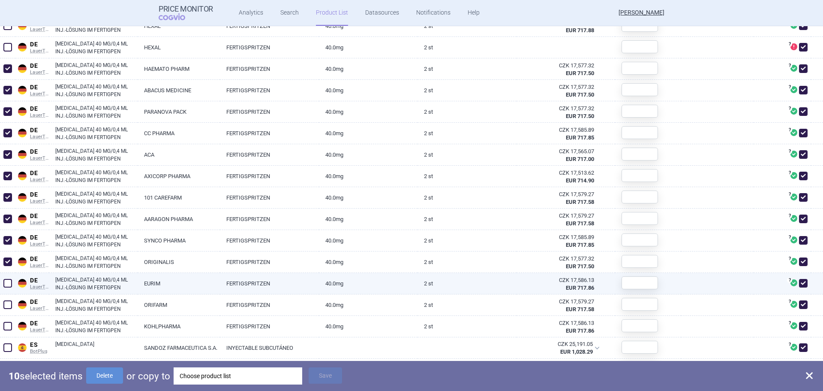
click at [6, 283] on span at bounding box center [7, 283] width 9 height 9
checkbox input "true"
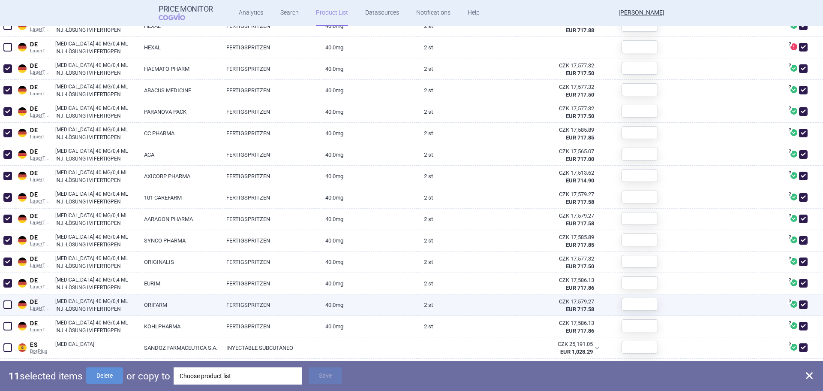
click at [4, 304] on span at bounding box center [7, 304] width 9 height 9
checkbox input "true"
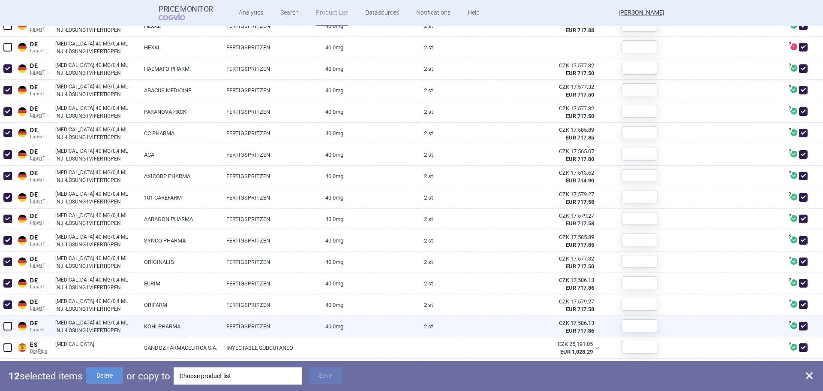
click at [10, 327] on span at bounding box center [7, 326] width 9 height 9
checkbox input "true"
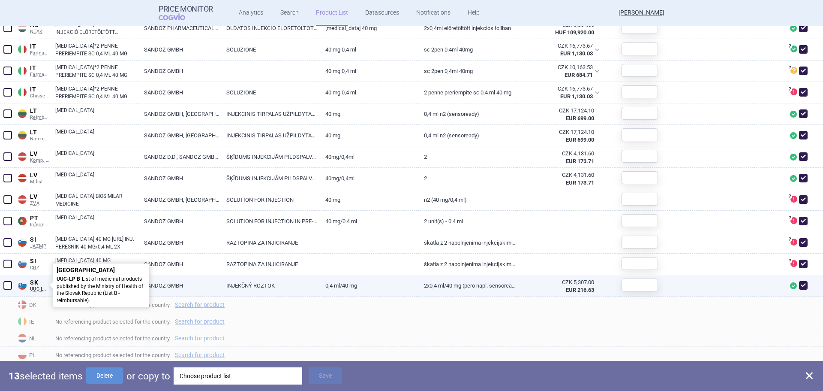
scroll to position [845, 0]
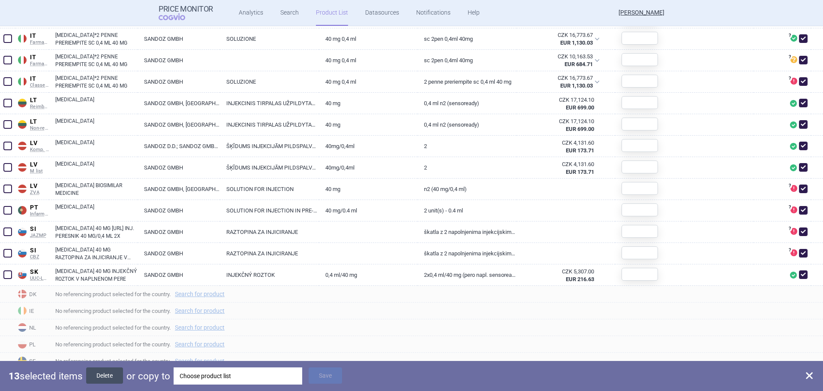
click at [104, 371] on button "Delete" at bounding box center [104, 375] width 37 height 16
checkbox input "false"
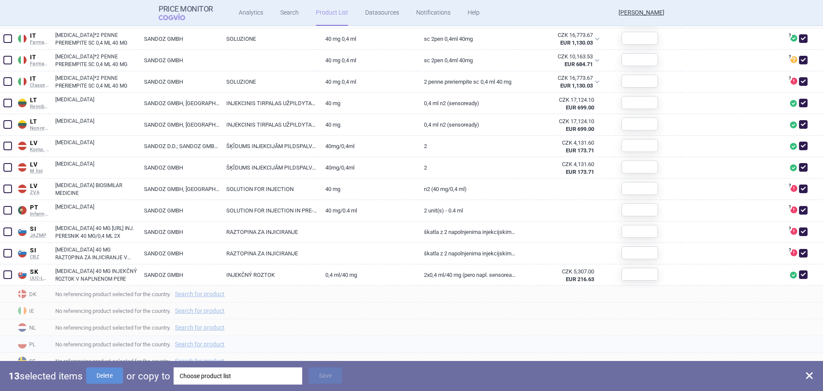
checkbox input "false"
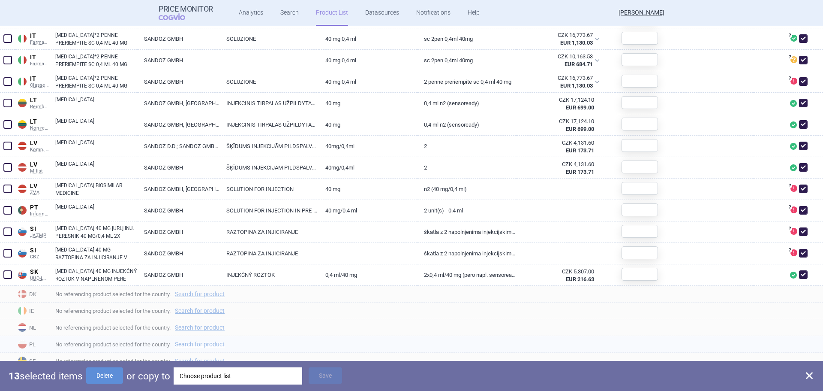
checkbox input "false"
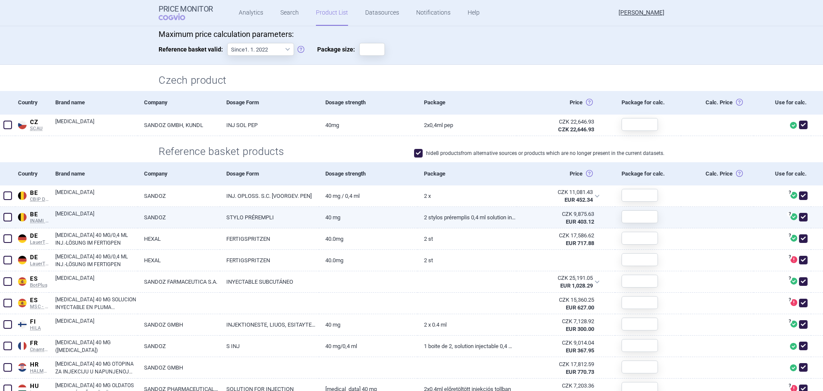
scroll to position [94, 0]
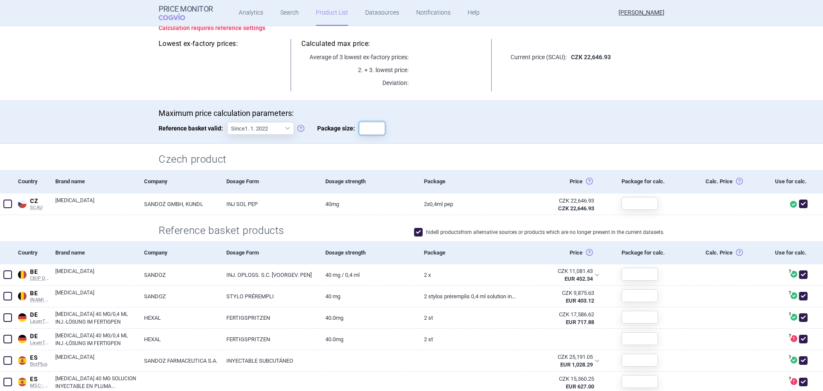
click at [371, 127] on input "Package size:" at bounding box center [372, 128] width 26 height 13
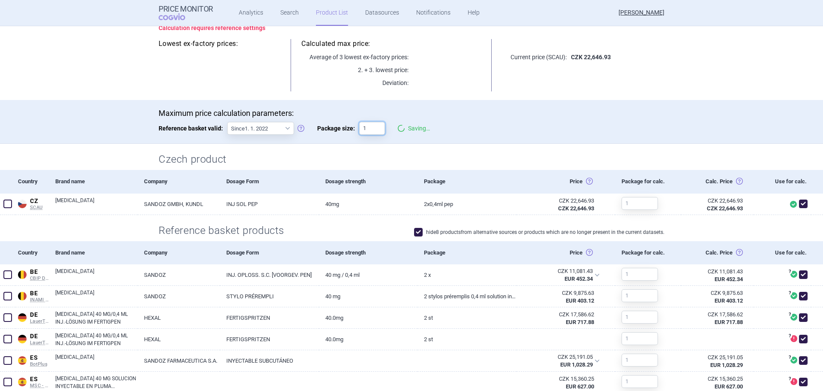
type input "1"
click at [534, 138] on div "Maximum price calculation parameters: Reference basket valid: Since 1. 1. 2022 …" at bounding box center [412, 125] width 506 height 35
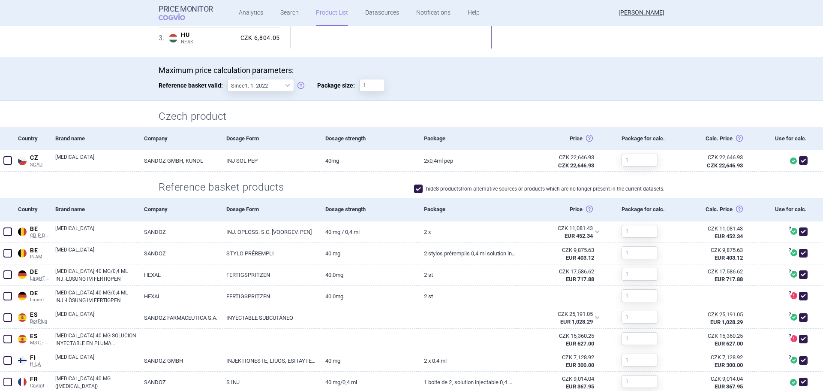
scroll to position [12, 0]
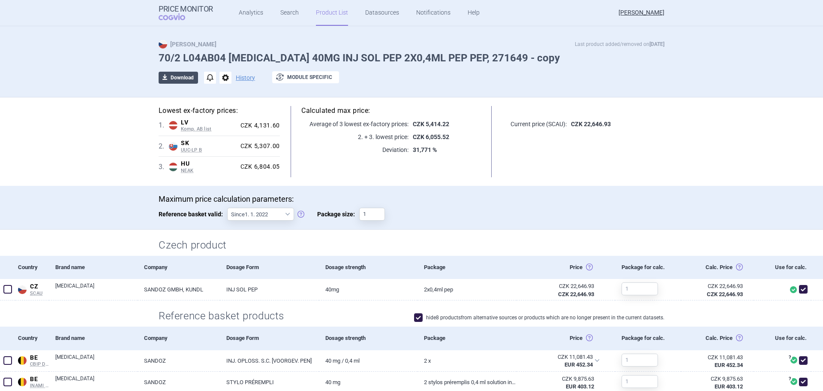
click at [183, 76] on button "download Download" at bounding box center [178, 78] width 39 height 12
select select "EUR"
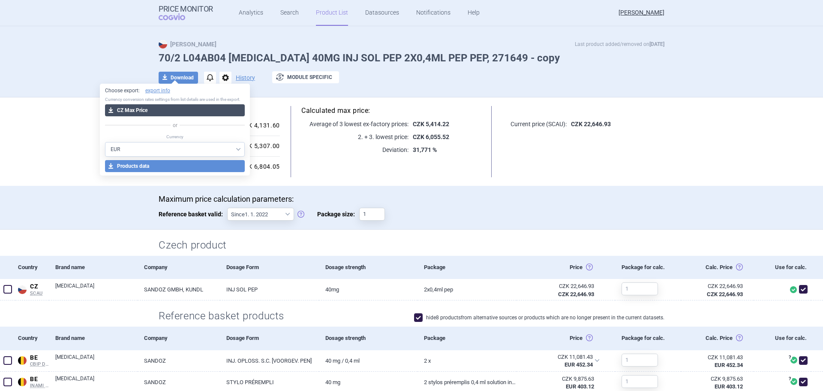
click at [169, 111] on button "download CZ Max Price" at bounding box center [175, 110] width 140 height 12
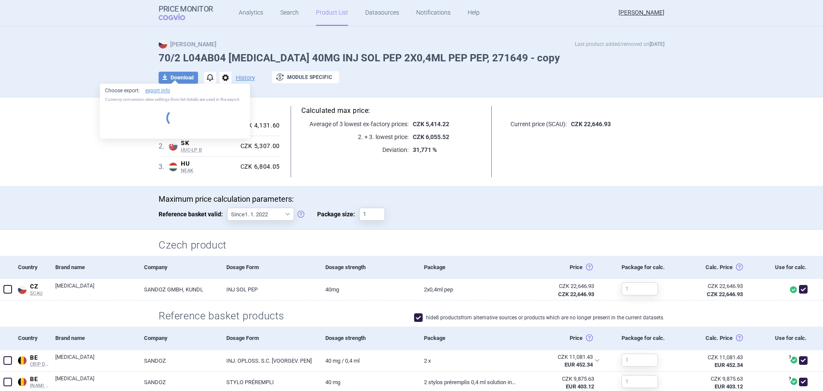
select select "EUR"
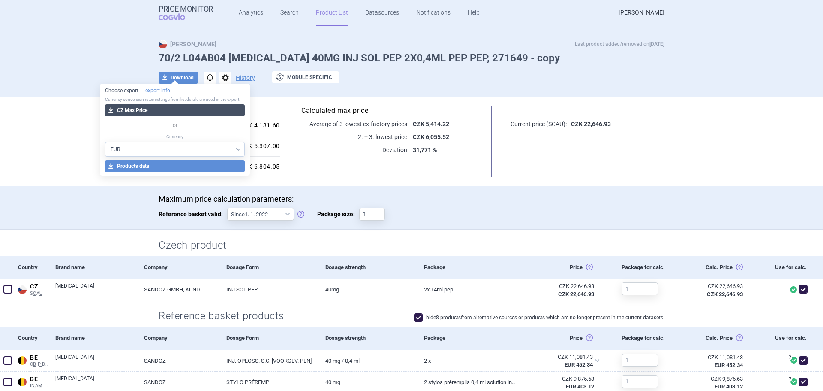
click at [145, 111] on button "download CZ Max Price" at bounding box center [175, 110] width 140 height 12
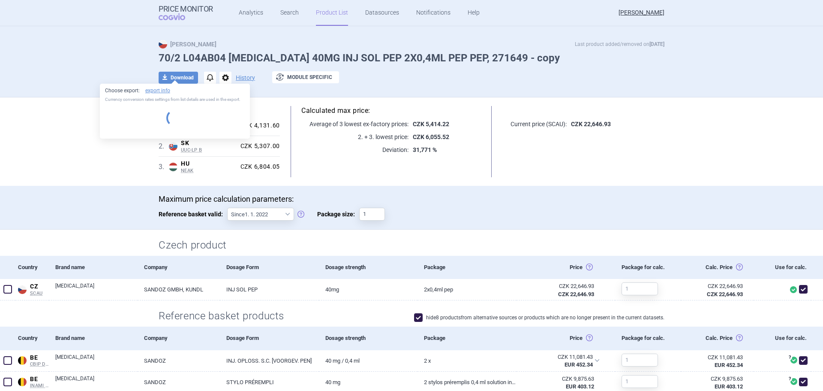
select select "EUR"
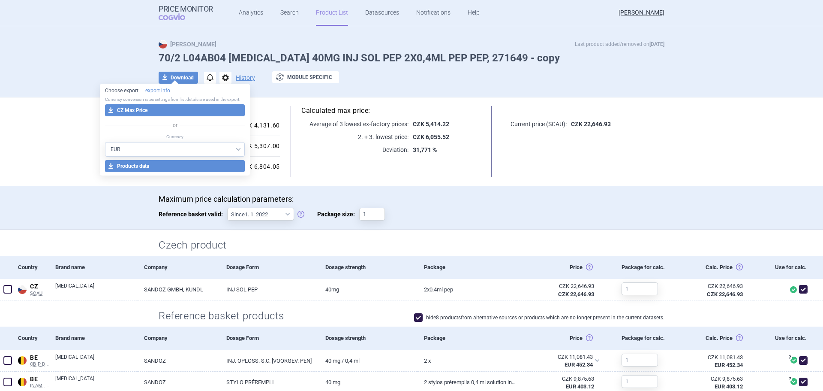
drag, startPoint x: 287, startPoint y: 35, endPoint x: 255, endPoint y: 36, distance: 32.2
click at [287, 35] on div "Max Price Last product added/removed on [DATE] 70/2 L04AB04 [MEDICAL_DATA] 40MG…" at bounding box center [411, 64] width 823 height 66
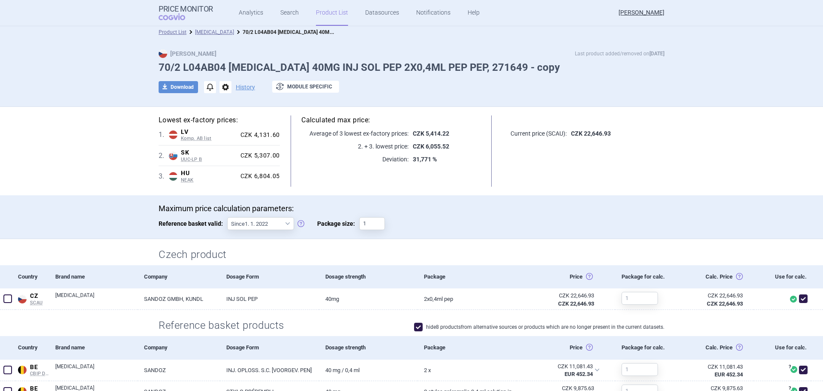
scroll to position [0, 0]
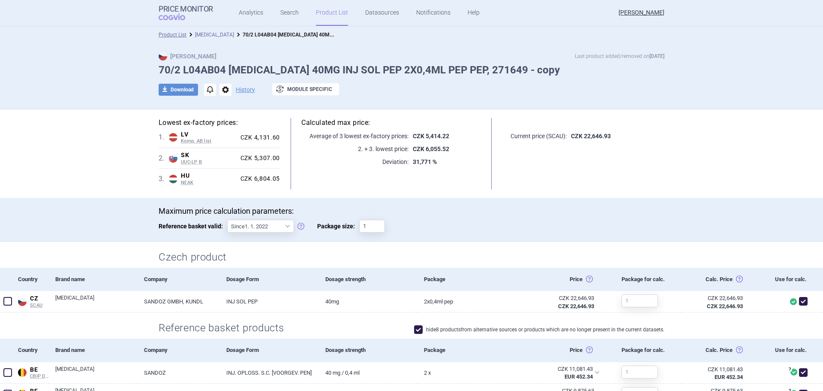
click at [210, 33] on link "[MEDICAL_DATA]" at bounding box center [214, 35] width 39 height 6
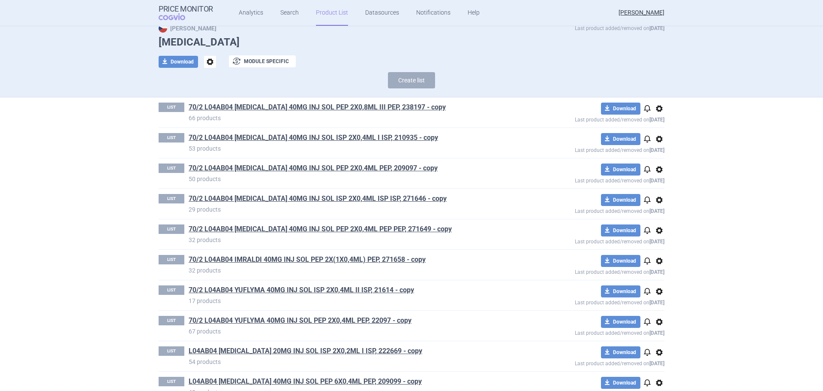
scroll to position [43, 0]
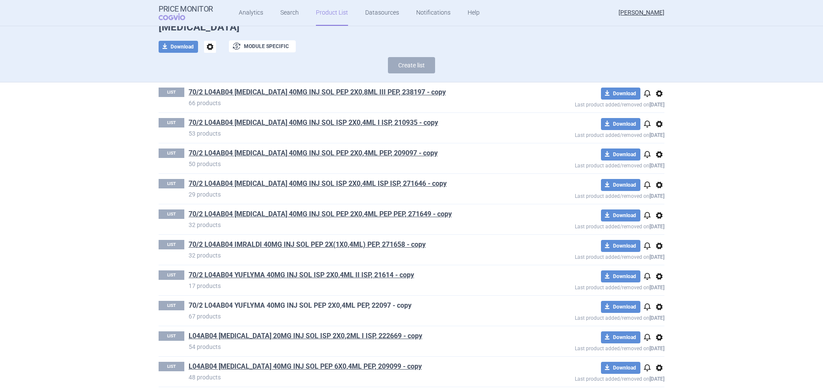
click at [301, 307] on link "70/2 L04AB04 YUFLYMA 40MG INJ SOL PEP 2X0,4ML PEP, 22097 - copy" at bounding box center [300, 305] width 223 height 9
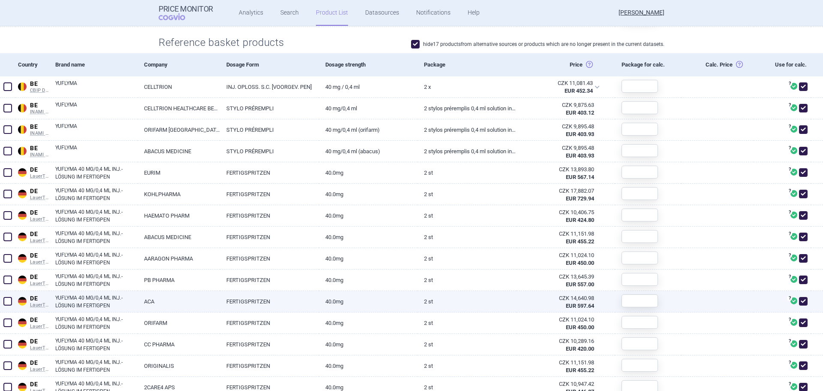
scroll to position [300, 0]
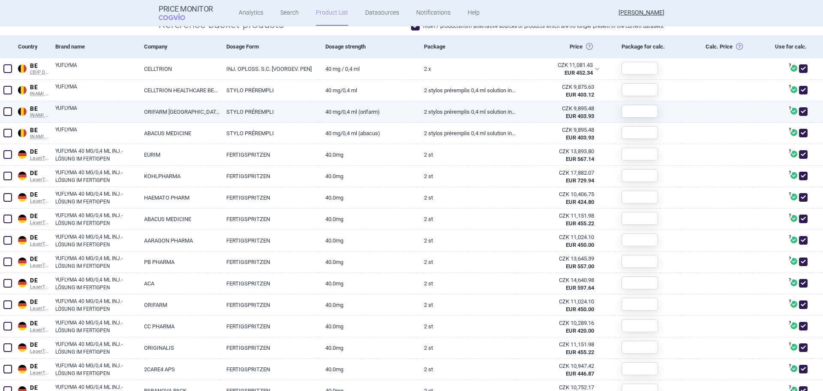
click at [5, 109] on span at bounding box center [7, 111] width 9 height 9
checkbox input "true"
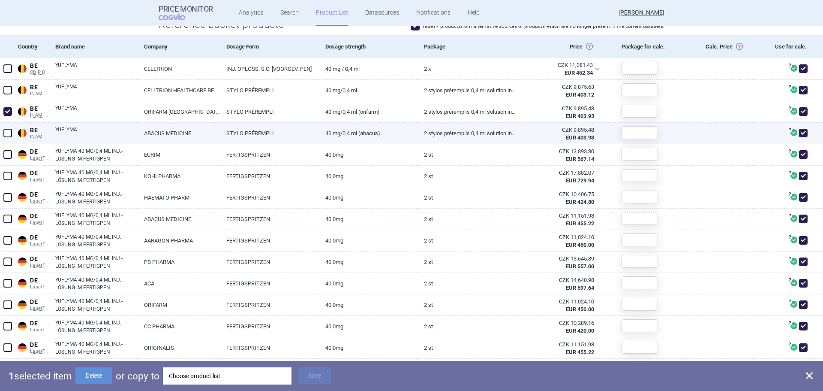
click at [6, 135] on span at bounding box center [7, 133] width 9 height 9
checkbox input "true"
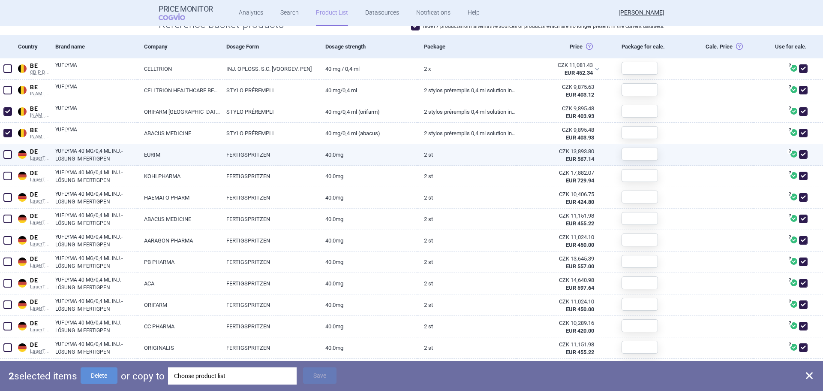
click at [8, 154] on span at bounding box center [7, 154] width 9 height 9
checkbox input "true"
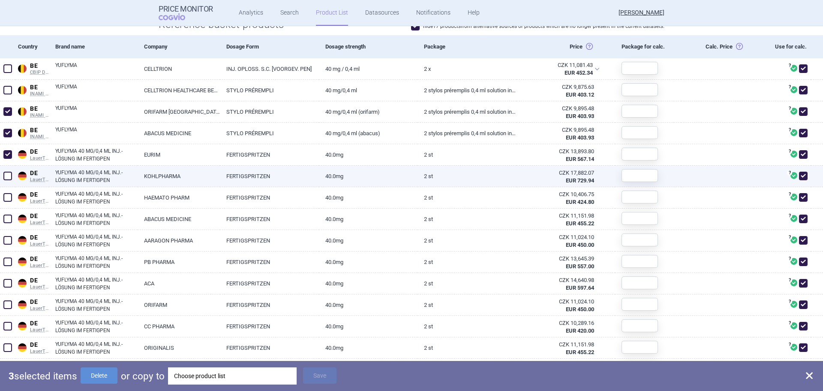
click at [6, 172] on span at bounding box center [7, 176] width 9 height 9
checkbox input "true"
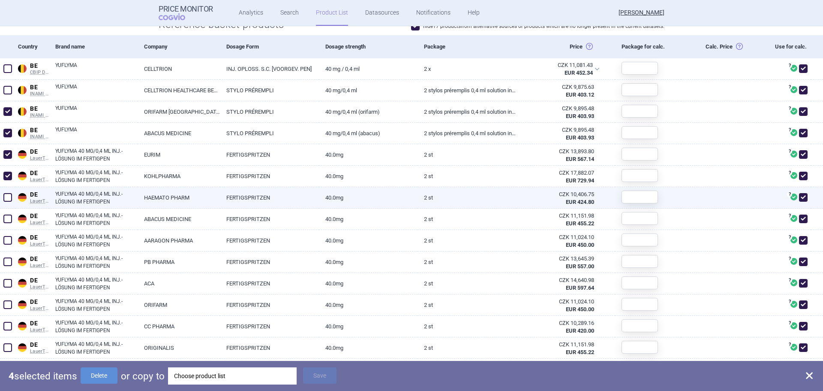
click at [5, 194] on span at bounding box center [7, 197] width 9 height 9
checkbox input "true"
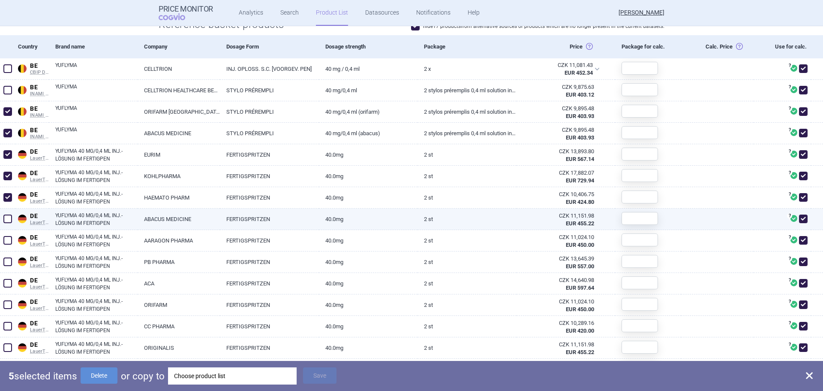
click at [9, 216] on span at bounding box center [7, 218] width 9 height 9
checkbox input "true"
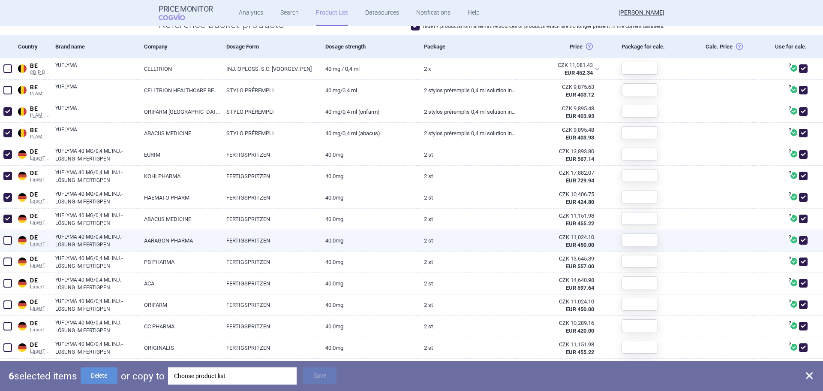
click at [7, 239] on span at bounding box center [7, 240] width 9 height 9
checkbox input "true"
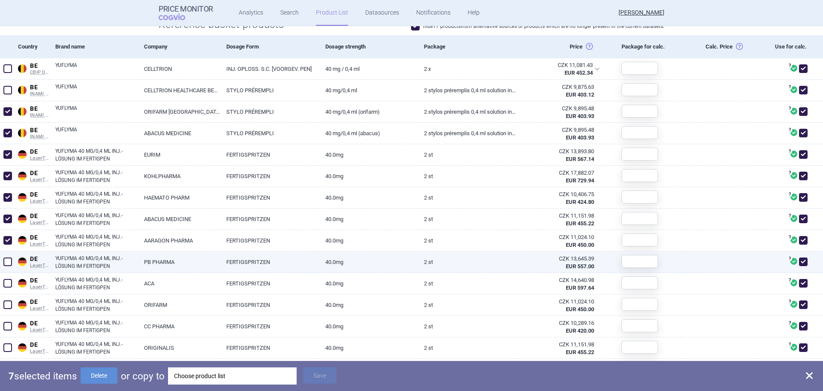
click at [7, 257] on span at bounding box center [7, 261] width 9 height 9
checkbox input "true"
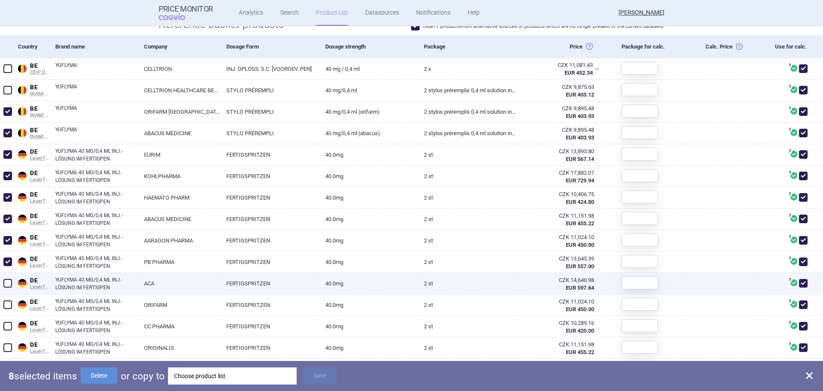
click at [9, 282] on span at bounding box center [7, 283] width 9 height 9
checkbox input "true"
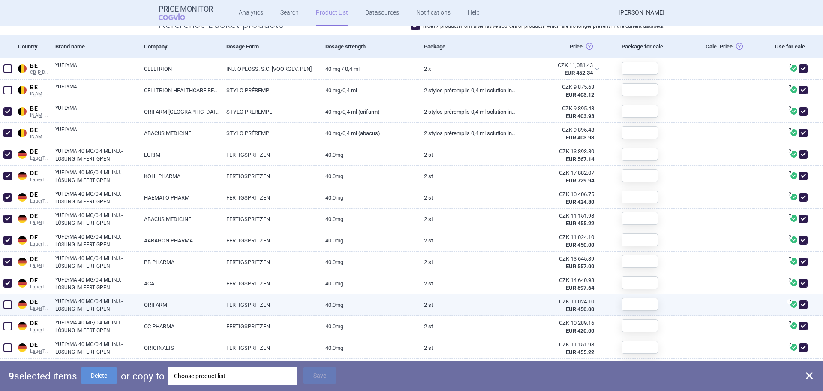
click at [9, 303] on span at bounding box center [7, 304] width 9 height 9
checkbox input "true"
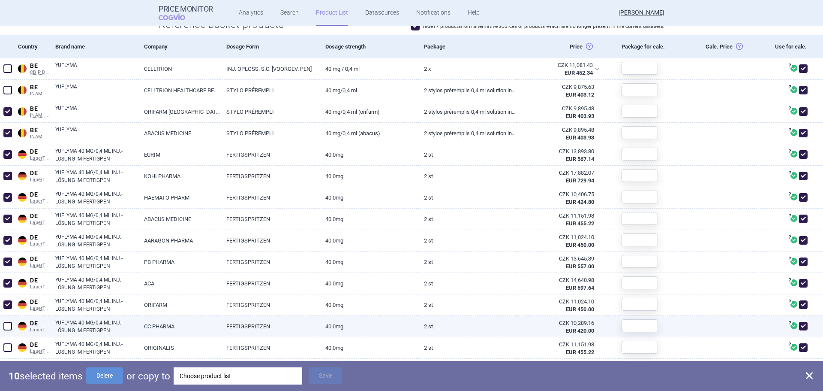
click at [6, 323] on span at bounding box center [7, 326] width 9 height 9
checkbox input "true"
drag, startPoint x: 7, startPoint y: 347, endPoint x: 38, endPoint y: 325, distance: 38.1
click at [9, 347] on span at bounding box center [7, 347] width 9 height 9
checkbox input "true"
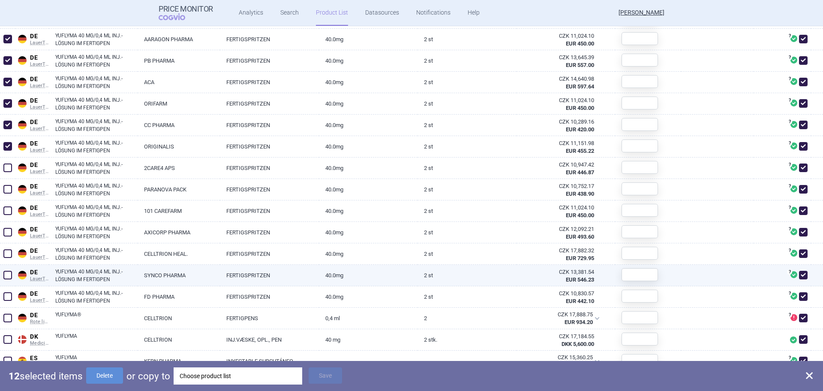
scroll to position [515, 0]
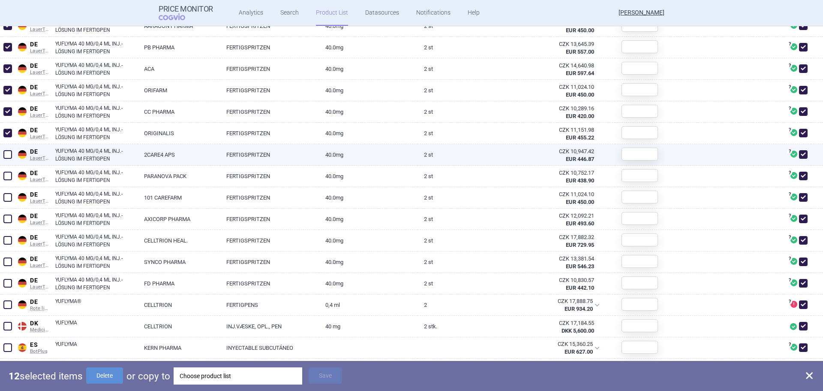
click at [6, 154] on span at bounding box center [7, 154] width 9 height 9
checkbox input "true"
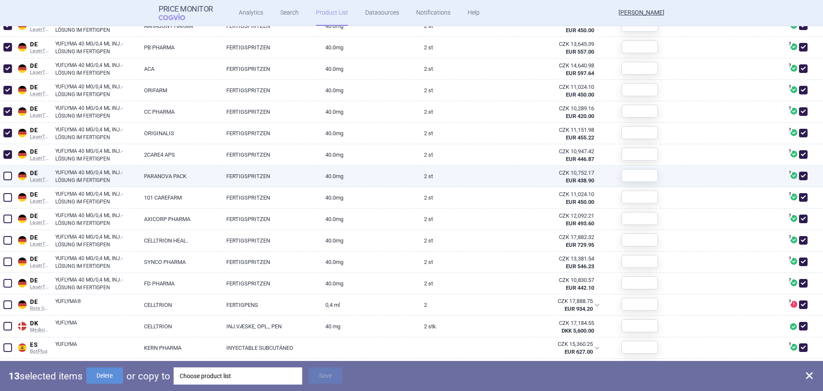
click at [2, 173] on span at bounding box center [7, 175] width 13 height 13
checkbox input "true"
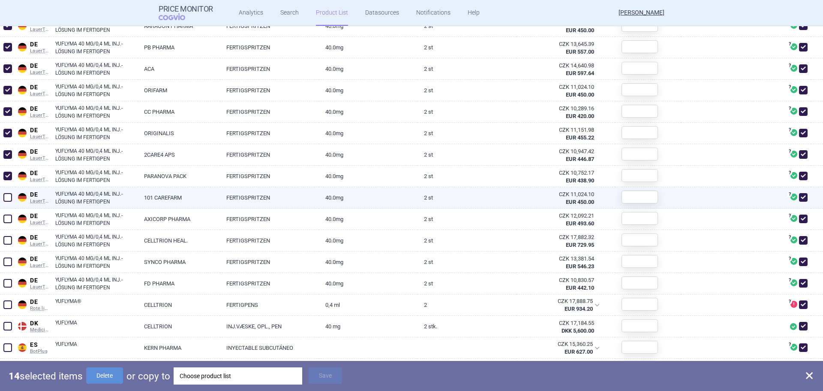
click at [9, 197] on span at bounding box center [7, 197] width 9 height 9
checkbox input "true"
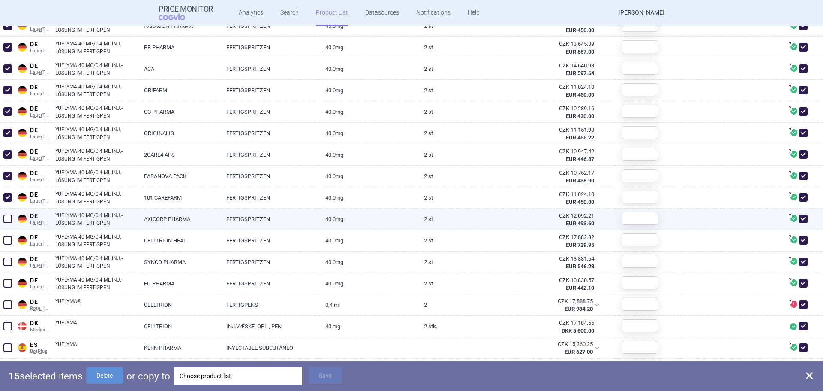
click at [8, 217] on span at bounding box center [7, 218] width 9 height 9
checkbox input "true"
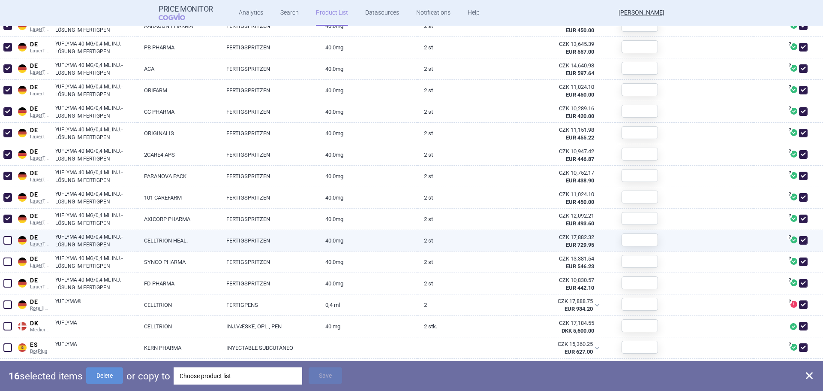
click at [5, 241] on span at bounding box center [7, 240] width 9 height 9
checkbox input "false"
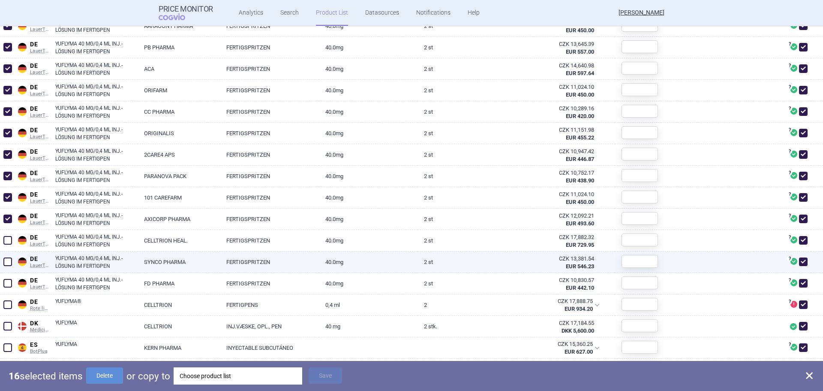
click at [8, 265] on span at bounding box center [7, 261] width 9 height 9
checkbox input "true"
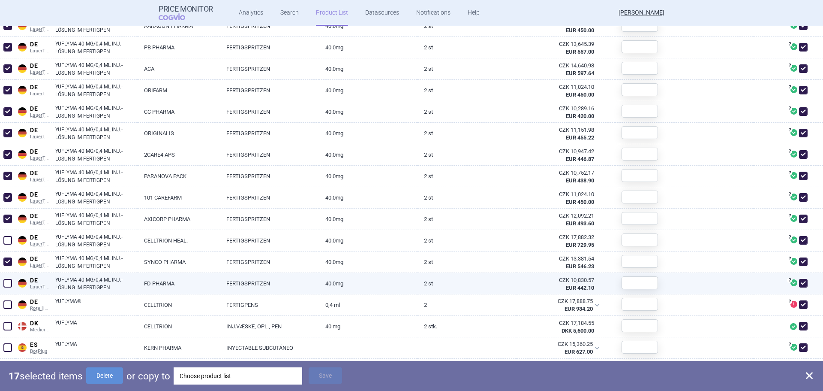
click at [9, 284] on span at bounding box center [7, 283] width 9 height 9
checkbox input "true"
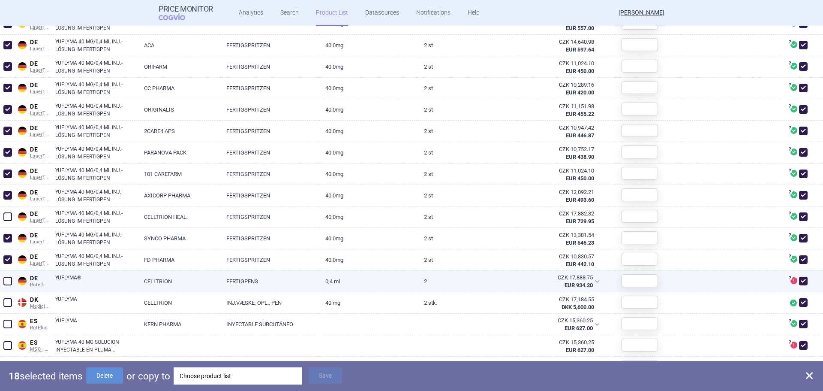
scroll to position [557, 0]
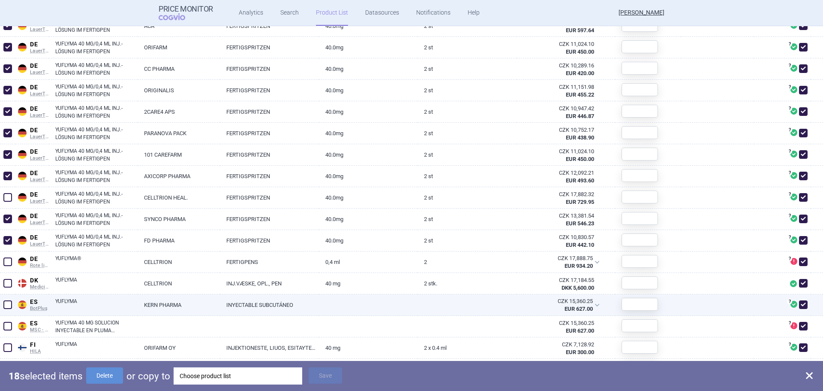
click at [8, 301] on span at bounding box center [7, 304] width 9 height 9
checkbox input "true"
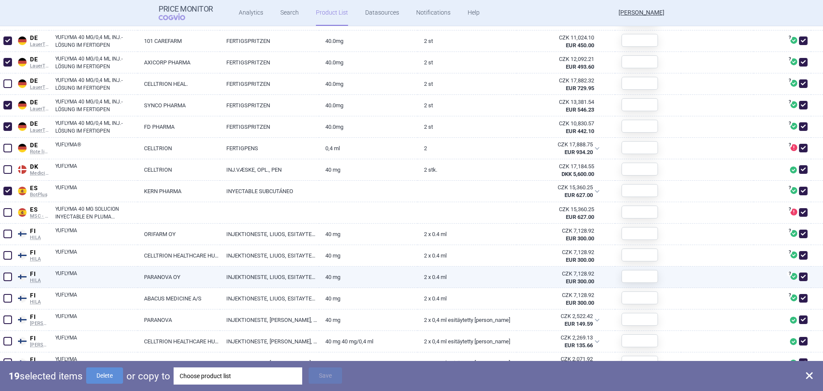
scroll to position [686, 0]
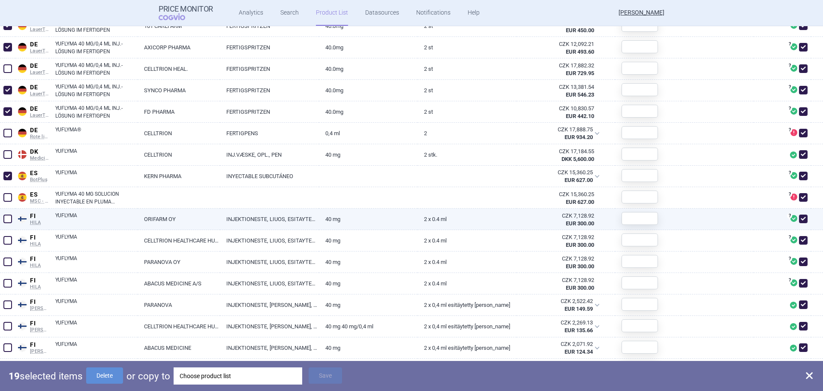
click at [6, 219] on span at bounding box center [7, 218] width 9 height 9
checkbox input "true"
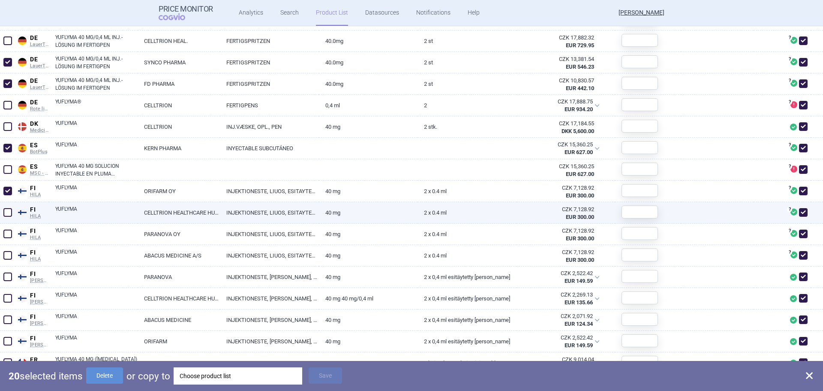
scroll to position [772, 0]
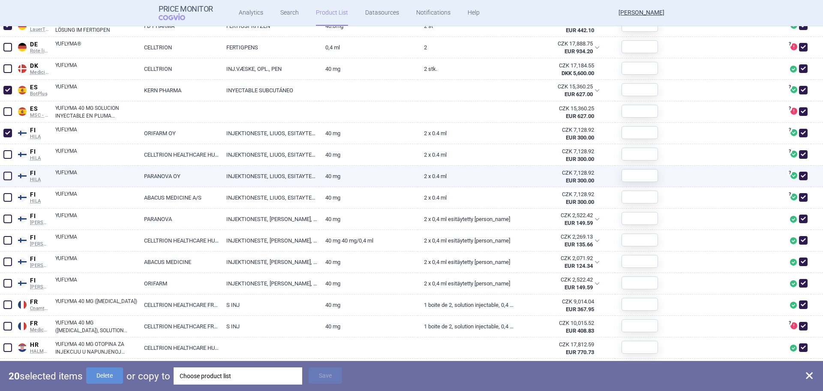
click at [6, 175] on span at bounding box center [7, 176] width 9 height 9
checkbox input "true"
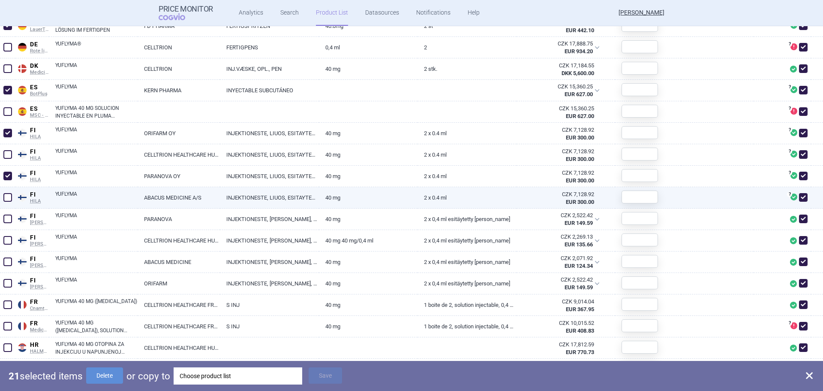
click at [9, 197] on span at bounding box center [7, 197] width 9 height 9
checkbox input "true"
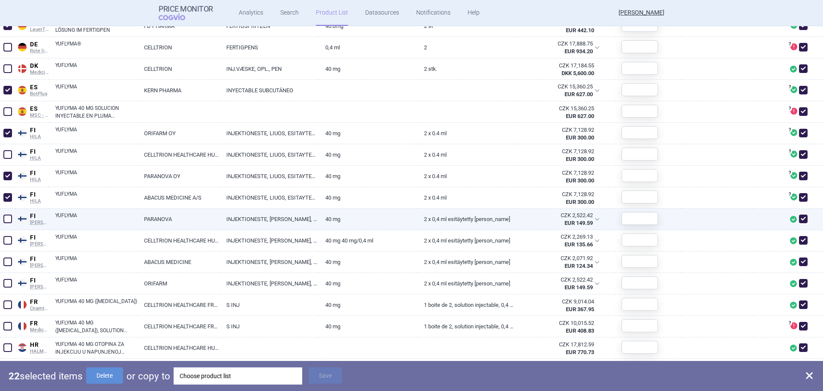
click at [4, 220] on span at bounding box center [7, 218] width 9 height 9
checkbox input "true"
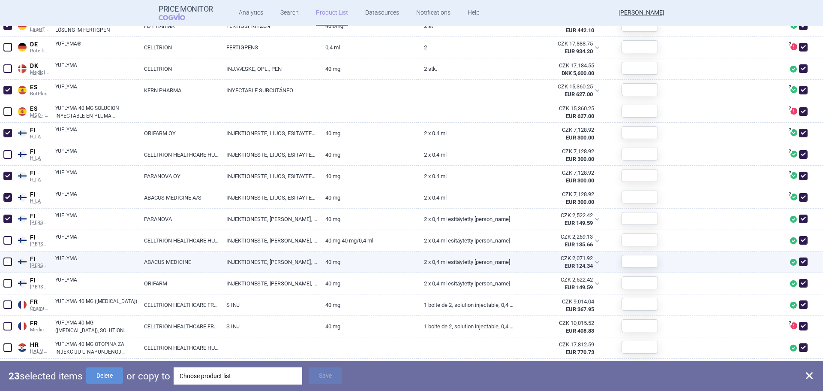
click at [4, 262] on span at bounding box center [7, 261] width 9 height 9
checkbox input "true"
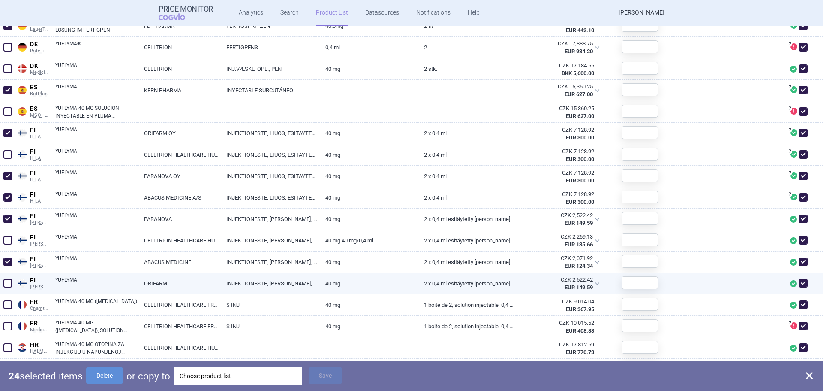
click at [6, 278] on span at bounding box center [7, 283] width 13 height 13
checkbox input "true"
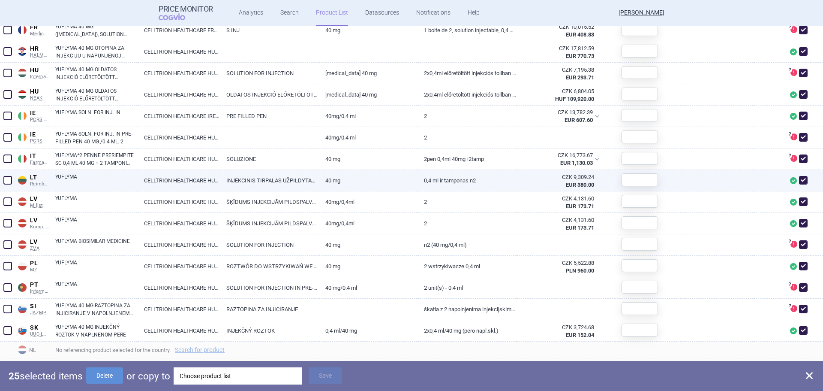
scroll to position [1073, 0]
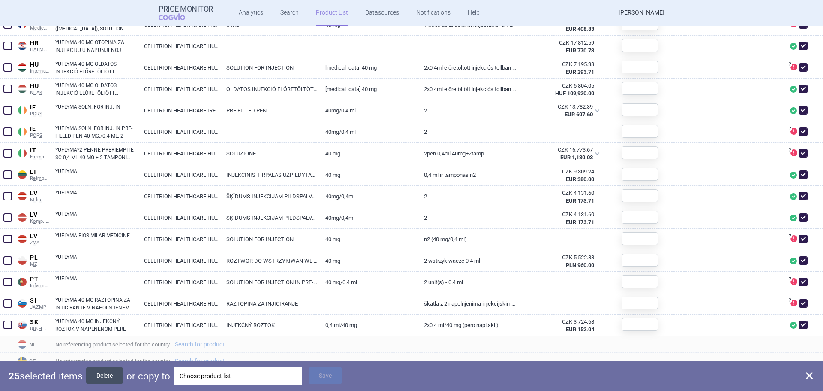
click at [99, 374] on button "Delete" at bounding box center [104, 375] width 37 height 16
checkbox input "false"
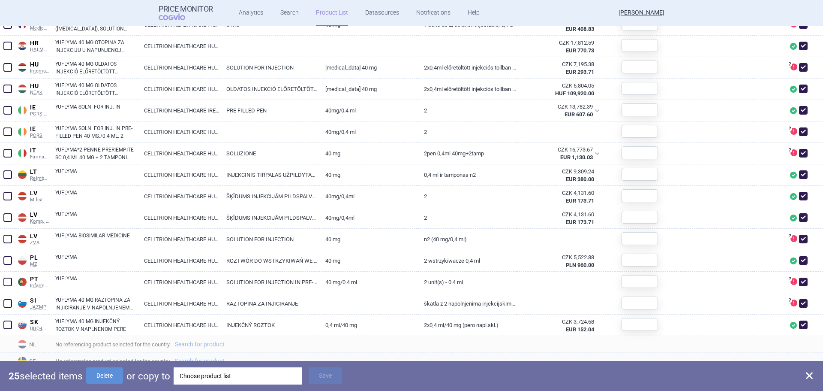
checkbox input "false"
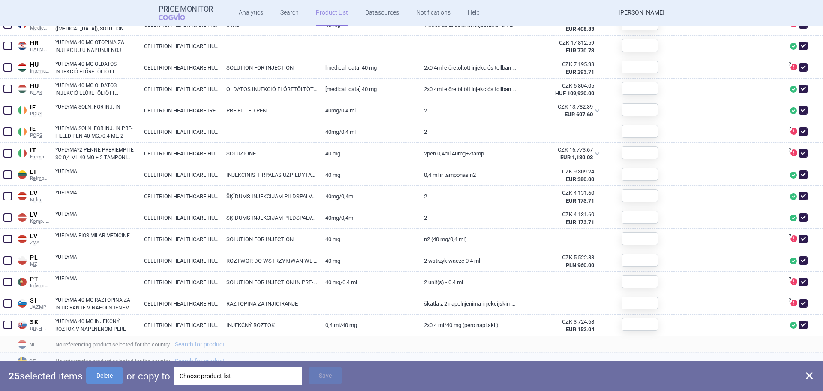
checkbox input "false"
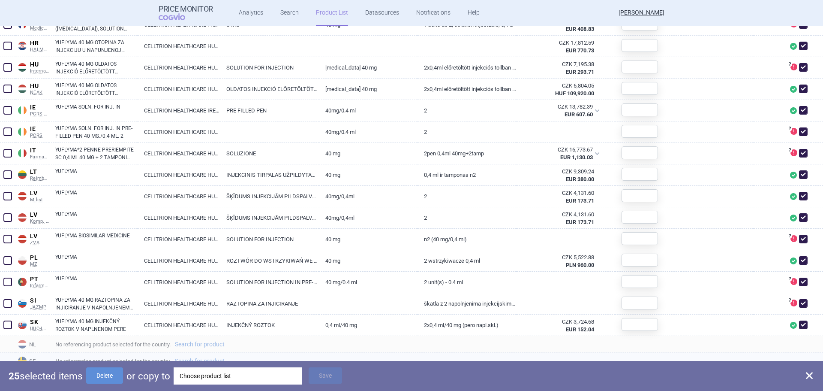
checkbox input "false"
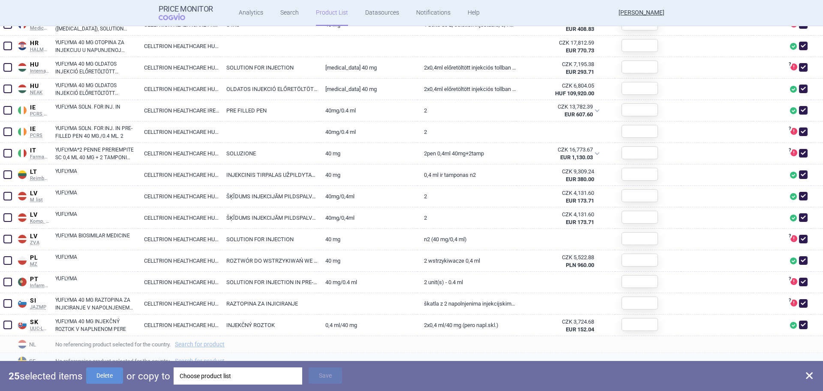
checkbox input "false"
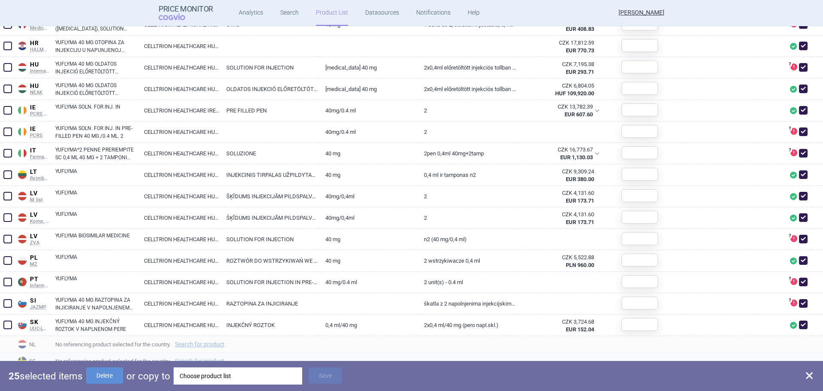
checkbox input "false"
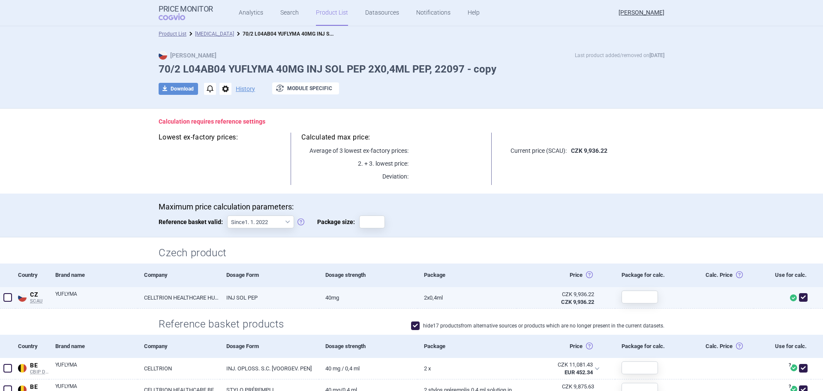
scroll to position [0, 0]
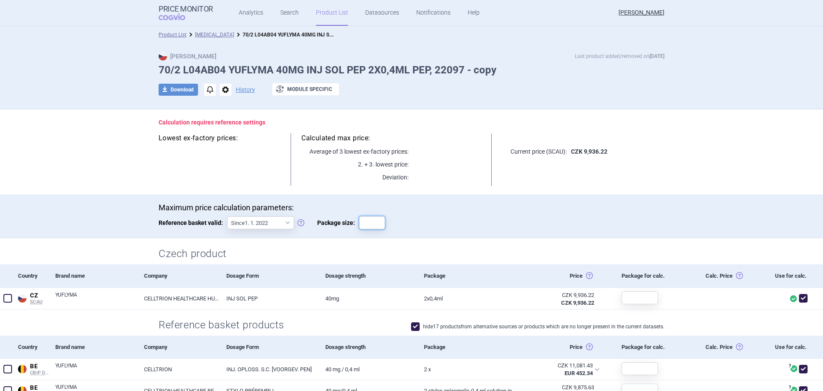
drag, startPoint x: 372, startPoint y: 223, endPoint x: 372, endPoint y: 229, distance: 5.6
click at [372, 223] on input "Package size:" at bounding box center [372, 222] width 26 height 13
type input "1"
drag, startPoint x: 409, startPoint y: 225, endPoint x: 410, endPoint y: 220, distance: 5.3
click at [411, 223] on div "Saving…" at bounding box center [419, 222] width 43 height 13
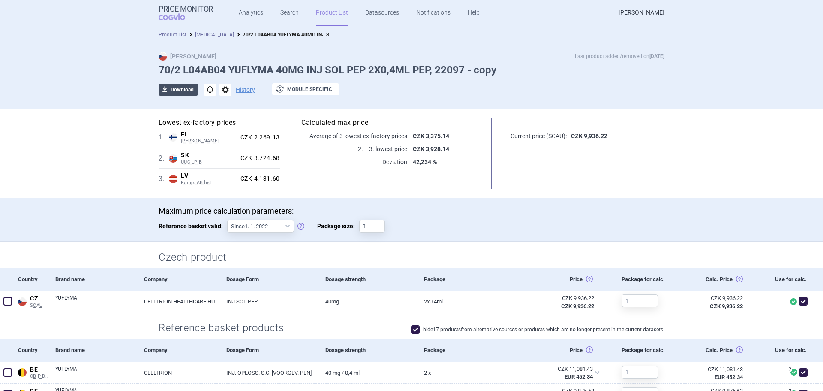
click at [170, 92] on button "download Download" at bounding box center [178, 90] width 39 height 12
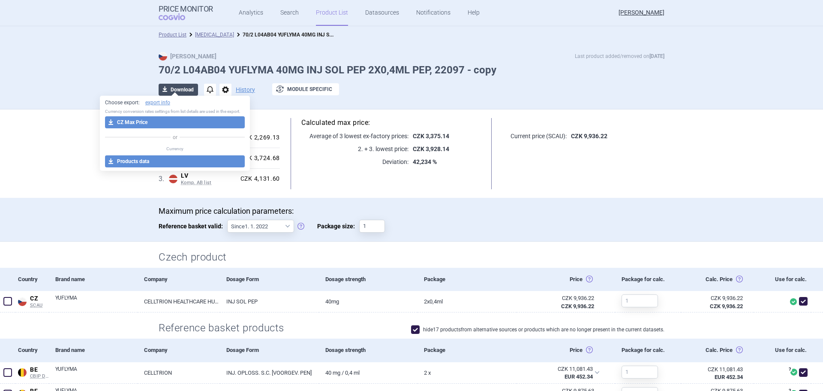
select select "EUR"
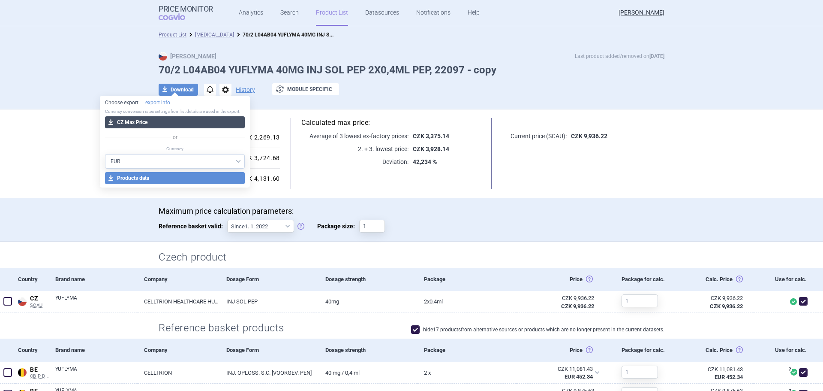
click at [161, 118] on button "download CZ Max Price" at bounding box center [175, 122] width 140 height 12
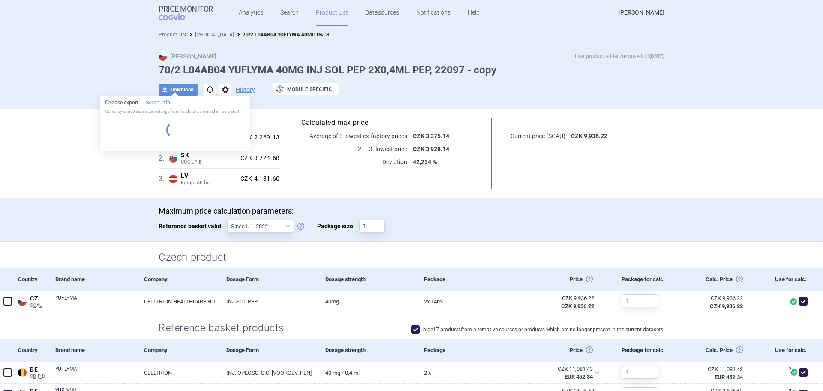
select select "EUR"
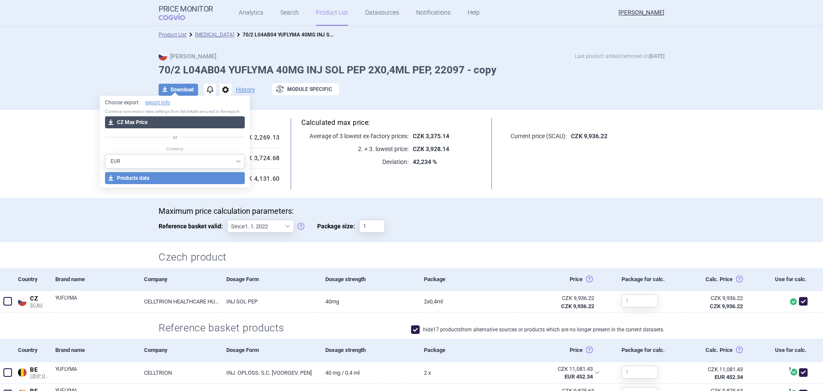
click at [159, 125] on button "download CZ Max Price" at bounding box center [175, 122] width 140 height 12
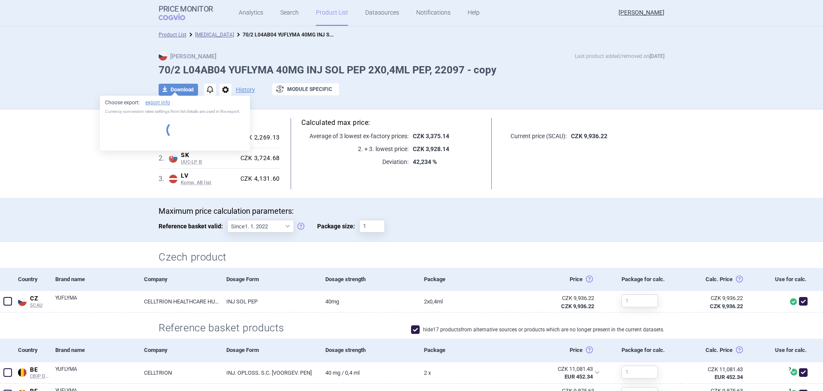
select select "EUR"
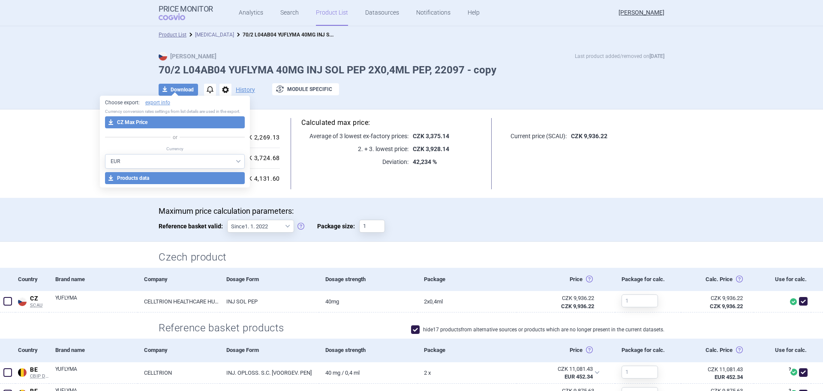
click at [207, 33] on link "[MEDICAL_DATA]" at bounding box center [214, 35] width 39 height 6
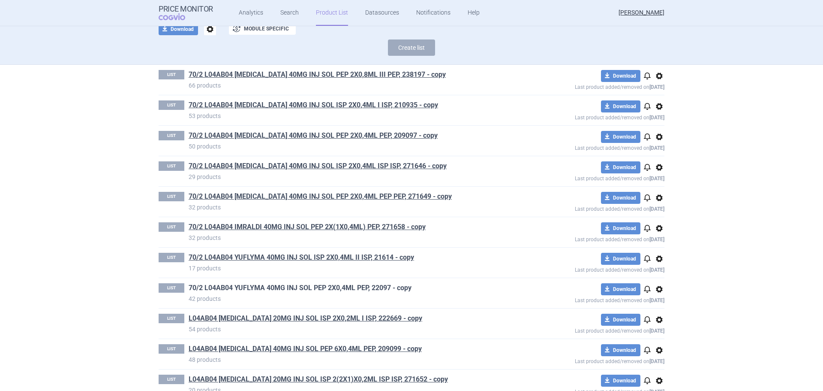
scroll to position [78, 0]
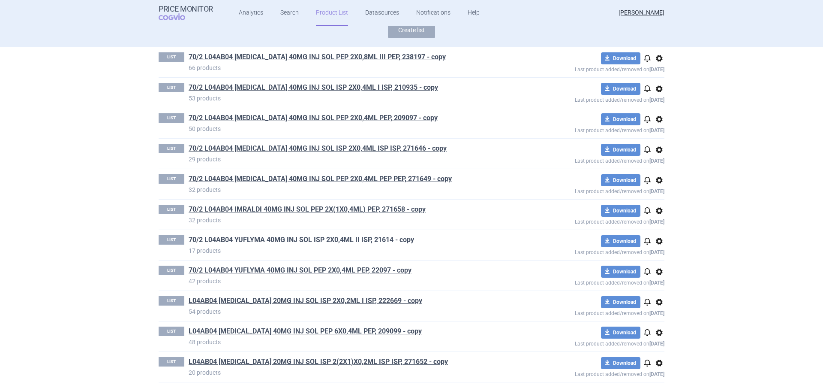
click at [328, 241] on link "70/2 L04AB04 YUFLYMA 40MG INJ SOL ISP 2X0,4ML II ISP, 21614 - copy" at bounding box center [302, 239] width 226 height 9
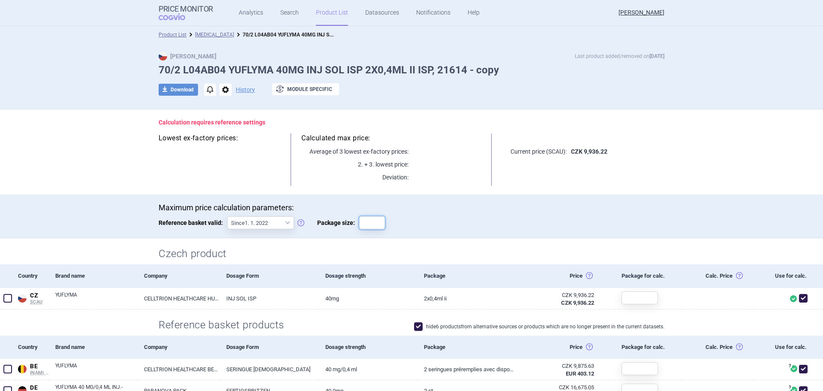
click at [360, 222] on input "Package size:" at bounding box center [372, 222] width 26 height 13
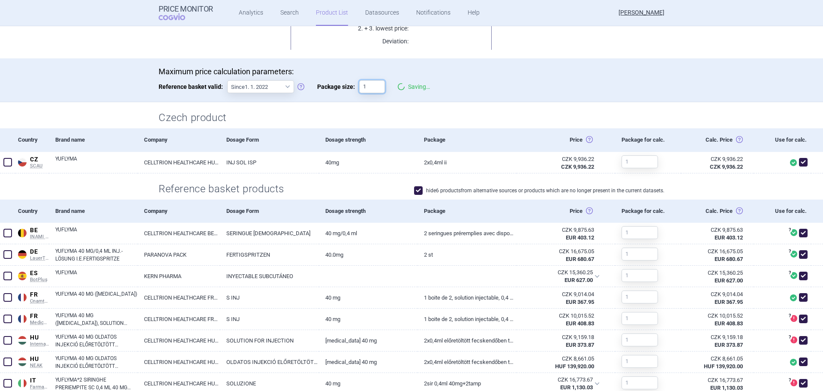
scroll to position [214, 0]
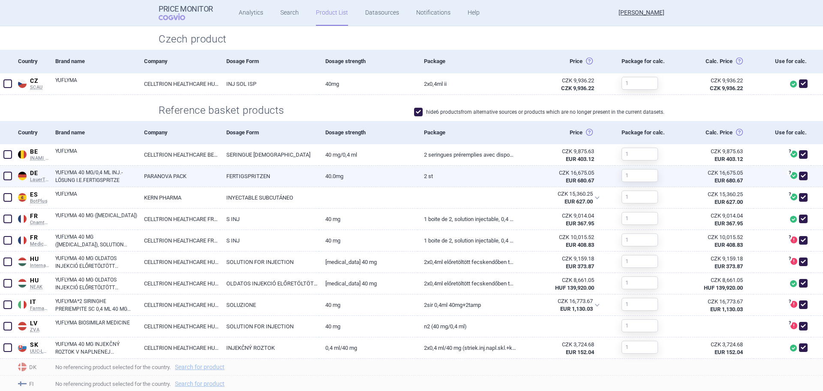
type input "1"
click at [4, 175] on span at bounding box center [7, 176] width 9 height 9
checkbox input "true"
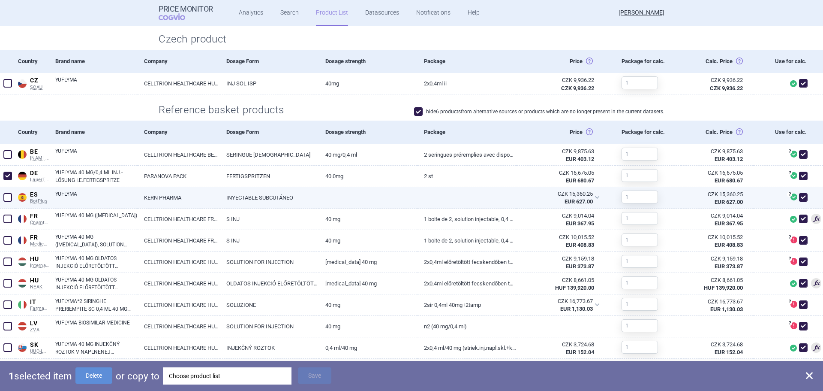
click at [4, 194] on span at bounding box center [7, 197] width 9 height 9
checkbox input "true"
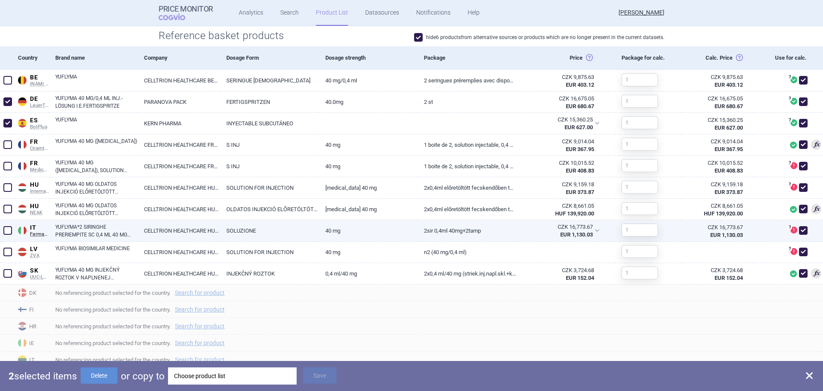
scroll to position [304, 0]
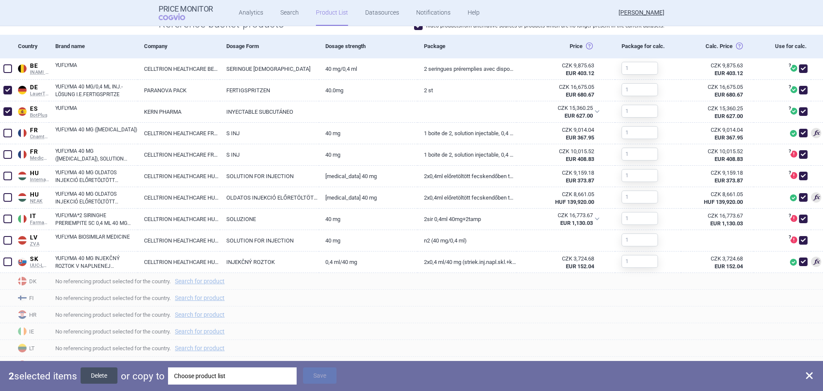
click at [103, 373] on button "Delete" at bounding box center [99, 375] width 37 height 16
checkbox input "false"
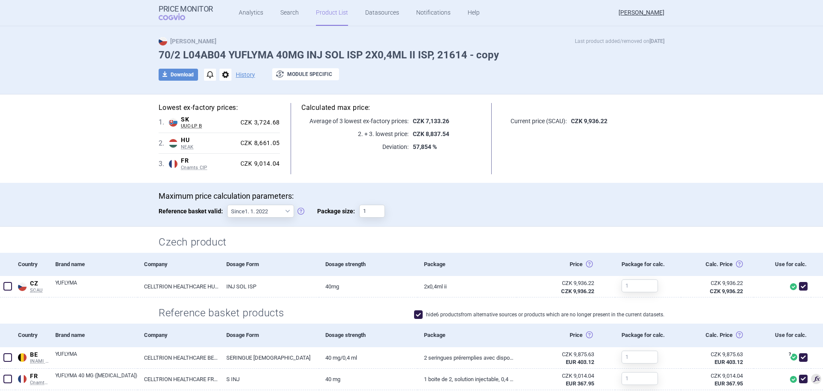
scroll to position [0, 0]
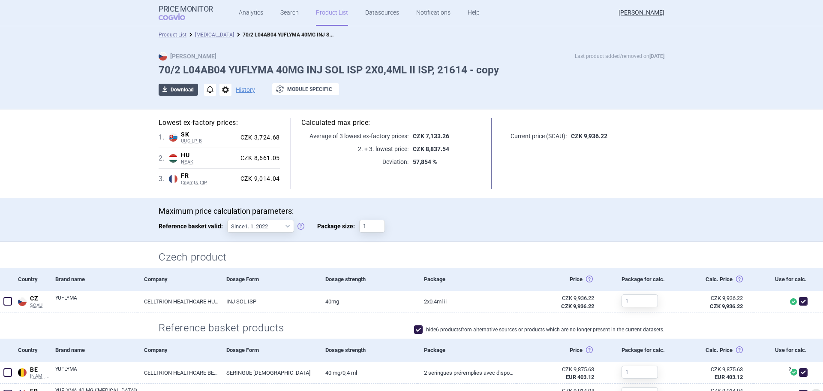
click at [173, 92] on button "download Download" at bounding box center [178, 90] width 39 height 12
select select "EUR"
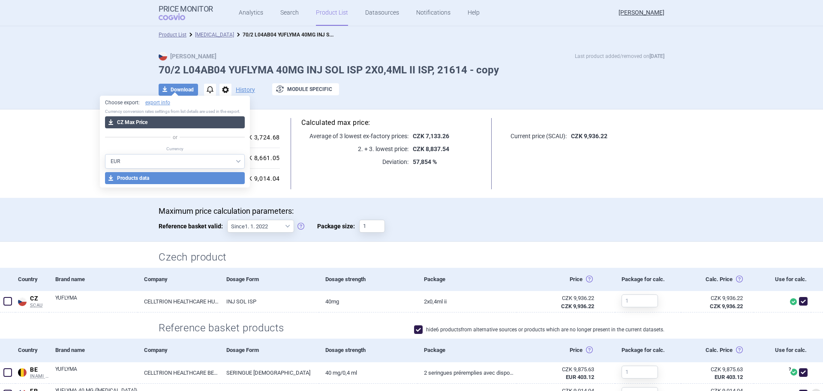
click at [162, 121] on button "download CZ Max Price" at bounding box center [175, 122] width 140 height 12
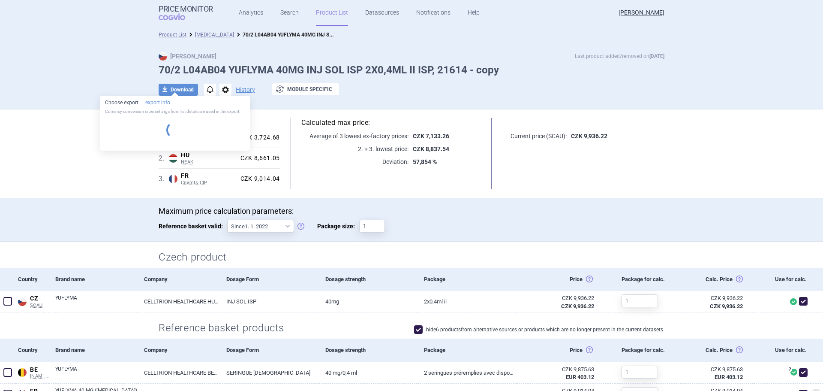
select select "EUR"
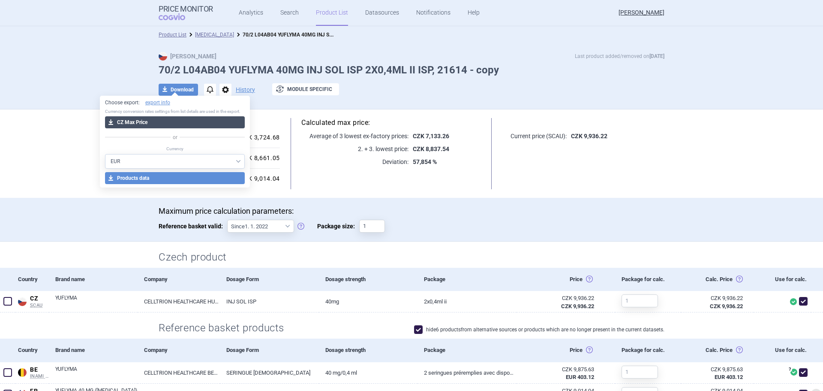
click at [163, 123] on button "download CZ Max Price" at bounding box center [175, 122] width 140 height 12
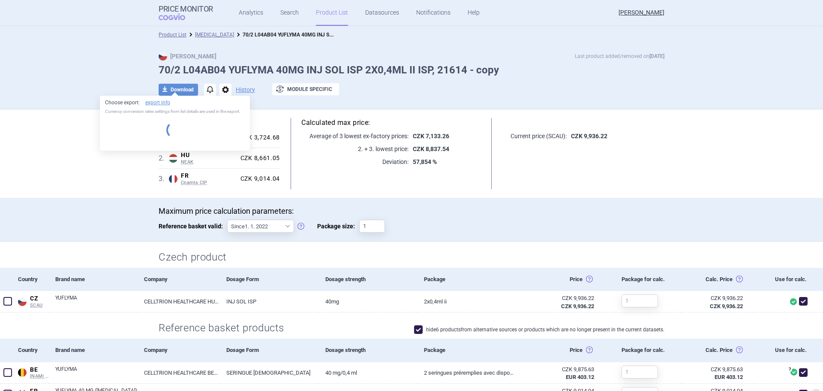
select select "EUR"
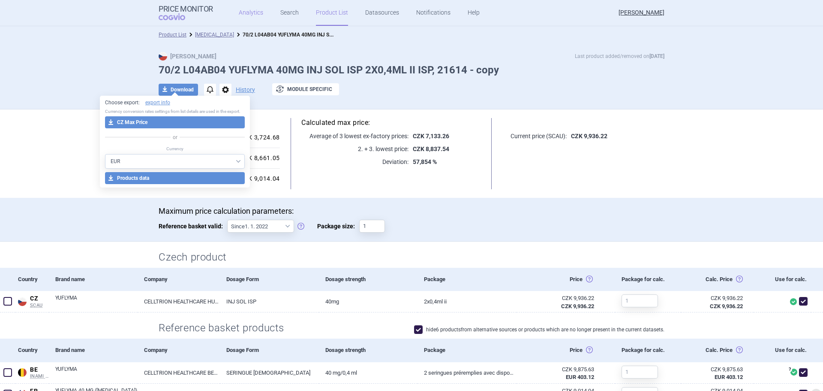
click at [249, 6] on link "Analytics" at bounding box center [251, 13] width 24 height 26
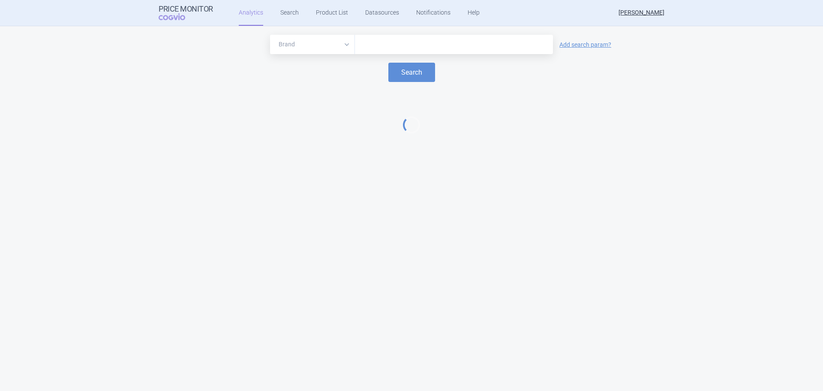
click at [365, 37] on div at bounding box center [454, 44] width 198 height 19
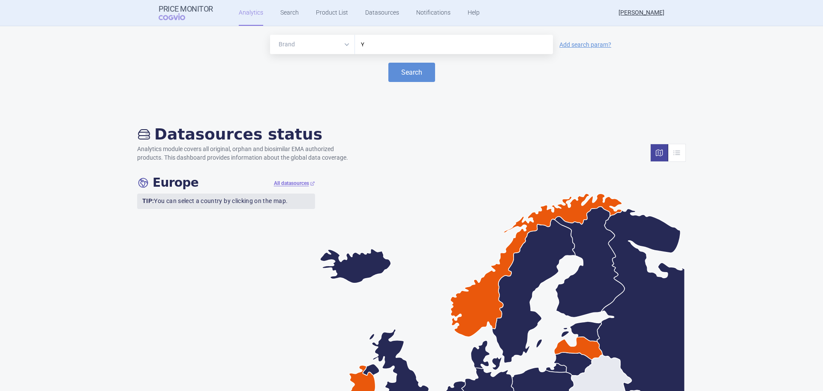
type input "YU"
click at [410, 74] on button "Search" at bounding box center [412, 72] width 47 height 19
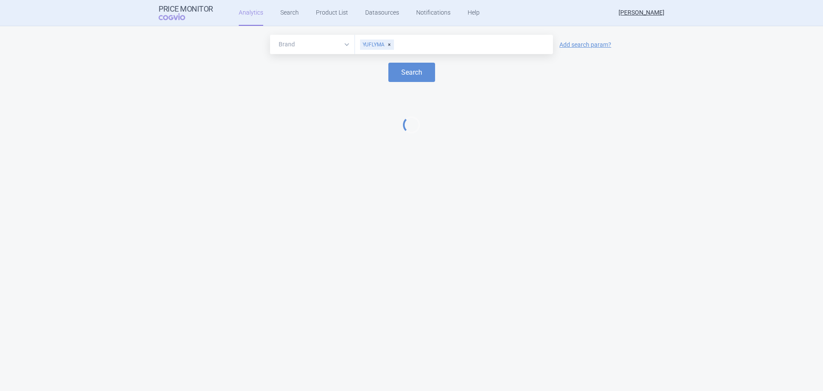
select select "EUR"
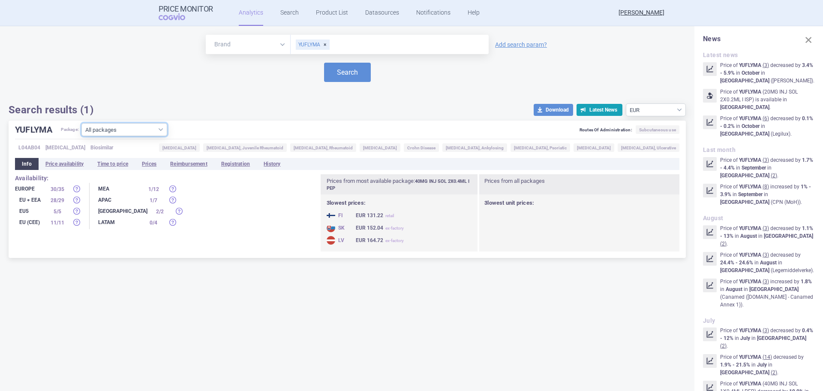
click at [127, 130] on select "All packages 20MG INJ SOL 1X0.2ML I ISP ( 0 ) 20MG INJ SOL 2X0.2ML I ISP ( 13 )…" at bounding box center [124, 129] width 86 height 13
select select "ce8c5c2f-7ecd-447c-bc99-1ba647446426"
click at [82, 136] on select "All packages 20MG INJ SOL 1X0.2ML I ISP ( 0 ) 20MG INJ SOL 2X0.2ML I ISP ( 13 )…" at bounding box center [124, 129] width 86 height 13
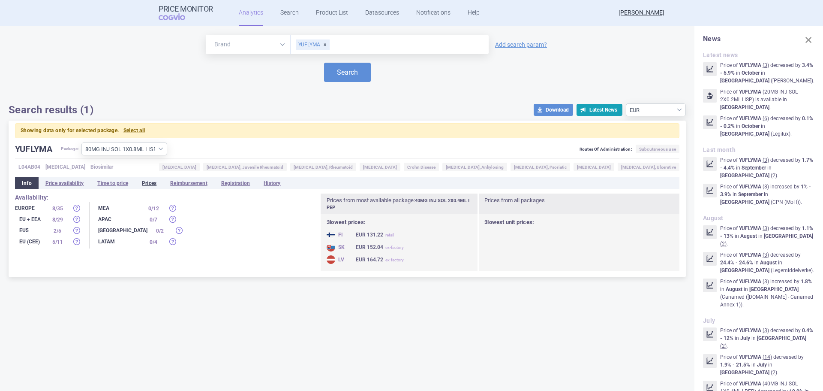
click at [153, 184] on li "Prices" at bounding box center [149, 183] width 28 height 12
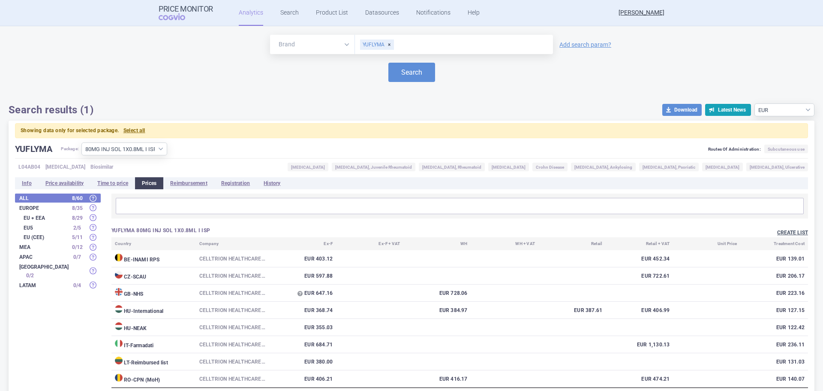
click at [783, 234] on button "Create list" at bounding box center [792, 232] width 31 height 7
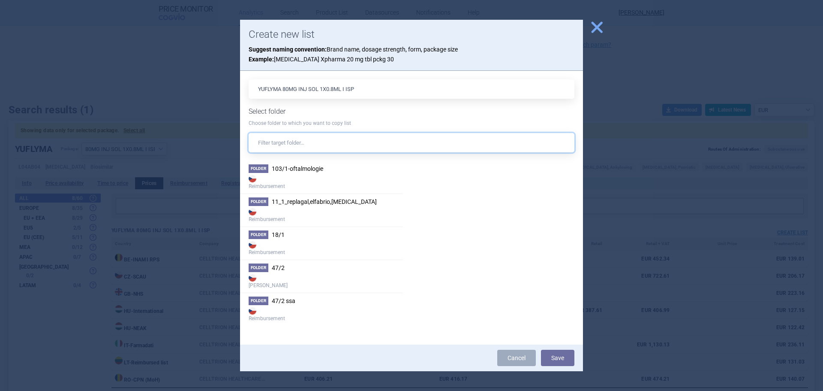
click at [276, 141] on input "text" at bounding box center [412, 142] width 326 height 19
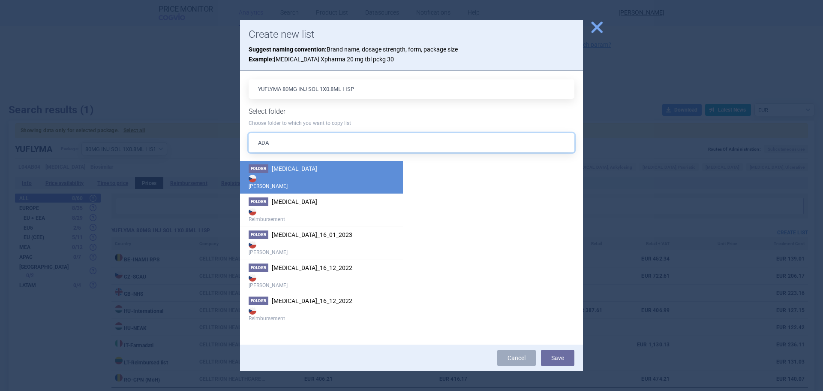
type input "ADA"
click at [313, 183] on strong "[PERSON_NAME]" at bounding box center [322, 181] width 146 height 17
click at [570, 359] on button "Save" at bounding box center [557, 358] width 33 height 16
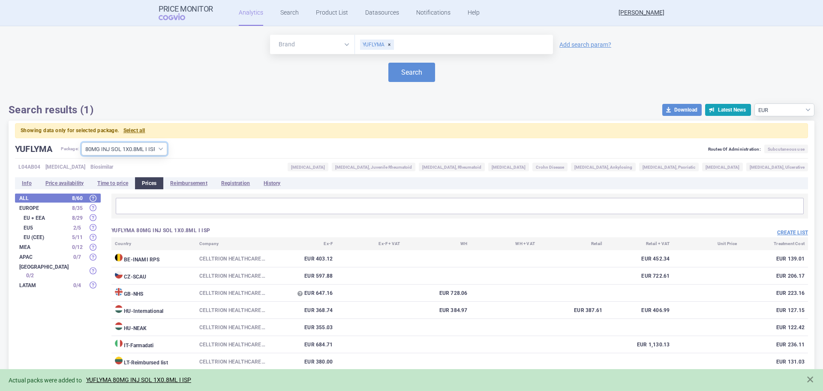
click at [159, 152] on select "All packages 20MG INJ SOL 1X0.2ML I ISP ( 0 ) 20MG INJ SOL 2X0.2ML I ISP ( 13 )…" at bounding box center [124, 148] width 86 height 13
select select "1517e6a2-6b2f-41f8-aa85-e4b54cedf716"
click at [82, 142] on select "All packages 20MG INJ SOL 1X0.2ML I ISP ( 0 ) 20MG INJ SOL 2X0.2ML I ISP ( 13 )…" at bounding box center [124, 148] width 86 height 13
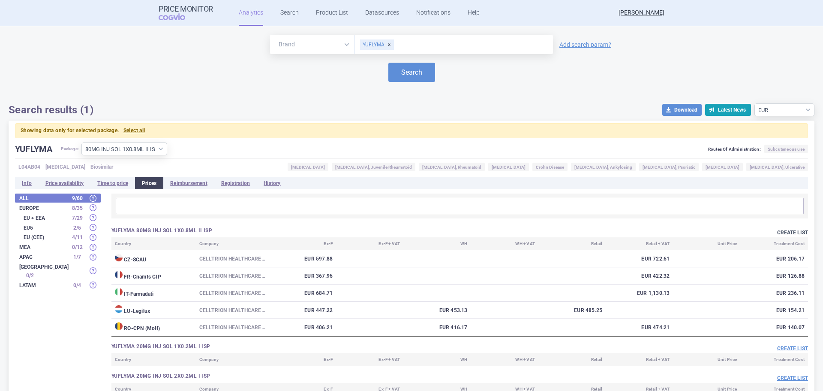
click at [793, 232] on button "Create list" at bounding box center [792, 232] width 31 height 7
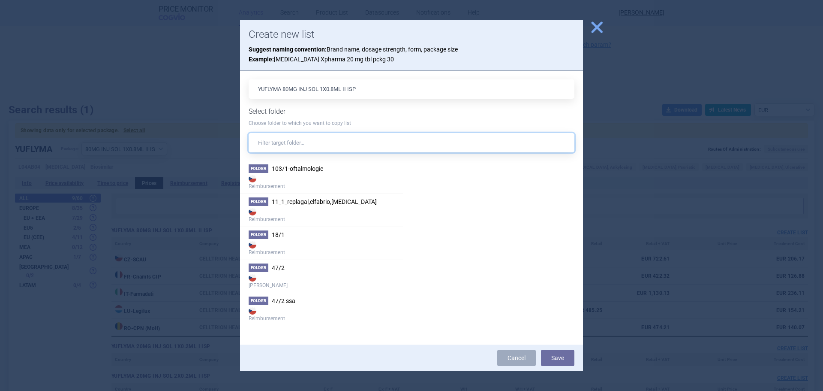
click at [321, 142] on input "text" at bounding box center [412, 142] width 326 height 19
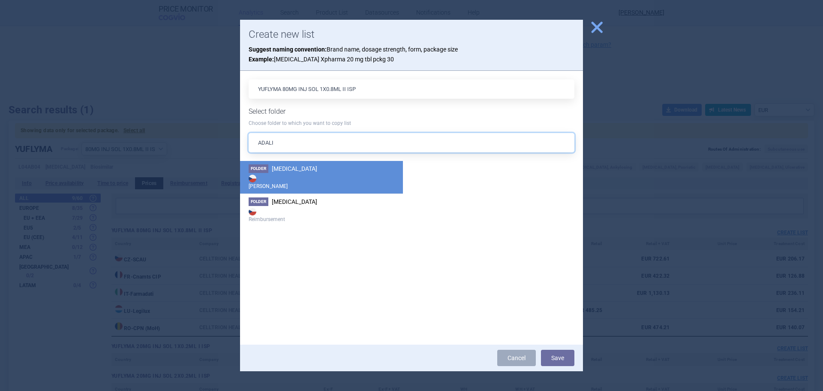
type input "ADALI"
click at [316, 185] on strong "[PERSON_NAME]" at bounding box center [322, 181] width 146 height 17
click at [559, 361] on button "Save" at bounding box center [557, 358] width 33 height 16
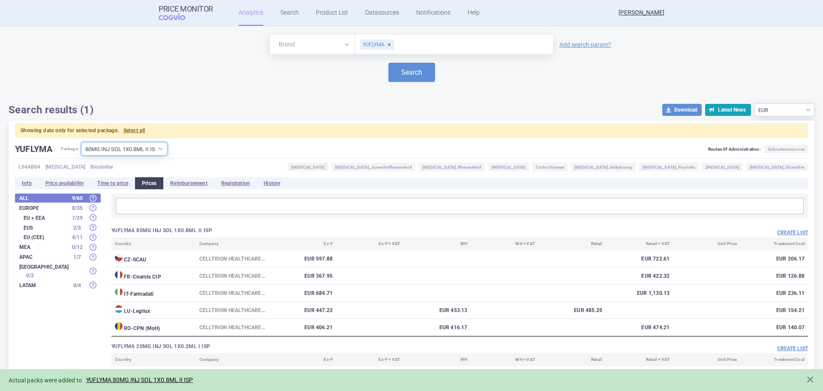
click at [154, 149] on select "All packages 20MG INJ SOL 1X0.2ML I ISP ( 0 ) 20MG INJ SOL 2X0.2ML I ISP ( 13 )…" at bounding box center [124, 148] width 86 height 13
select select "ad05e66a-4678-4068-ba92-c891b79e118e"
click at [82, 142] on select "All packages 20MG INJ SOL 1X0.2ML I ISP ( 0 ) 20MG INJ SOL 2X0.2ML I ISP ( 13 )…" at bounding box center [124, 148] width 86 height 13
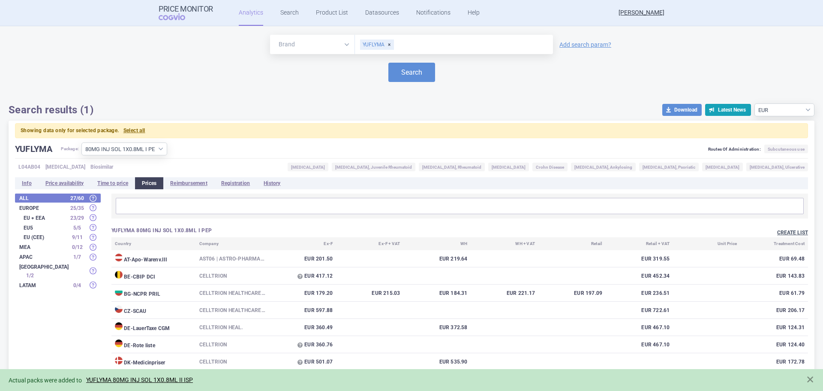
click at [793, 231] on button "Create list" at bounding box center [792, 232] width 31 height 7
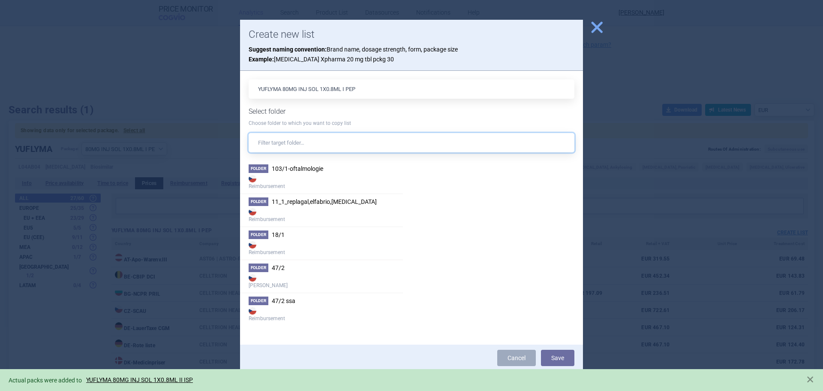
click at [343, 148] on input "text" at bounding box center [412, 142] width 326 height 19
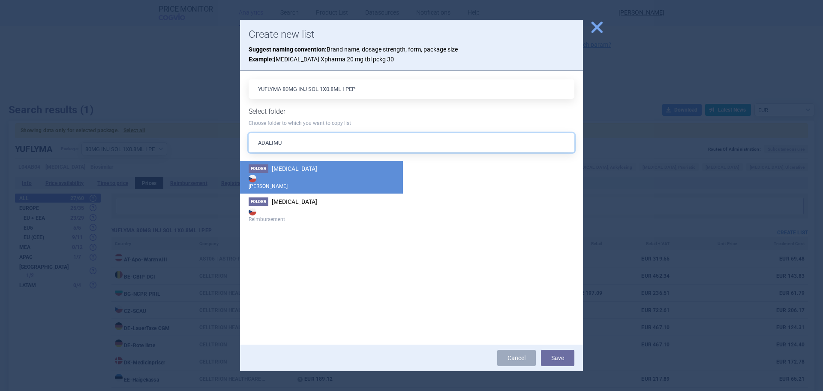
type input "ADALIMU"
click at [356, 181] on strong "[PERSON_NAME]" at bounding box center [322, 181] width 146 height 17
click at [561, 359] on button "Save" at bounding box center [557, 358] width 33 height 16
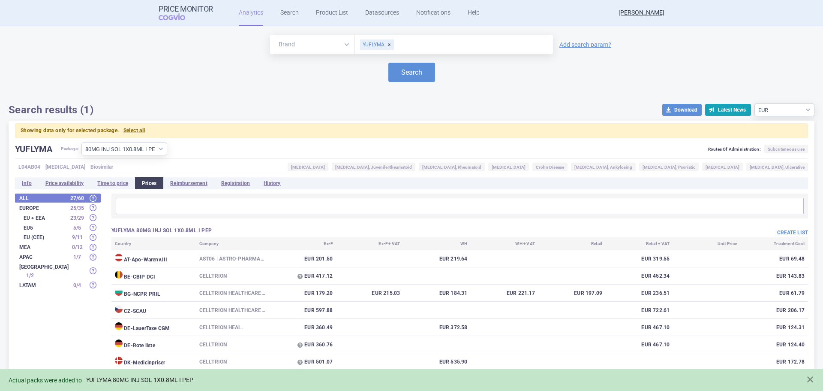
click at [100, 376] on div "Actual packs were added to YUFLYMA 80MG INJ SOL 1X0.8ML I PEP" at bounding box center [403, 380] width 789 height 10
click at [99, 378] on link "YUFLYMA 80MG INJ SOL 1X0.8ML I PEP" at bounding box center [139, 379] width 107 height 7
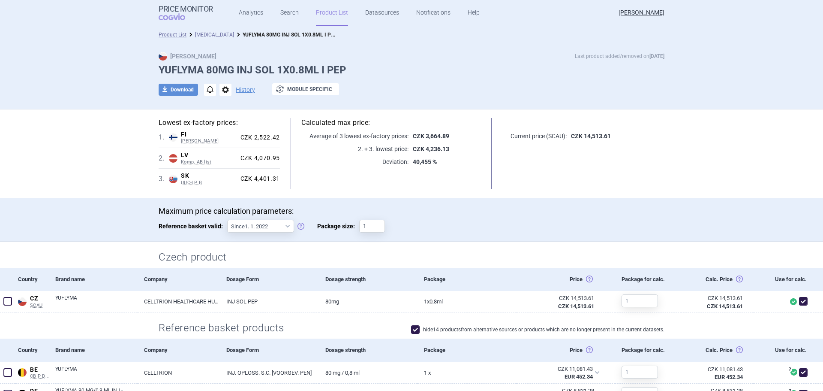
click at [202, 36] on link "[MEDICAL_DATA]" at bounding box center [214, 35] width 39 height 6
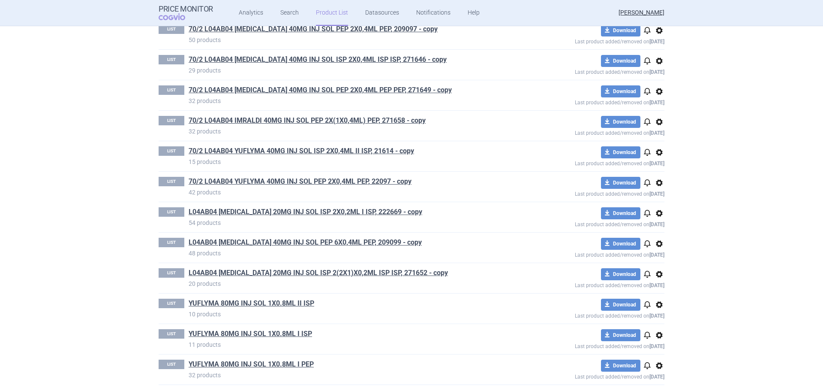
scroll to position [169, 0]
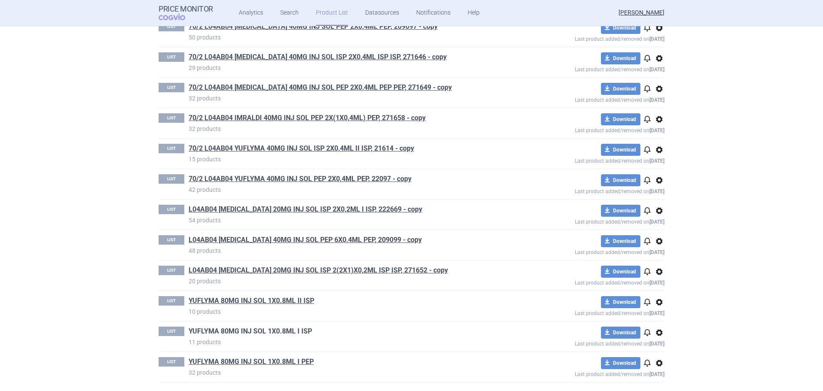
click at [288, 330] on link "YUFLYMA 80MG INJ SOL 1X0.8ML I ISP" at bounding box center [251, 330] width 124 height 9
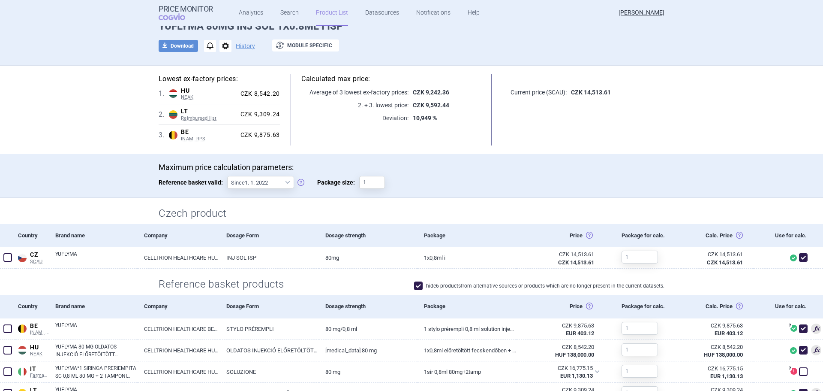
scroll to position [43, 0]
click at [172, 45] on button "download Download" at bounding box center [178, 47] width 39 height 12
select select "EUR"
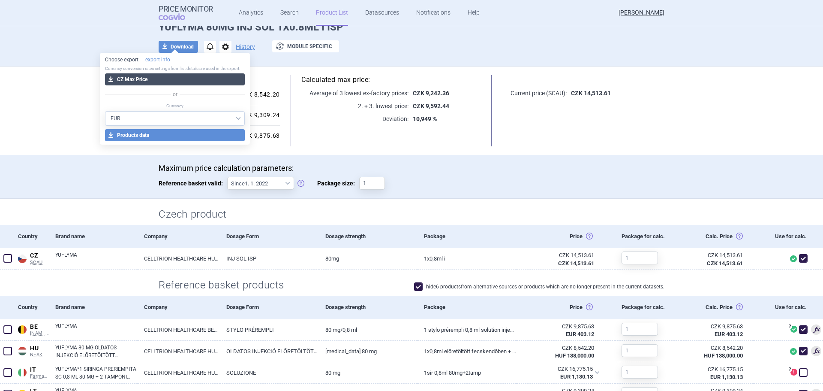
click at [165, 77] on button "download CZ Max Price" at bounding box center [175, 79] width 140 height 12
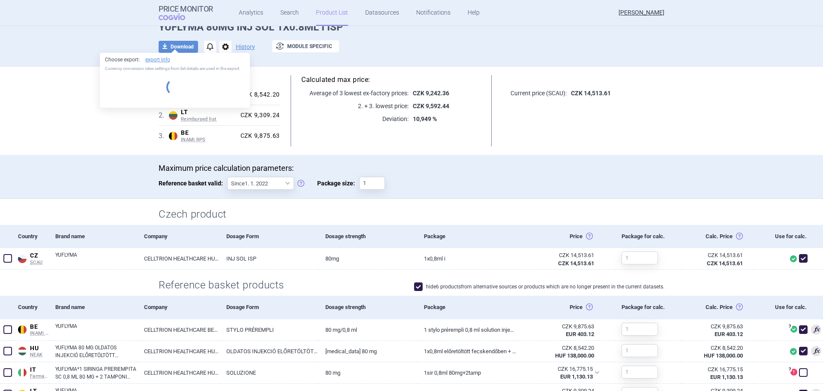
select select "EUR"
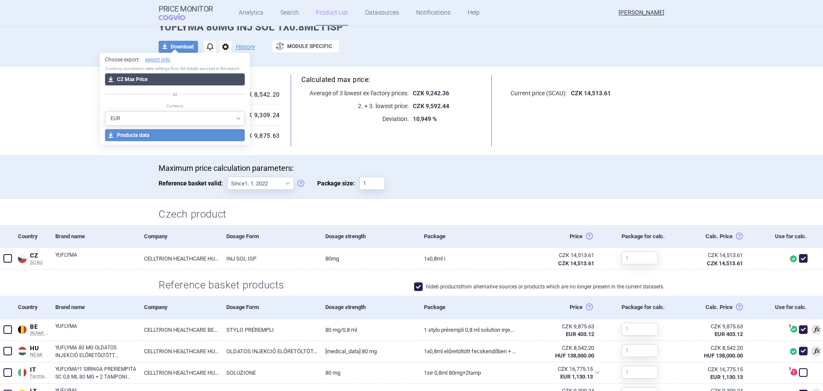
click at [162, 78] on button "download CZ Max Price" at bounding box center [175, 79] width 140 height 12
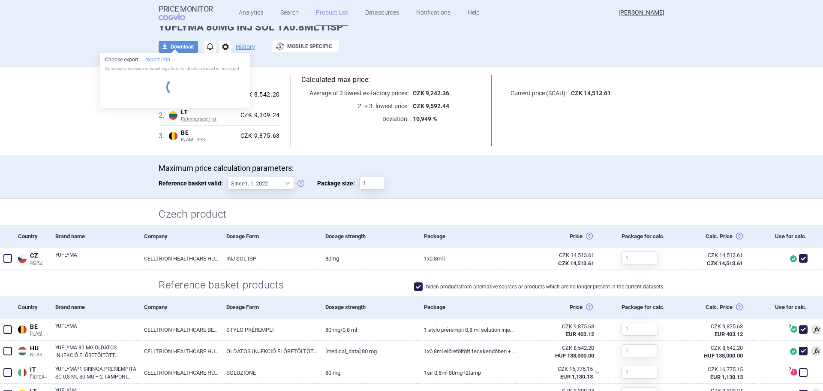
select select "EUR"
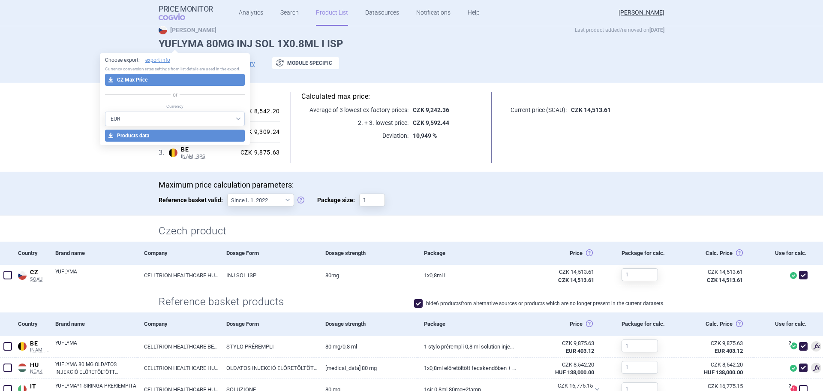
scroll to position [0, 0]
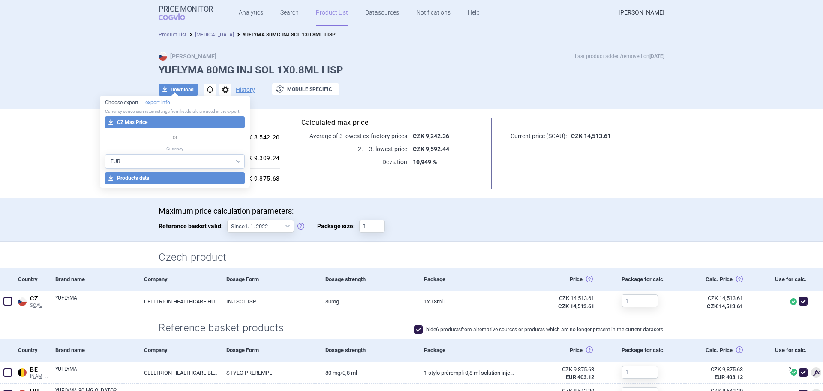
click at [205, 32] on link "[MEDICAL_DATA]" at bounding box center [214, 35] width 39 height 6
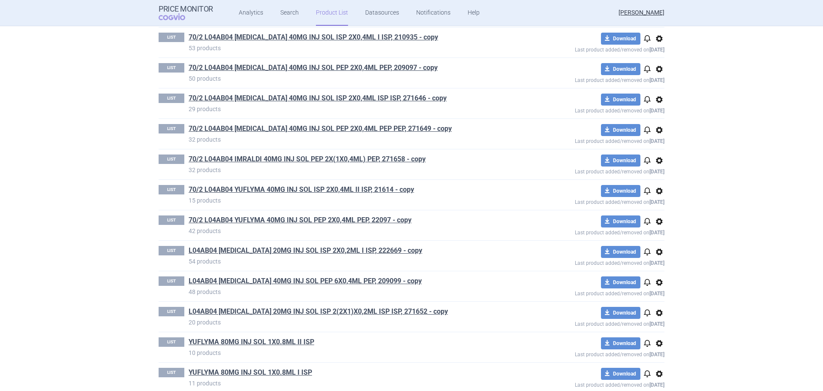
scroll to position [169, 0]
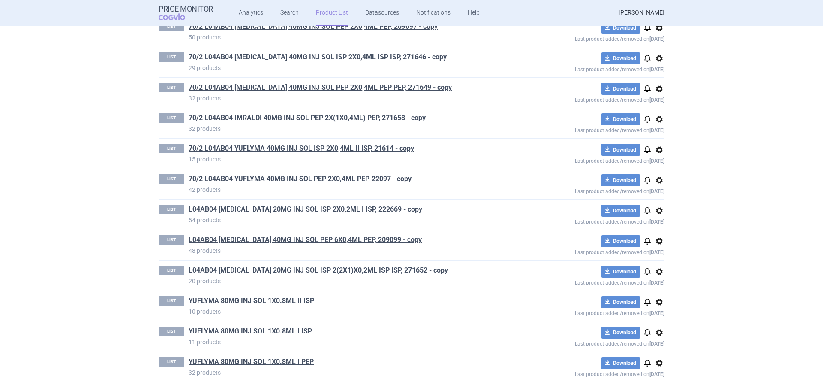
click at [288, 301] on link "YUFLYMA 80MG INJ SOL 1X0.8ML II ISP" at bounding box center [252, 300] width 126 height 9
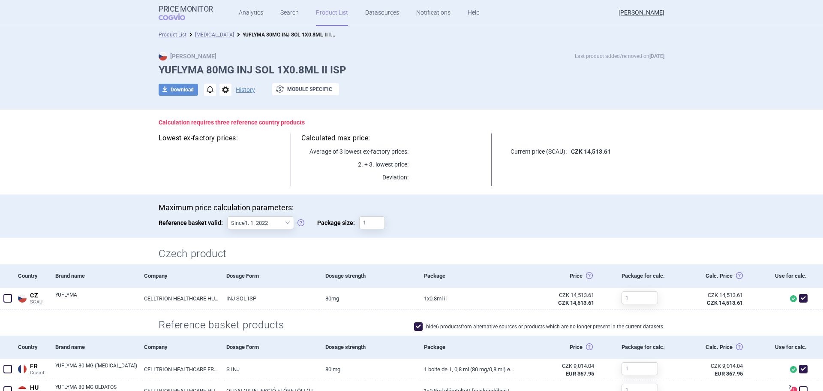
click at [227, 90] on span "options" at bounding box center [226, 90] width 12 height 12
click at [229, 106] on button "Copy" at bounding box center [221, 108] width 27 height 12
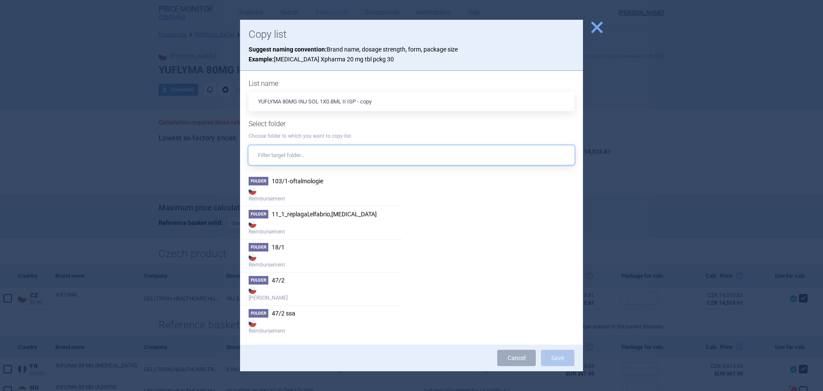
click at [329, 155] on input "text" at bounding box center [412, 154] width 326 height 19
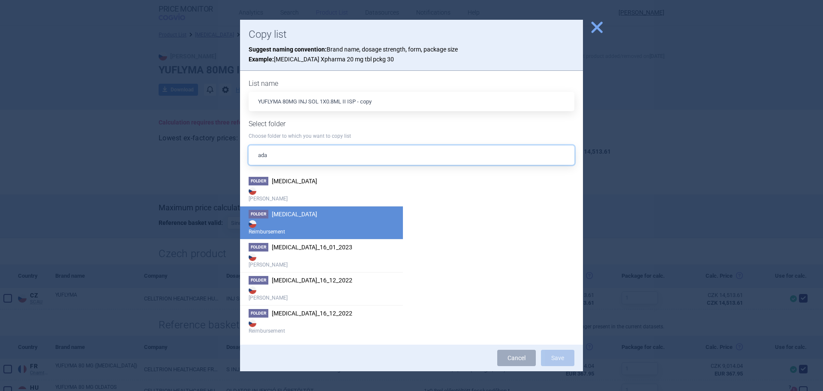
type input "ada"
click at [327, 215] on li "Folder [MEDICAL_DATA] Reimbursement" at bounding box center [321, 222] width 163 height 33
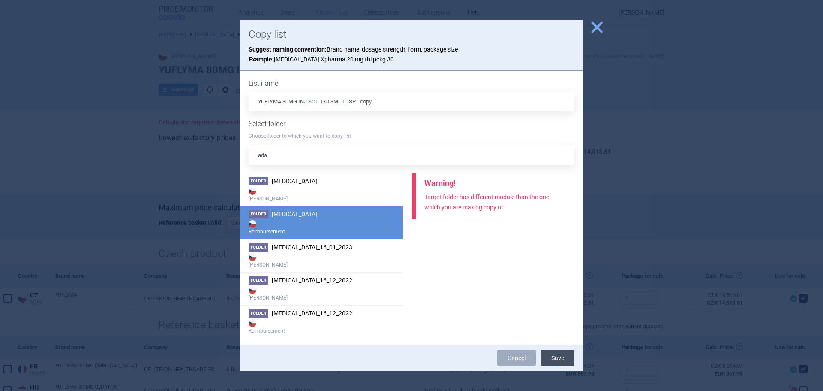
click at [555, 361] on button "Save" at bounding box center [557, 358] width 33 height 16
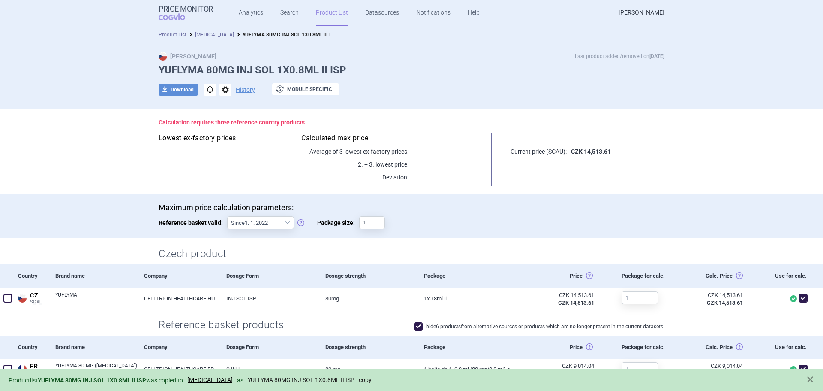
click at [280, 377] on link "YUFLYMA 80MG INJ SOL 1X0.8ML II ISP - copy" at bounding box center [310, 379] width 124 height 7
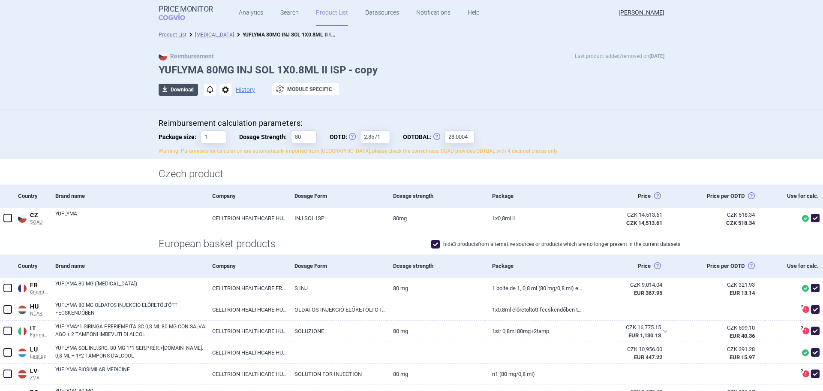
click at [179, 91] on button "download Download" at bounding box center [178, 90] width 39 height 12
select select "EUR"
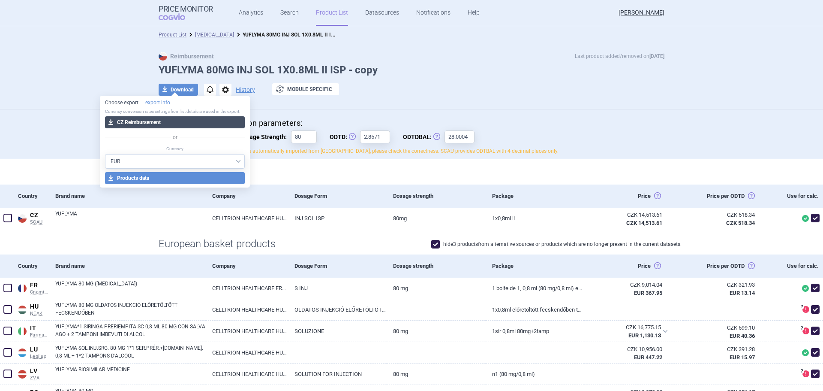
click at [172, 123] on button "download CZ Reimbursement" at bounding box center [175, 122] width 140 height 12
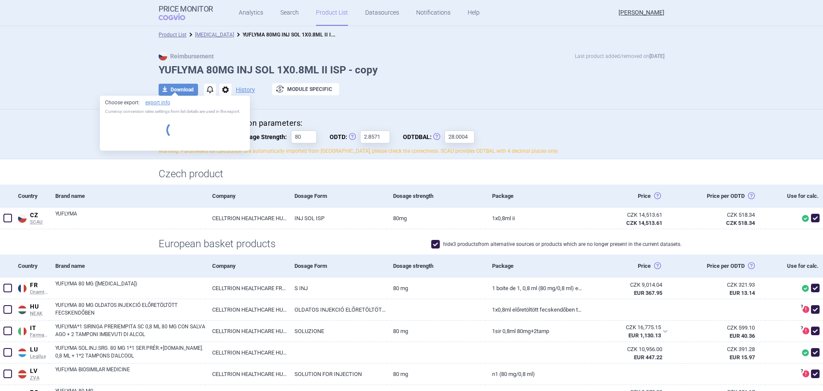
select select "EUR"
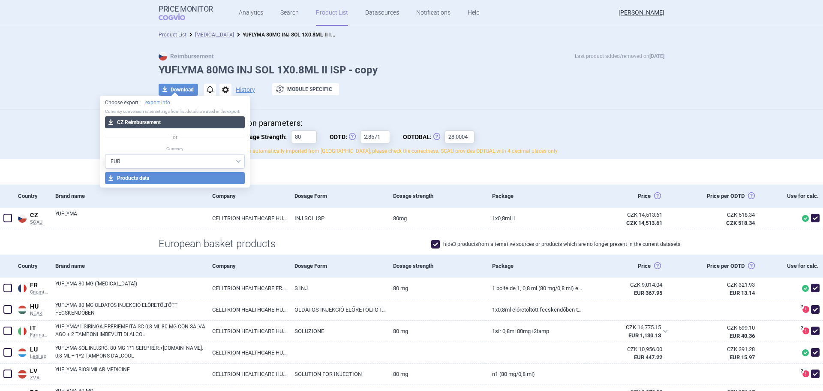
click at [157, 124] on button "download CZ Reimbursement" at bounding box center [175, 122] width 140 height 12
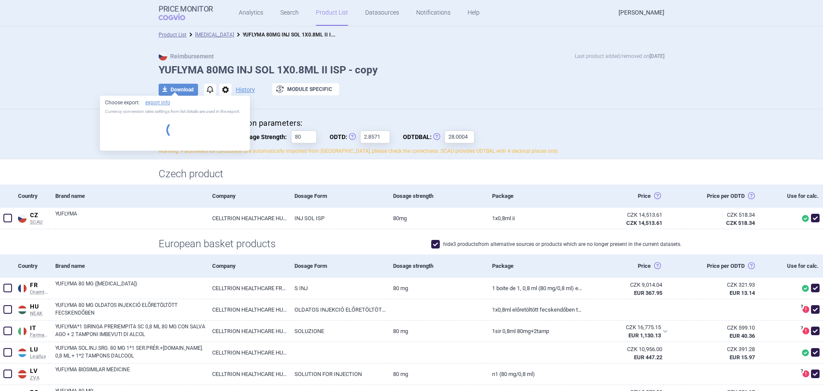
select select "EUR"
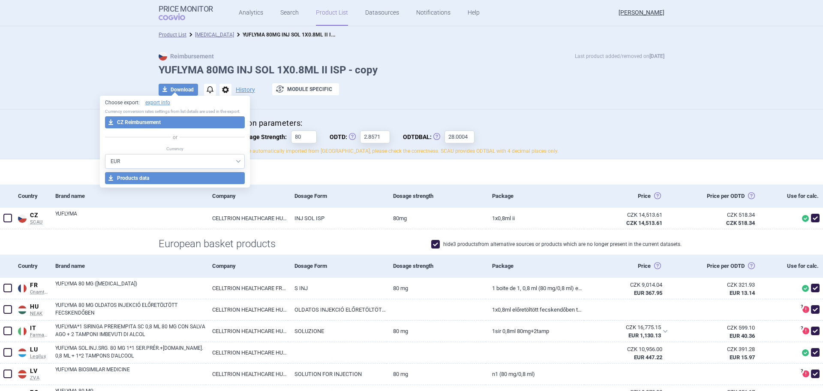
click at [336, 15] on link "Product List" at bounding box center [332, 13] width 32 height 26
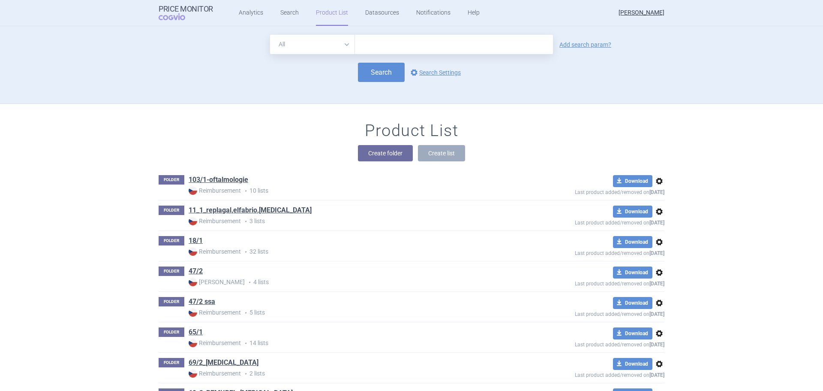
scroll to position [78, 0]
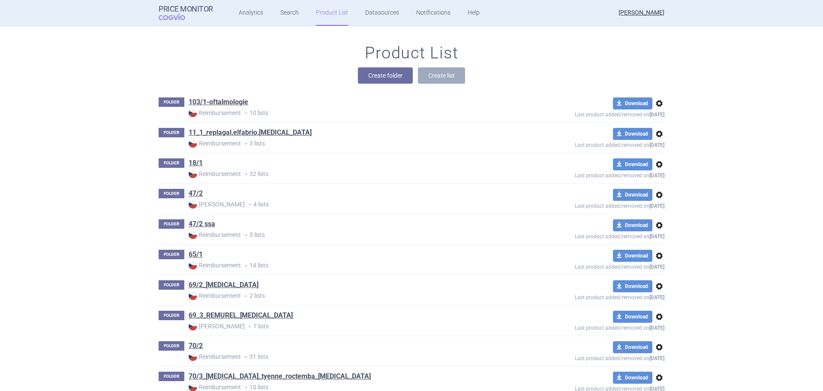
click at [260, 61] on div "Product List Create folder Create list" at bounding box center [412, 67] width 540 height 49
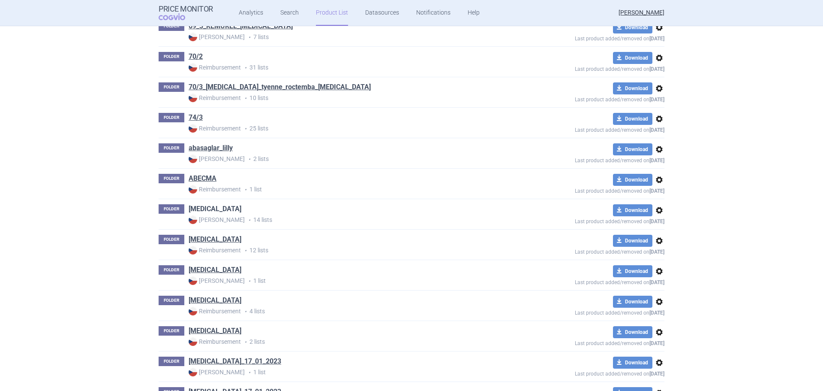
click at [221, 208] on link "[MEDICAL_DATA]" at bounding box center [215, 208] width 53 height 9
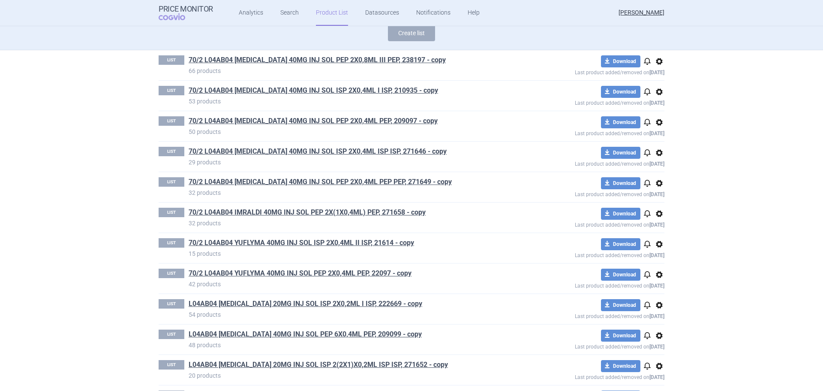
scroll to position [169, 0]
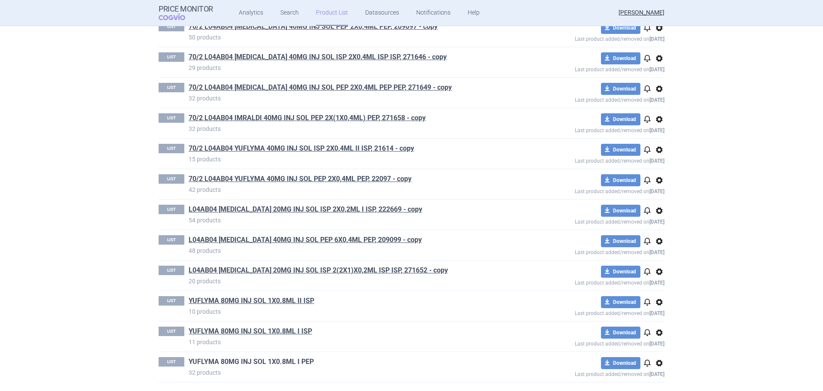
click at [295, 360] on link "YUFLYMA 80MG INJ SOL 1X0.8ML I PEP" at bounding box center [251, 361] width 125 height 9
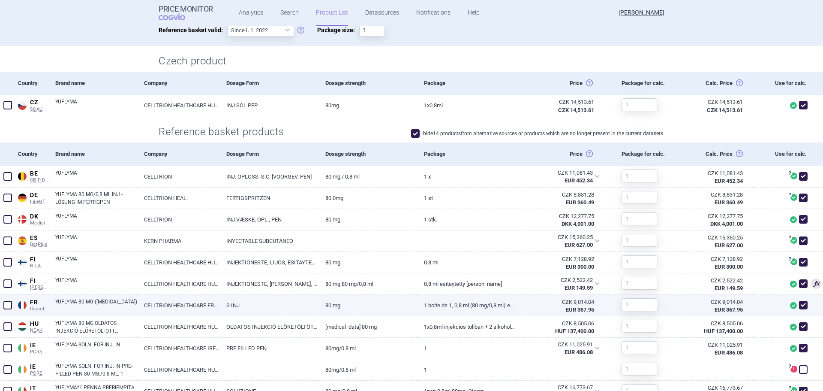
scroll to position [300, 0]
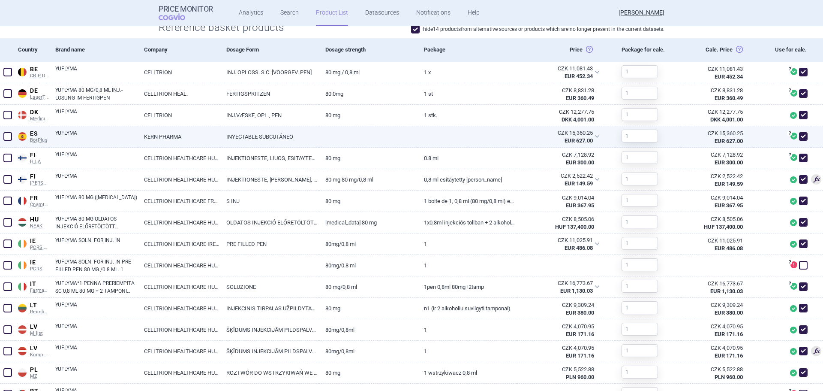
click at [5, 137] on span at bounding box center [7, 136] width 9 height 9
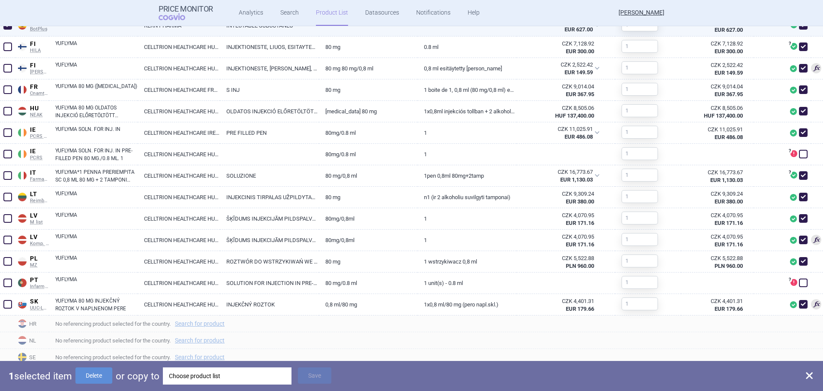
scroll to position [424, 0]
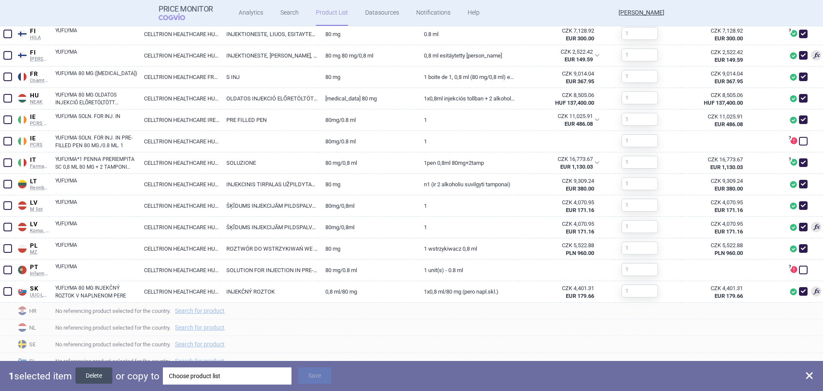
click at [93, 372] on button "Delete" at bounding box center [93, 375] width 37 height 16
checkbox input "false"
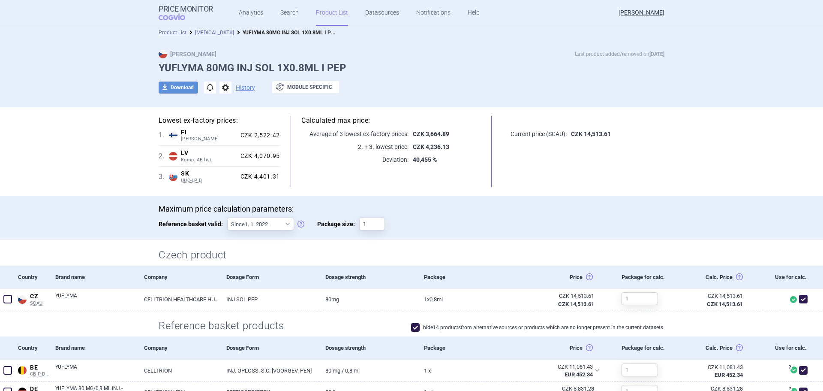
scroll to position [0, 0]
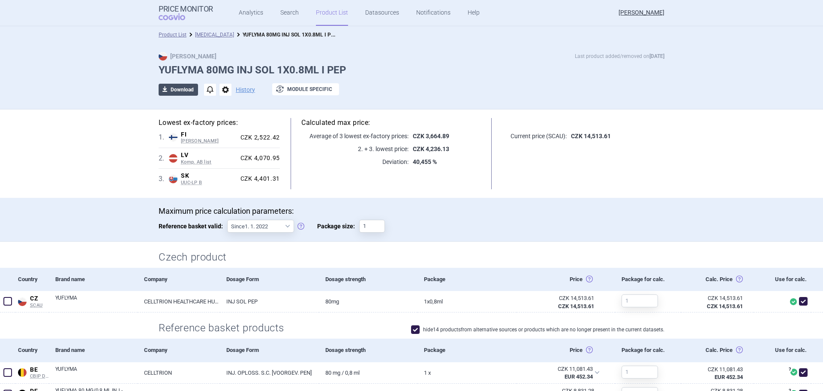
click at [177, 91] on button "download Download" at bounding box center [178, 90] width 39 height 12
select select "EUR"
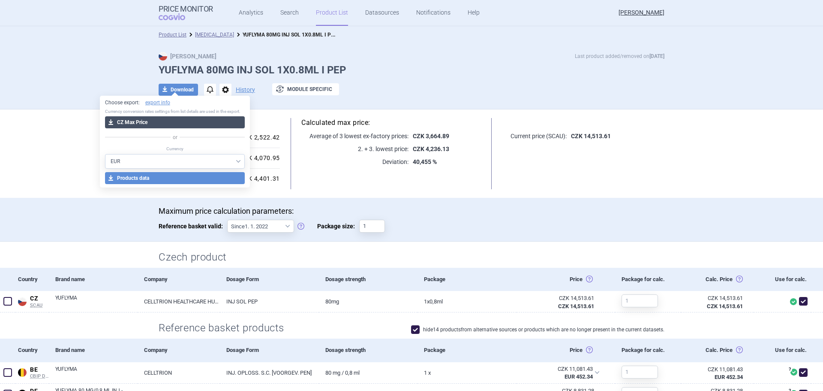
click at [166, 121] on button "download CZ Max Price" at bounding box center [175, 122] width 140 height 12
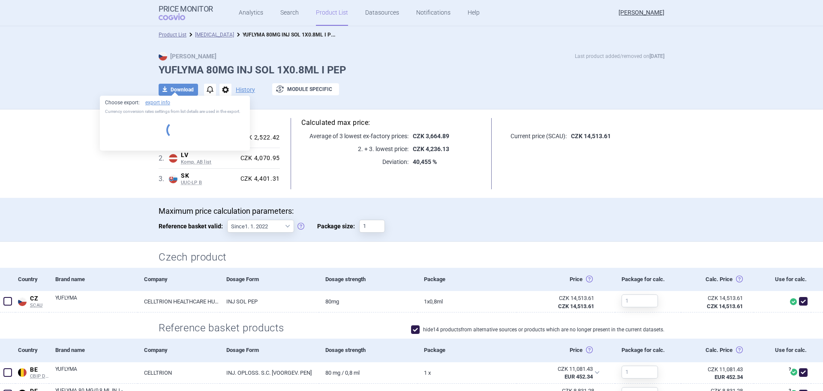
select select "EUR"
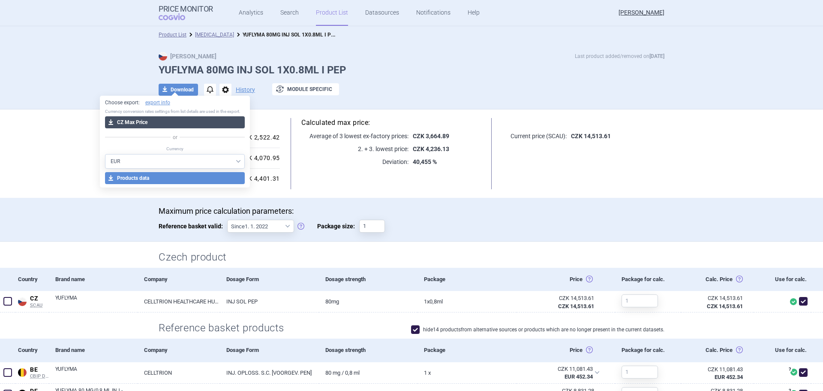
click at [178, 117] on button "download CZ Max Price" at bounding box center [175, 122] width 140 height 12
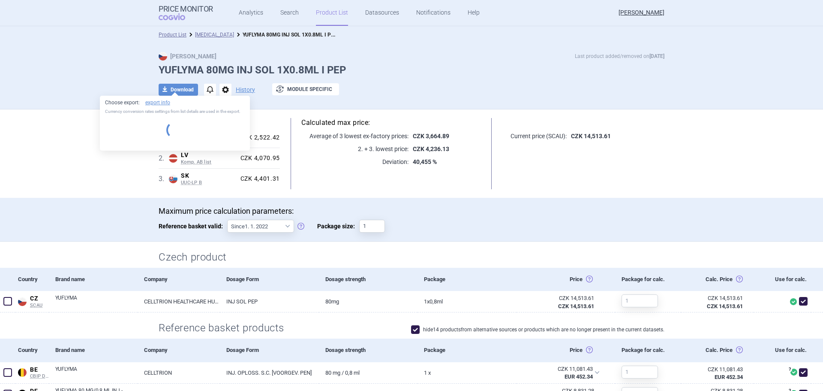
select select "EUR"
